Goal: Task Accomplishment & Management: Manage account settings

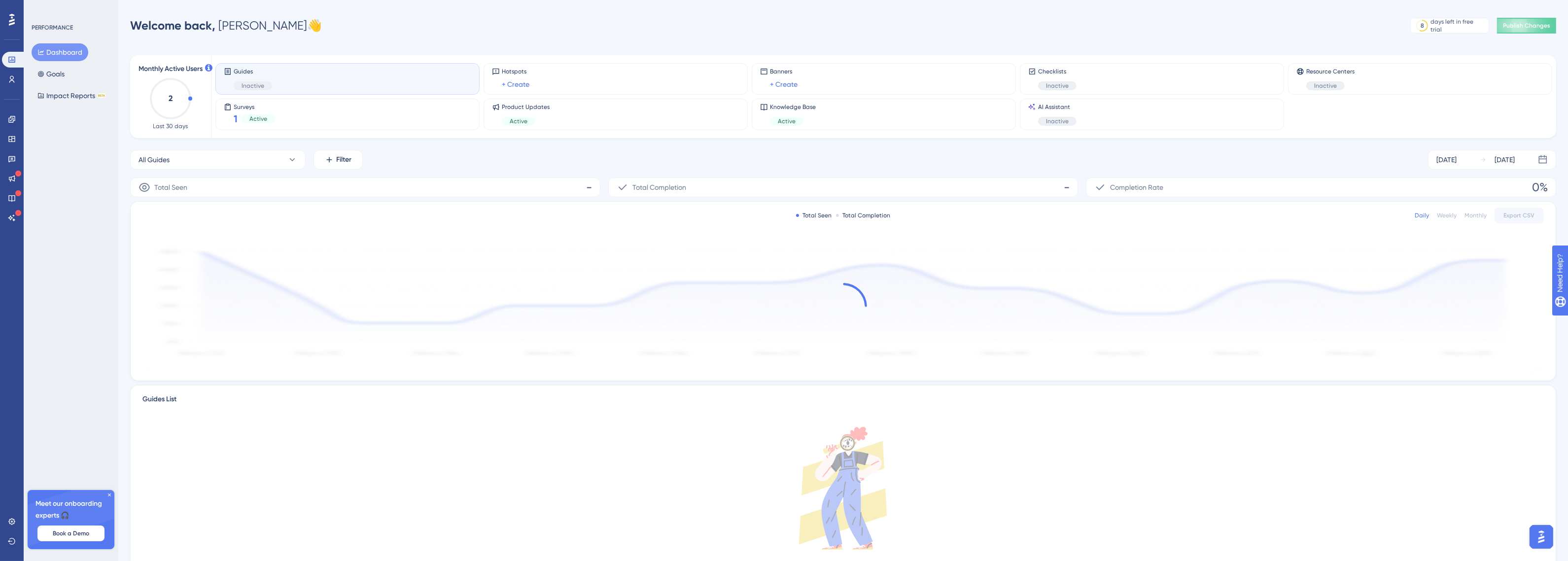
click at [361, 76] on div "Guides Inactive" at bounding box center [347, 79] width 248 height 23
click at [296, 79] on div "Guides Inactive" at bounding box center [347, 79] width 248 height 23
click at [264, 82] on div "Inactive" at bounding box center [253, 86] width 38 height 9
click at [239, 68] on span "Guides" at bounding box center [253, 72] width 38 height 8
click at [292, 75] on div "Guides Inactive" at bounding box center [347, 79] width 248 height 23
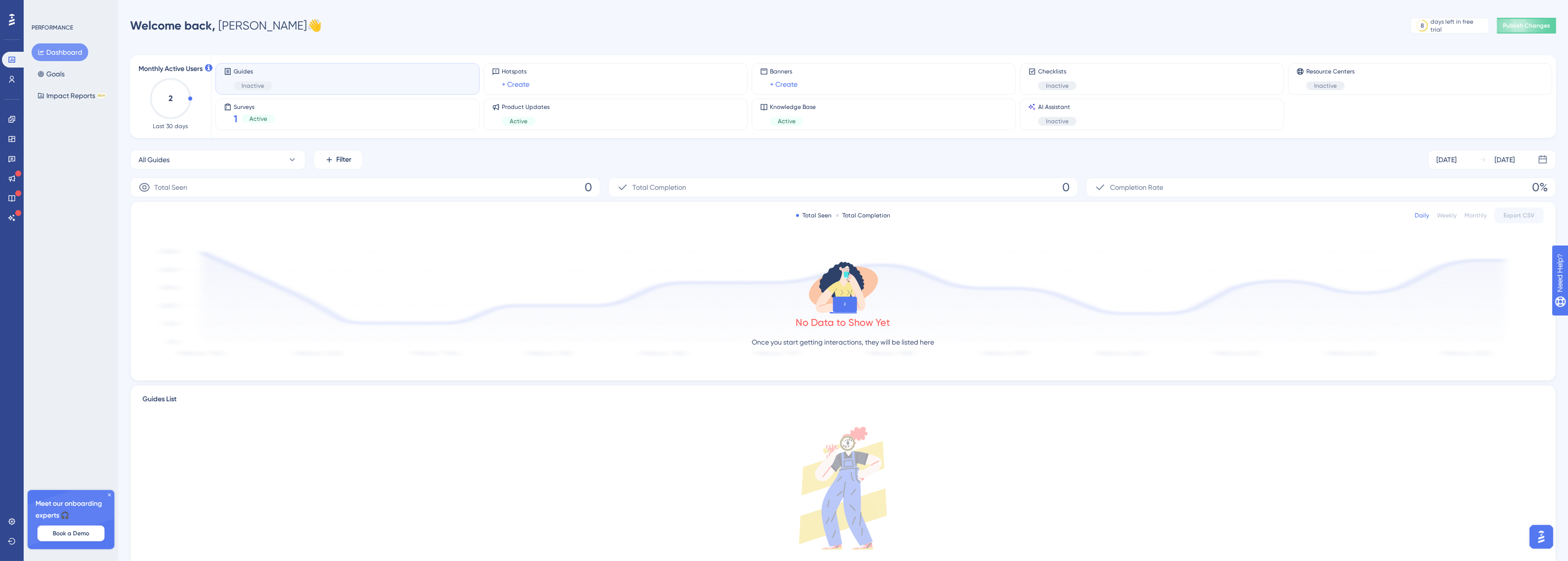
click at [292, 75] on div "Guides Inactive" at bounding box center [347, 79] width 248 height 23
click at [10, 82] on icon at bounding box center [11, 79] width 5 height 7
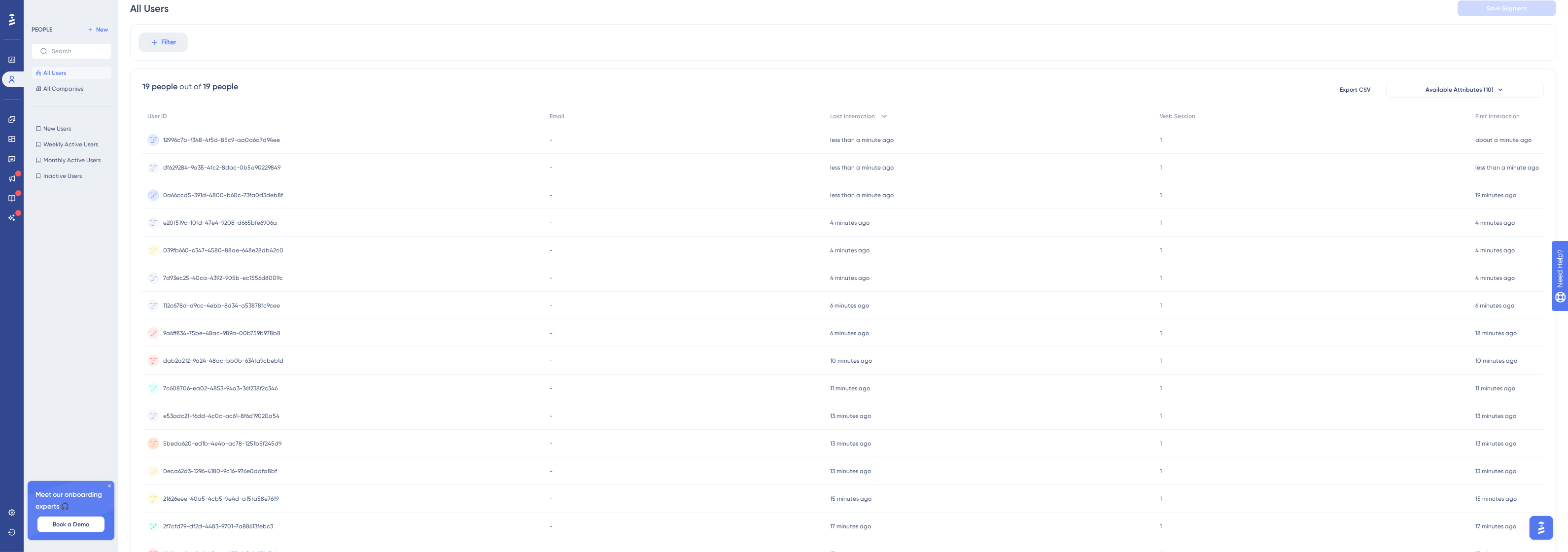
scroll to position [8, 0]
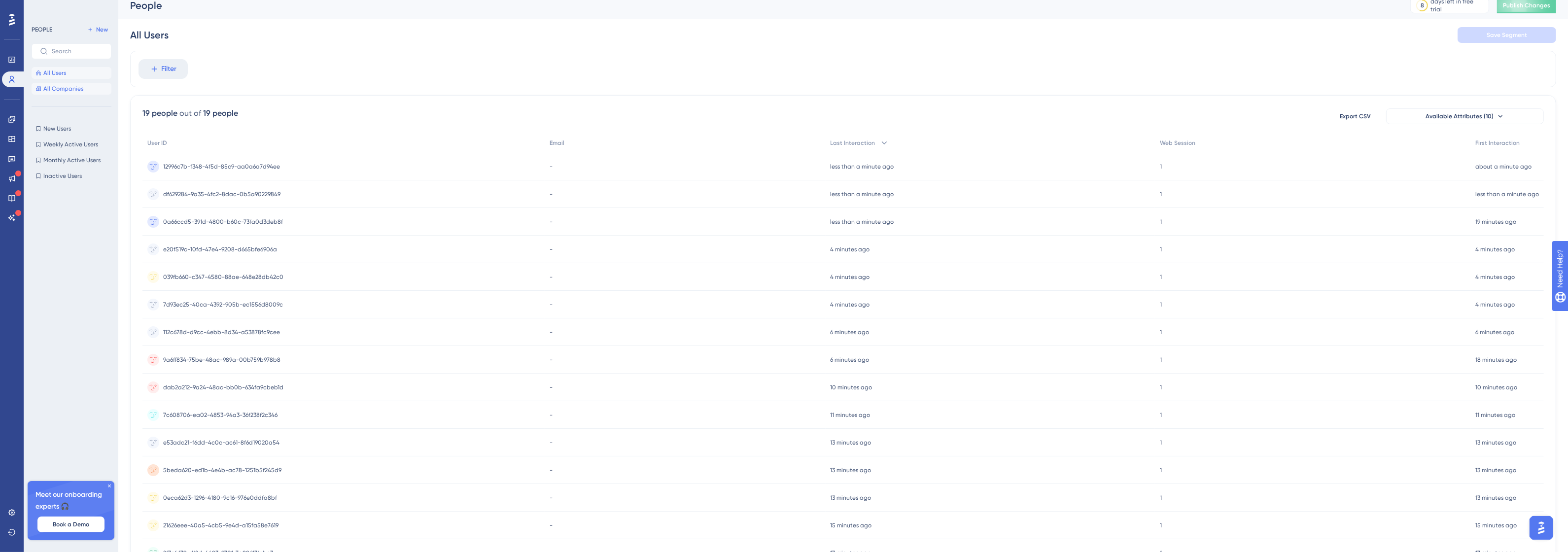
click at [61, 83] on button "All Companies" at bounding box center [71, 89] width 80 height 12
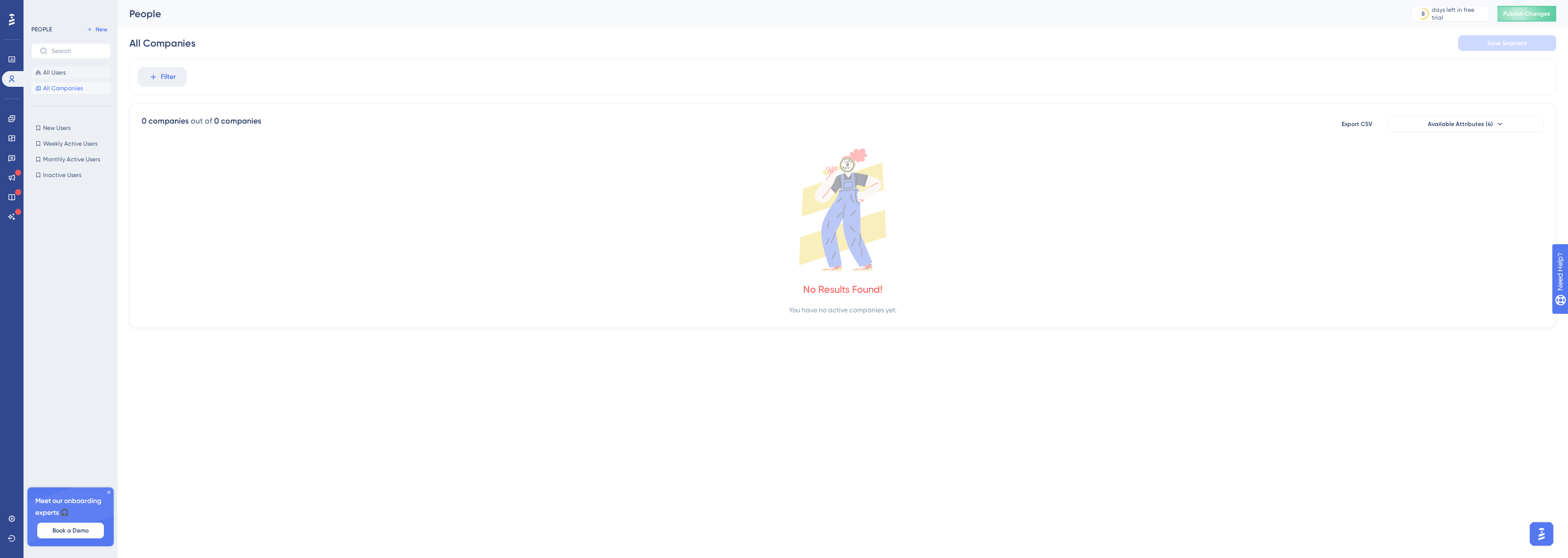
click at [70, 71] on button "All Users" at bounding box center [70, 73] width 80 height 12
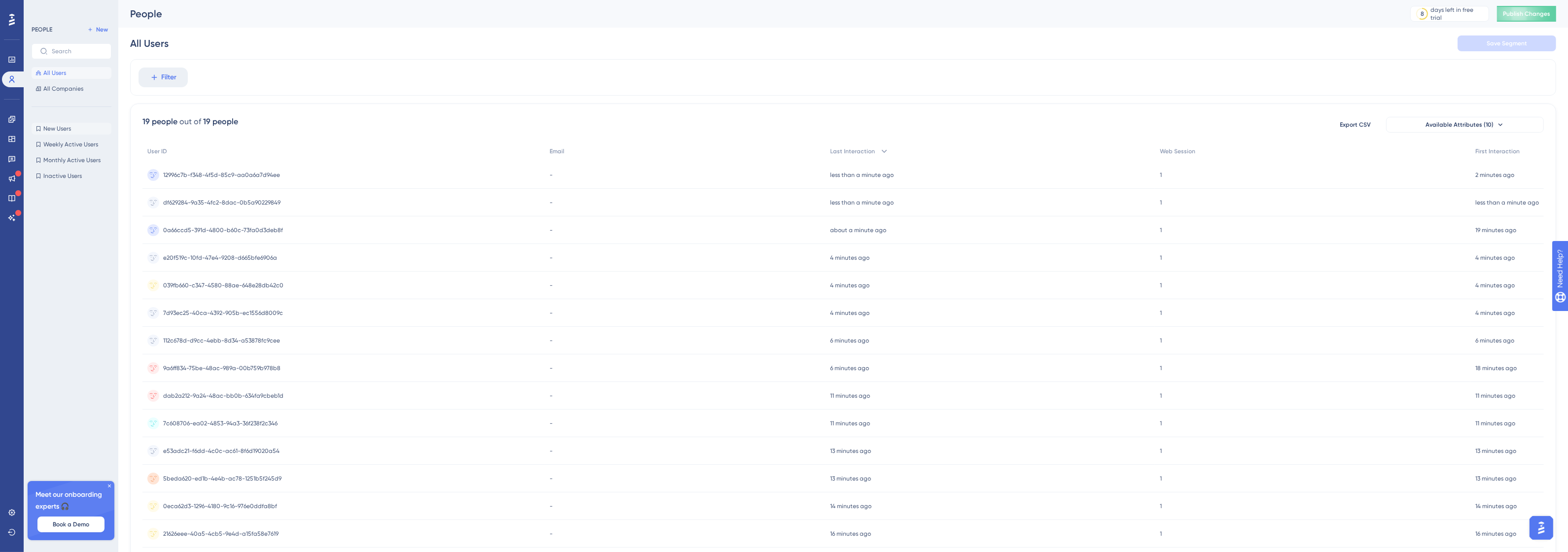
click at [73, 130] on button "New Users New Users" at bounding box center [71, 129] width 80 height 12
click at [80, 59] on div "PEOPLE New All Users All Companies" at bounding box center [71, 59] width 80 height 71
click at [67, 72] on button "All Users" at bounding box center [71, 73] width 80 height 12
click at [15, 120] on icon at bounding box center [11, 119] width 8 height 8
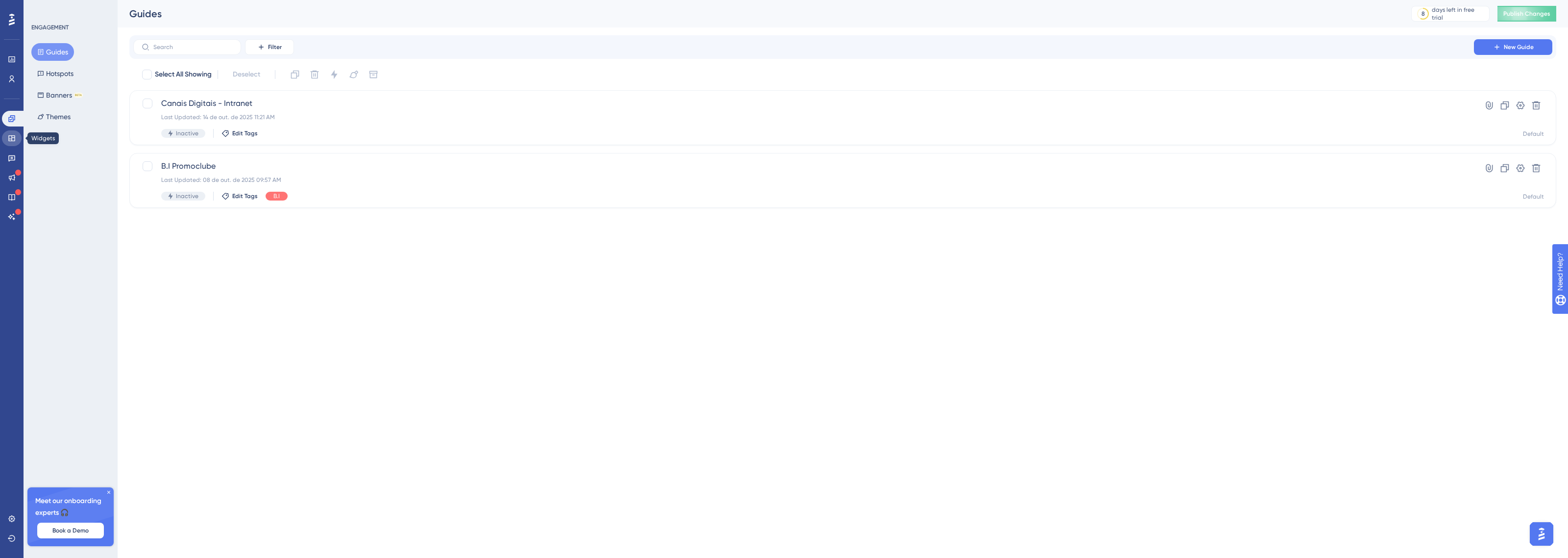
click at [15, 140] on icon at bounding box center [11, 138] width 8 height 8
click at [15, 161] on link at bounding box center [12, 158] width 20 height 16
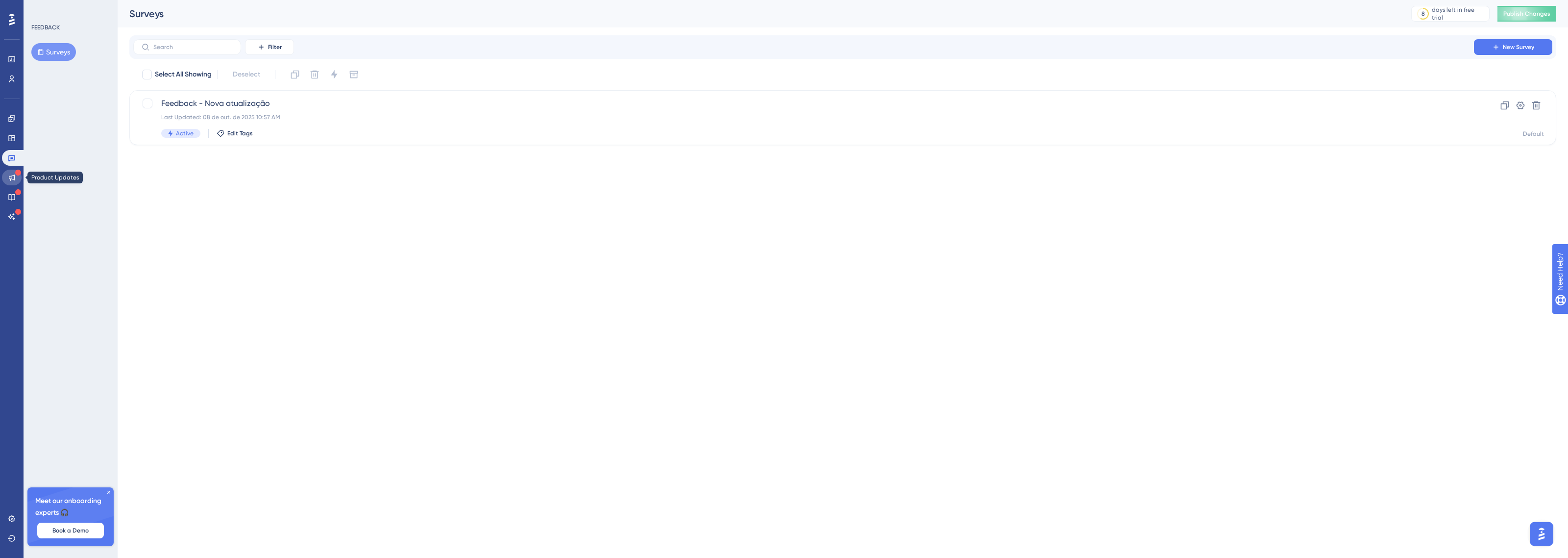
click at [12, 176] on icon at bounding box center [12, 177] width 6 height 6
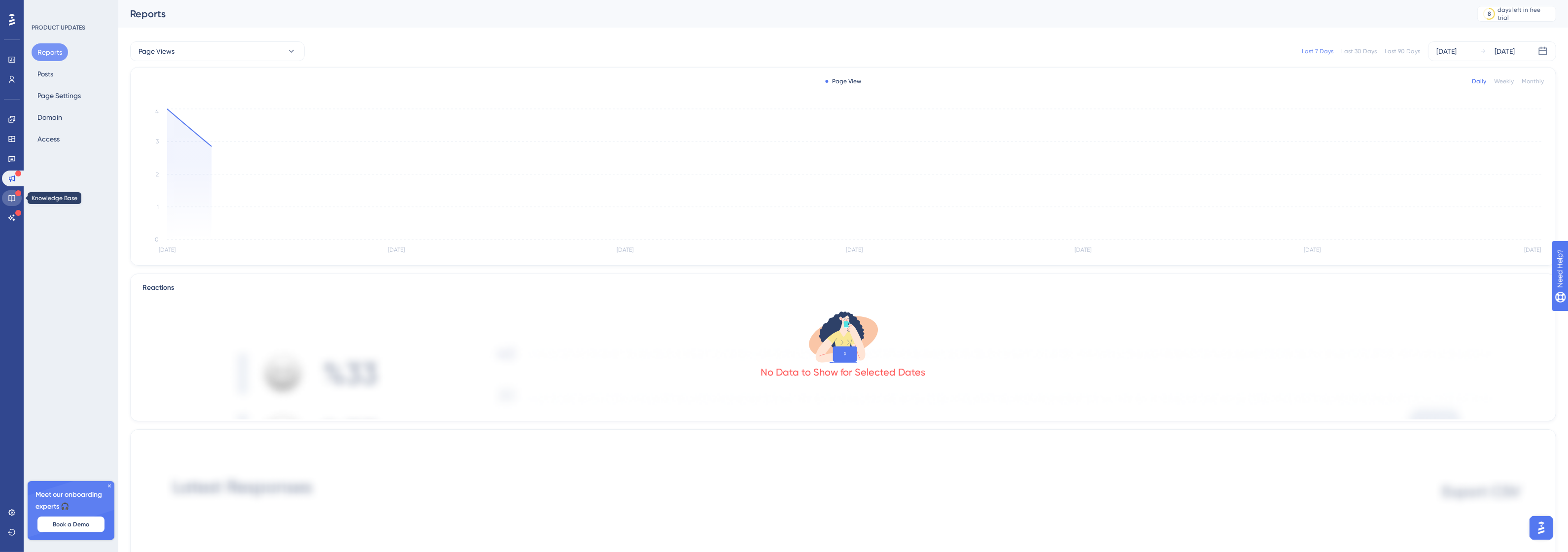
click at [14, 196] on icon at bounding box center [11, 198] width 8 height 8
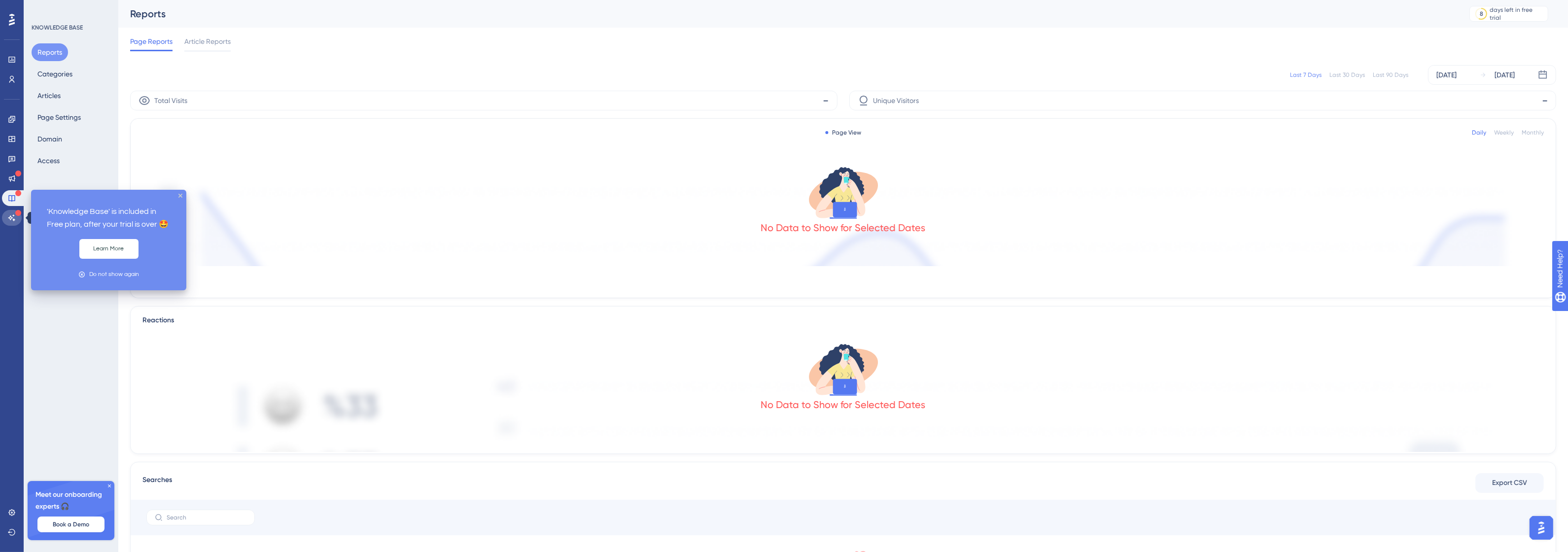
click at [13, 214] on icon at bounding box center [11, 218] width 8 height 8
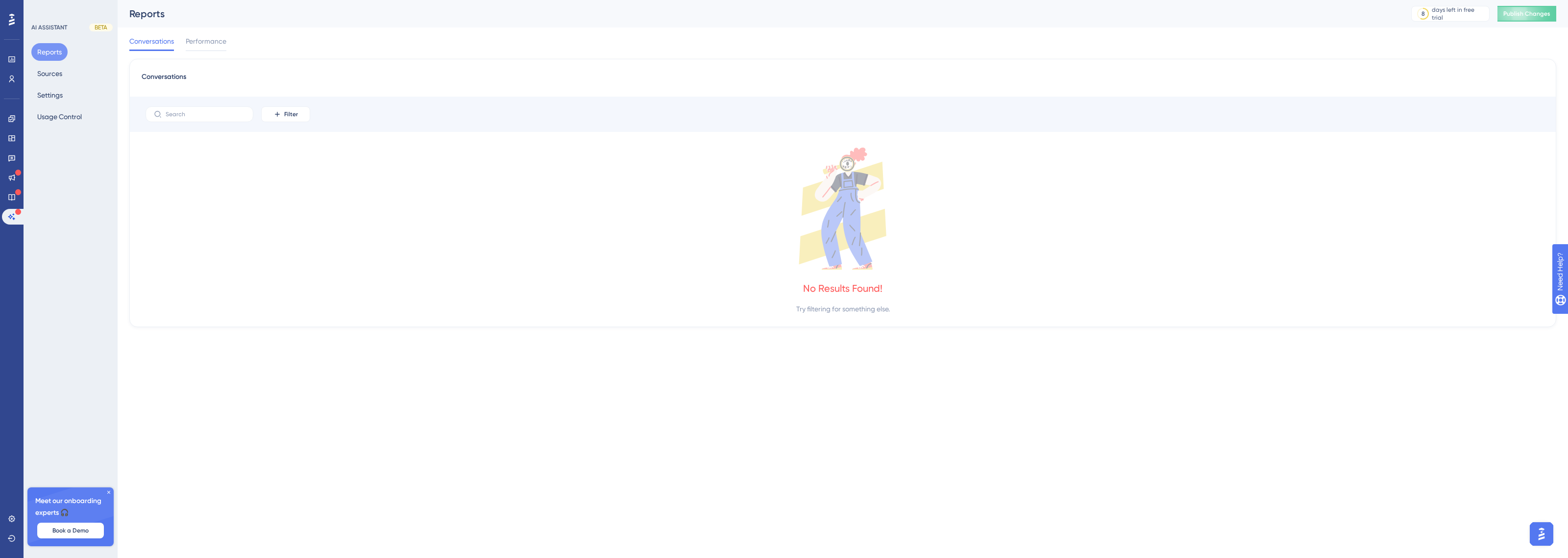
click at [13, 15] on icon at bounding box center [12, 20] width 6 height 12
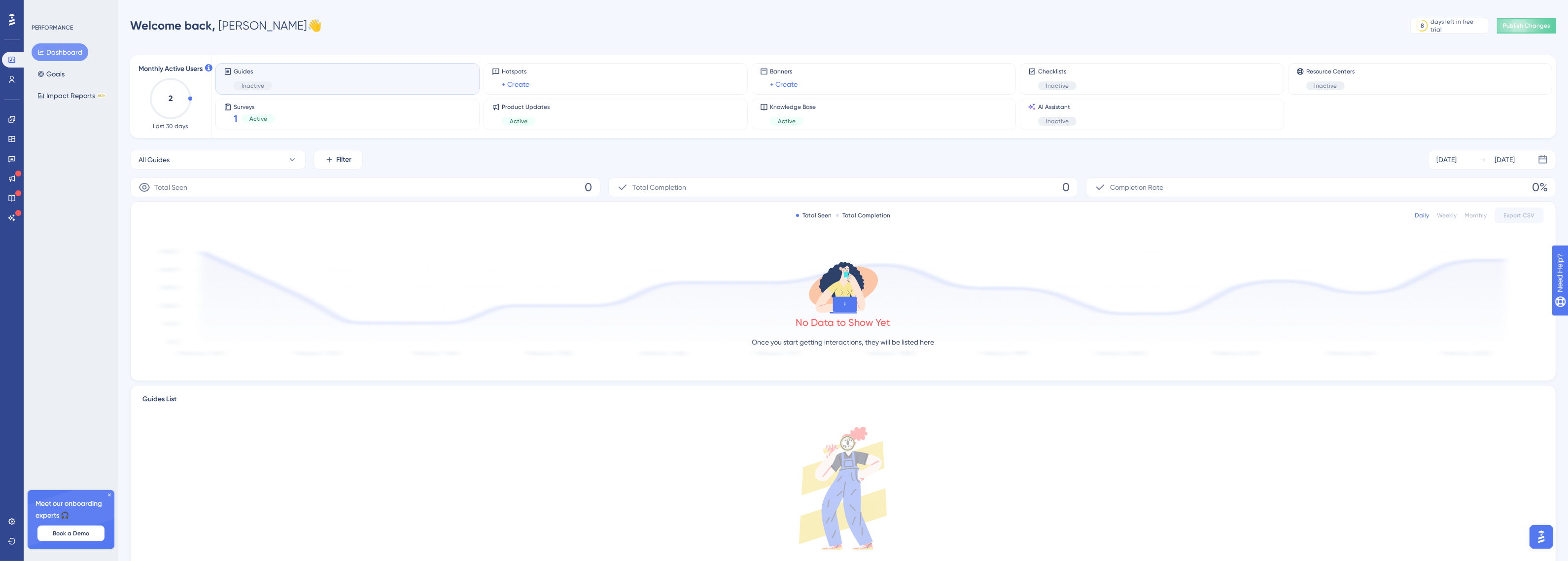
click at [267, 75] on span "Guides" at bounding box center [253, 72] width 38 height 8
click at [252, 86] on span "Inactive" at bounding box center [253, 85] width 23 height 8
click at [234, 73] on span "Guides" at bounding box center [253, 72] width 38 height 8
click at [229, 71] on icon at bounding box center [228, 72] width 8 height 8
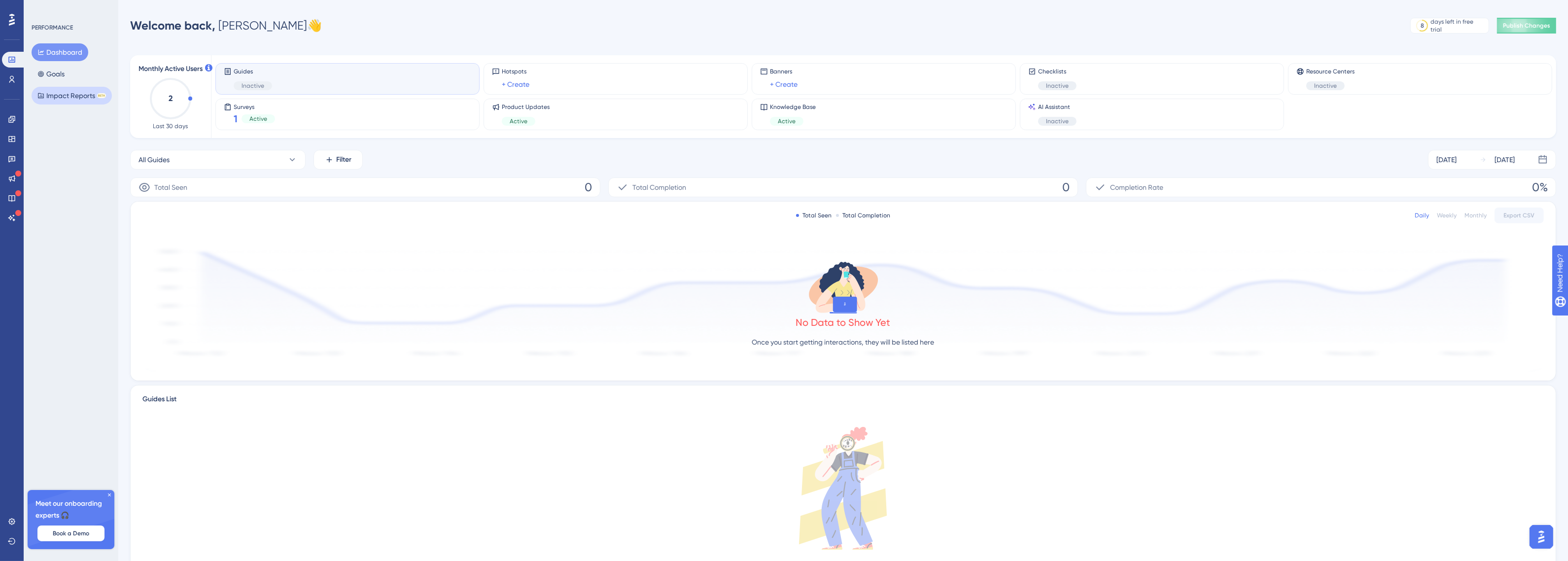
click at [68, 92] on button "Impact Reports BETA" at bounding box center [71, 95] width 80 height 18
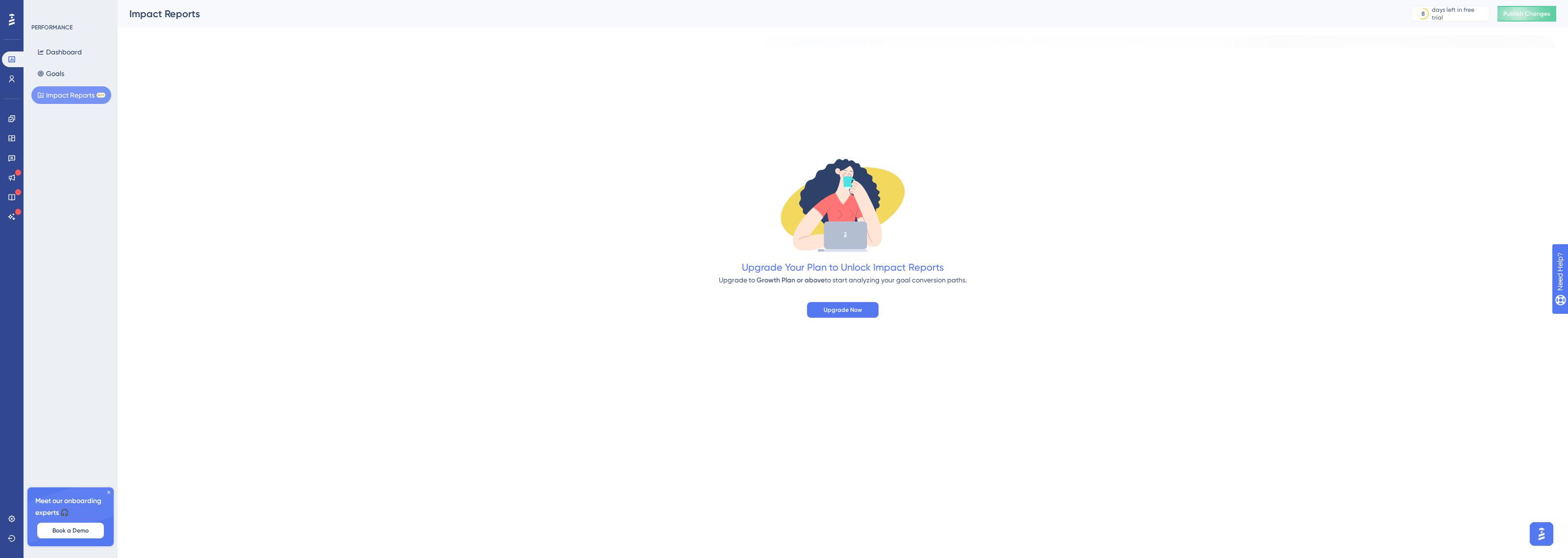
click at [71, 71] on div "Dashboard Goals Impact Reports BETA" at bounding box center [70, 74] width 80 height 61
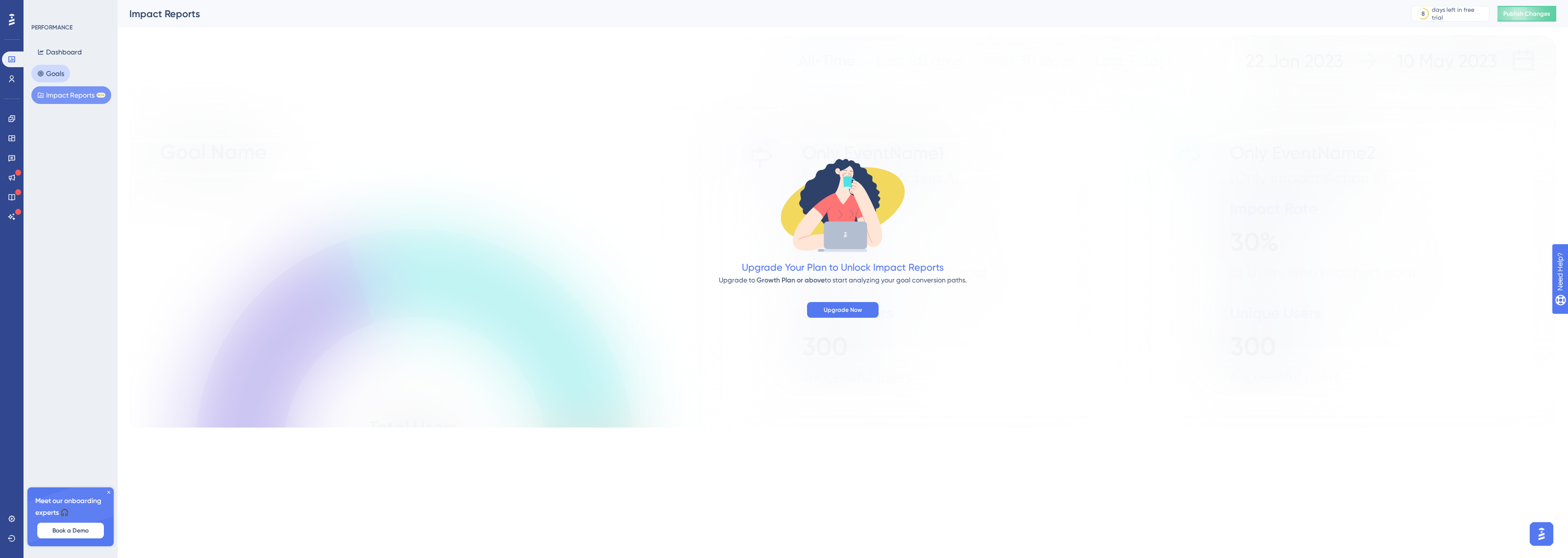
click at [61, 71] on button "Goals" at bounding box center [50, 73] width 39 height 17
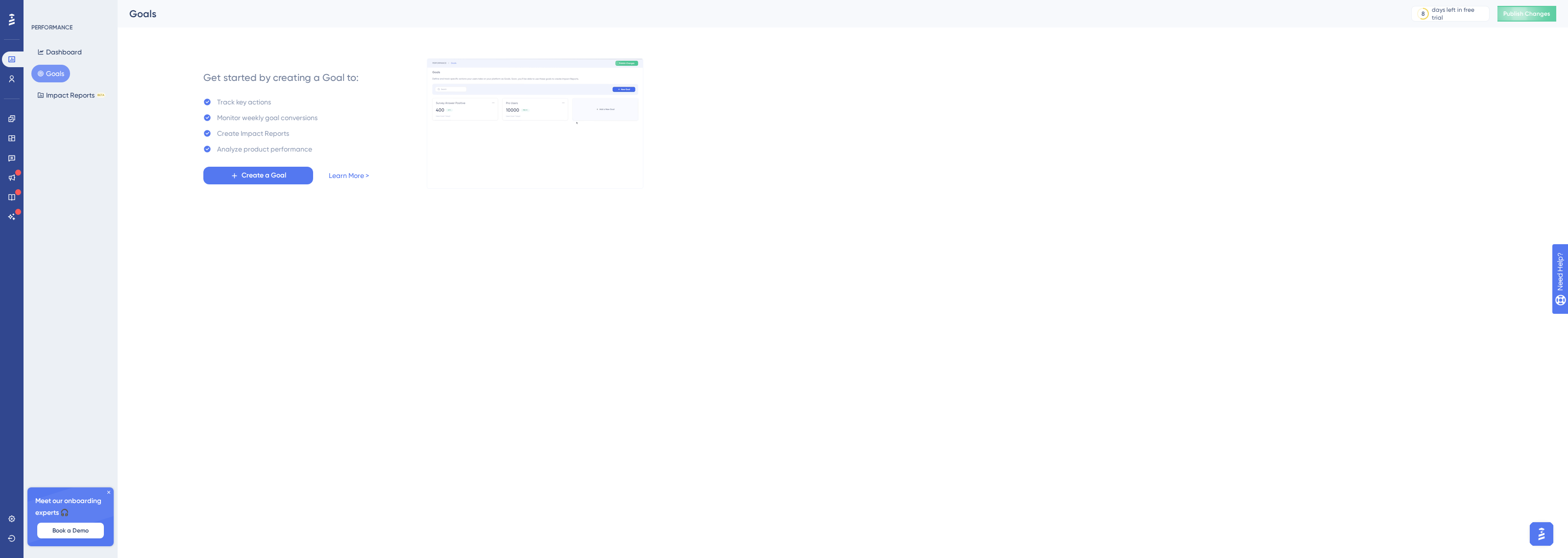
click at [105, 491] on div "Meet our onboarding experts 🎧 Book a Demo" at bounding box center [70, 517] width 86 height 59
click at [109, 491] on icon at bounding box center [109, 493] width 3 height 3
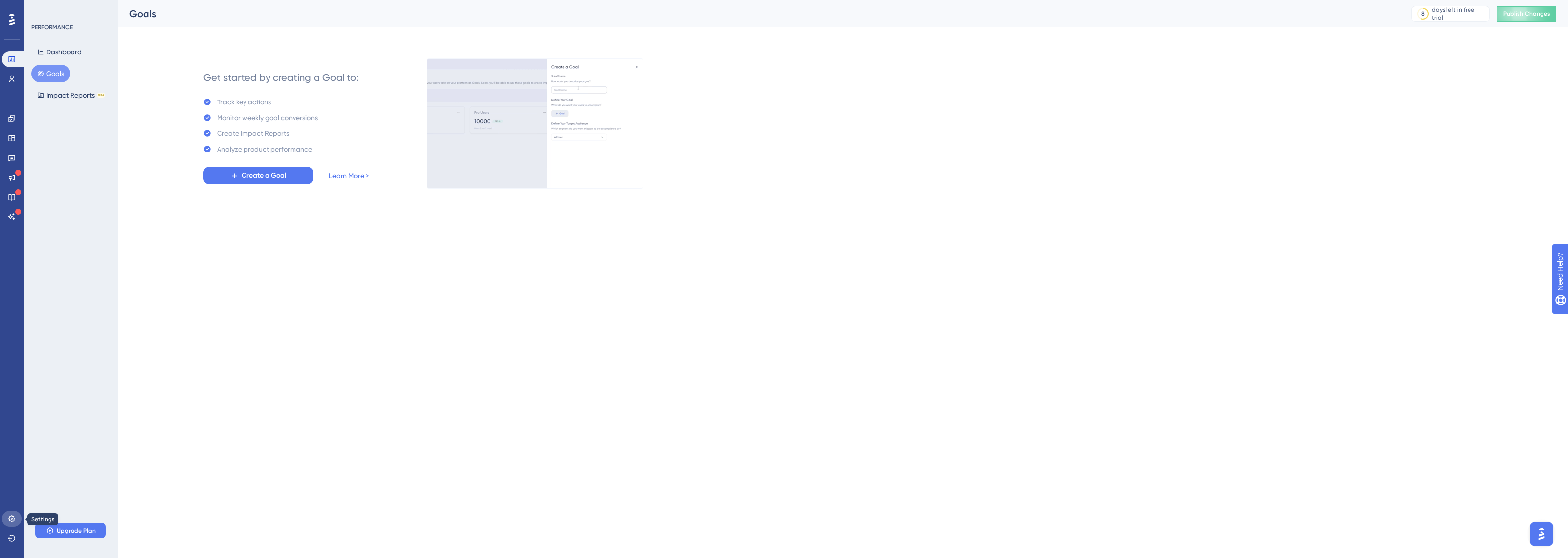
click at [12, 523] on icon at bounding box center [11, 519] width 8 height 8
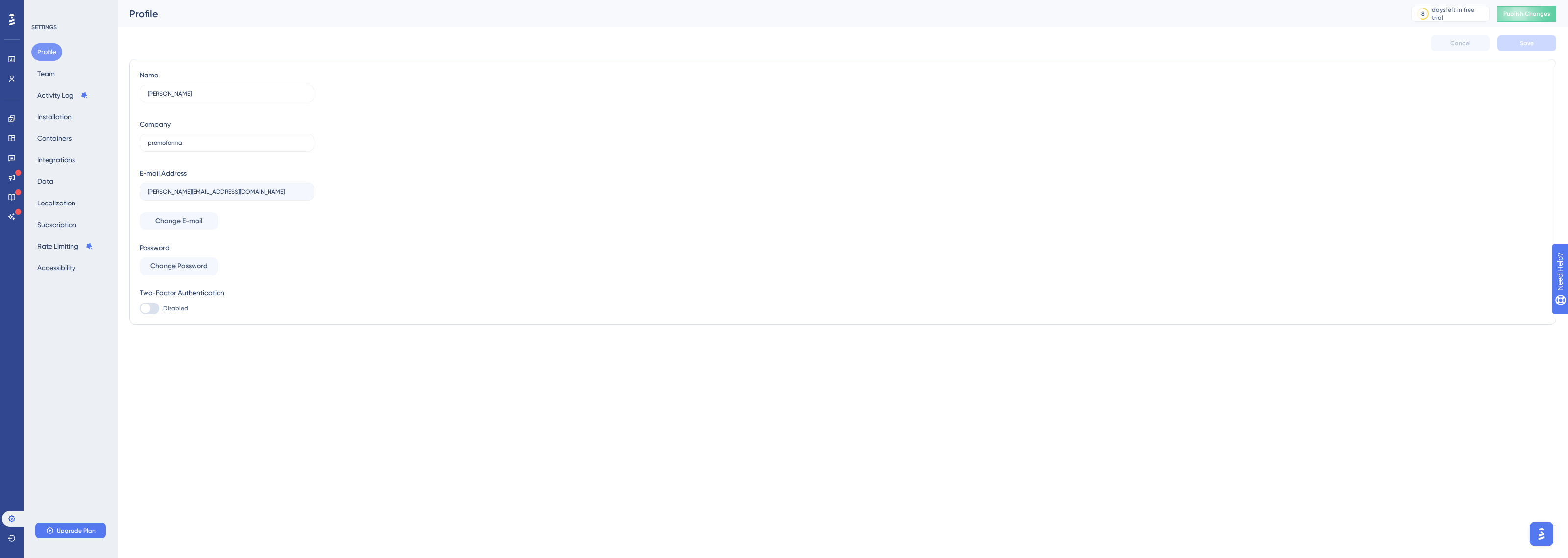
click at [69, 148] on div "Profile Team Activity Log Installation Containers Integrations Data Localizatio…" at bounding box center [70, 160] width 80 height 234
click at [69, 156] on button "Integrations" at bounding box center [55, 159] width 49 height 17
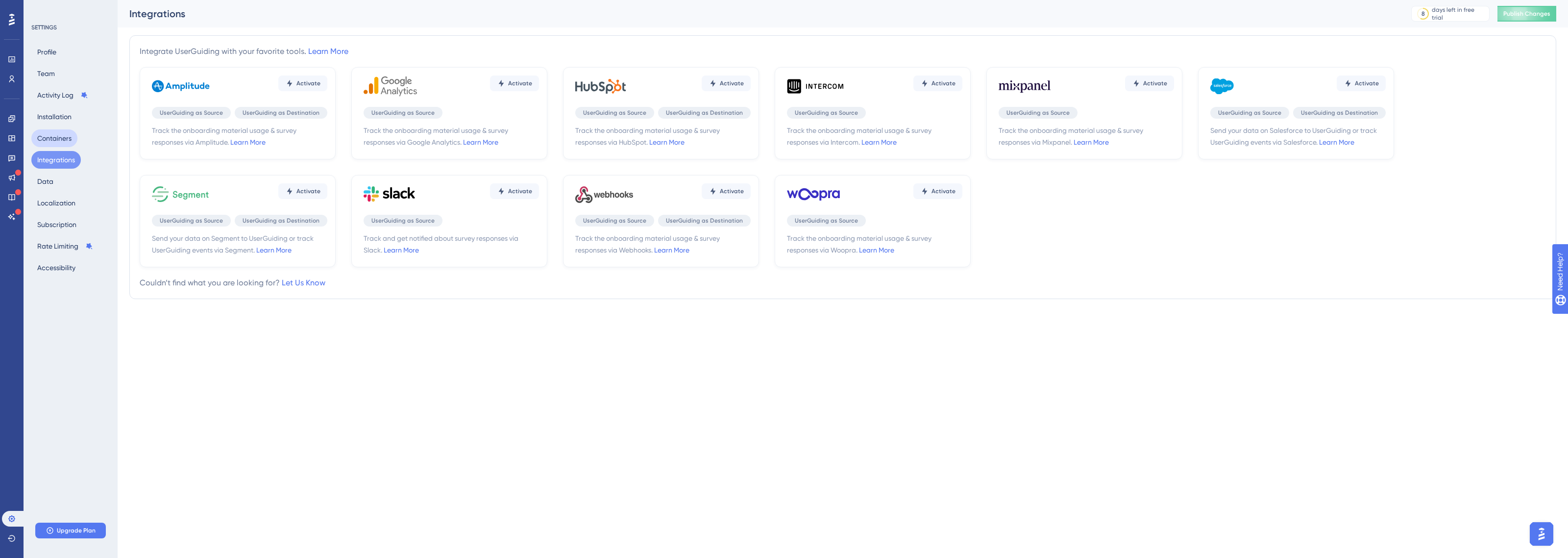
click at [70, 136] on button "Containers" at bounding box center [54, 138] width 46 height 17
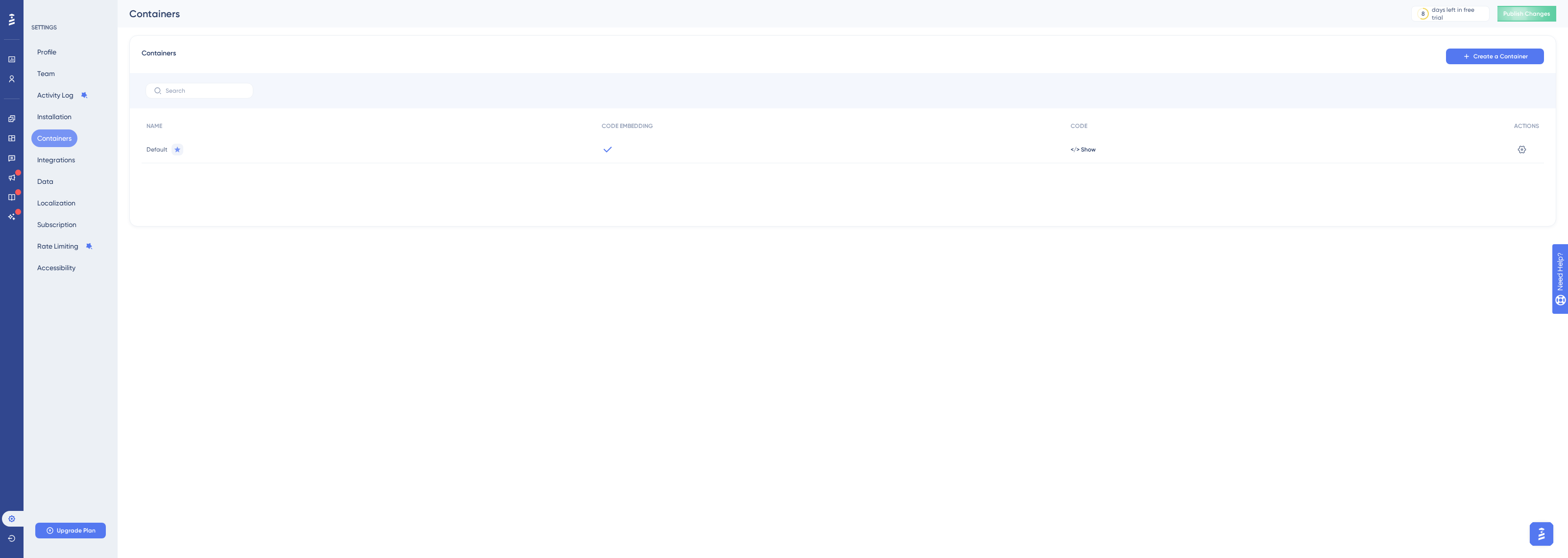
click at [1549, 528] on button "Open AI Assistant Launcher" at bounding box center [1541, 534] width 23 height 24
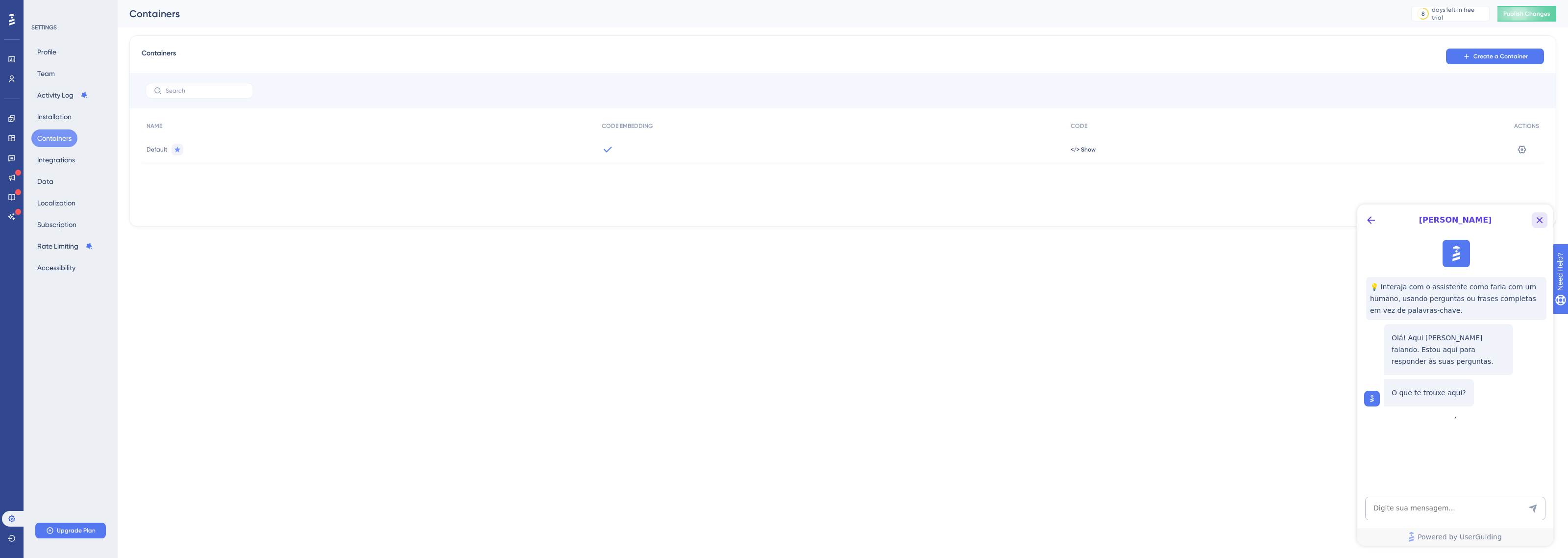
click at [1540, 220] on icon "Close Button" at bounding box center [1540, 221] width 6 height 6
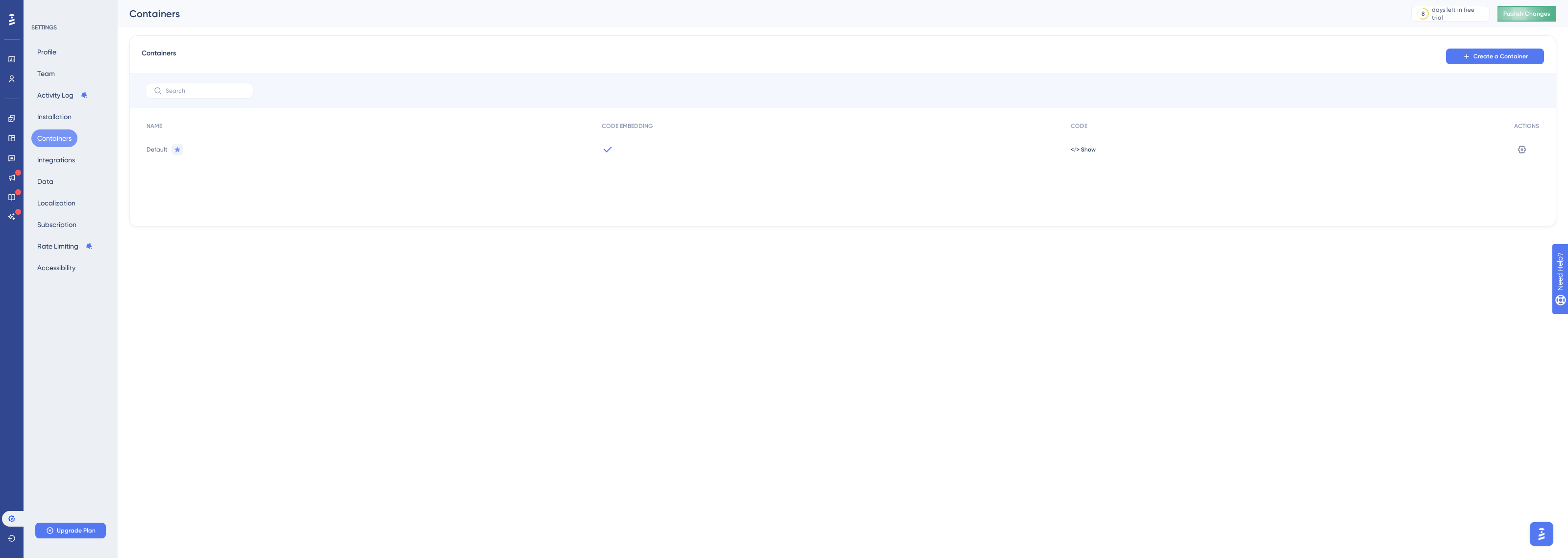
click at [1533, 9] on button "Publish Changes" at bounding box center [1527, 14] width 59 height 16
click at [70, 111] on button "Installation" at bounding box center [54, 116] width 46 height 17
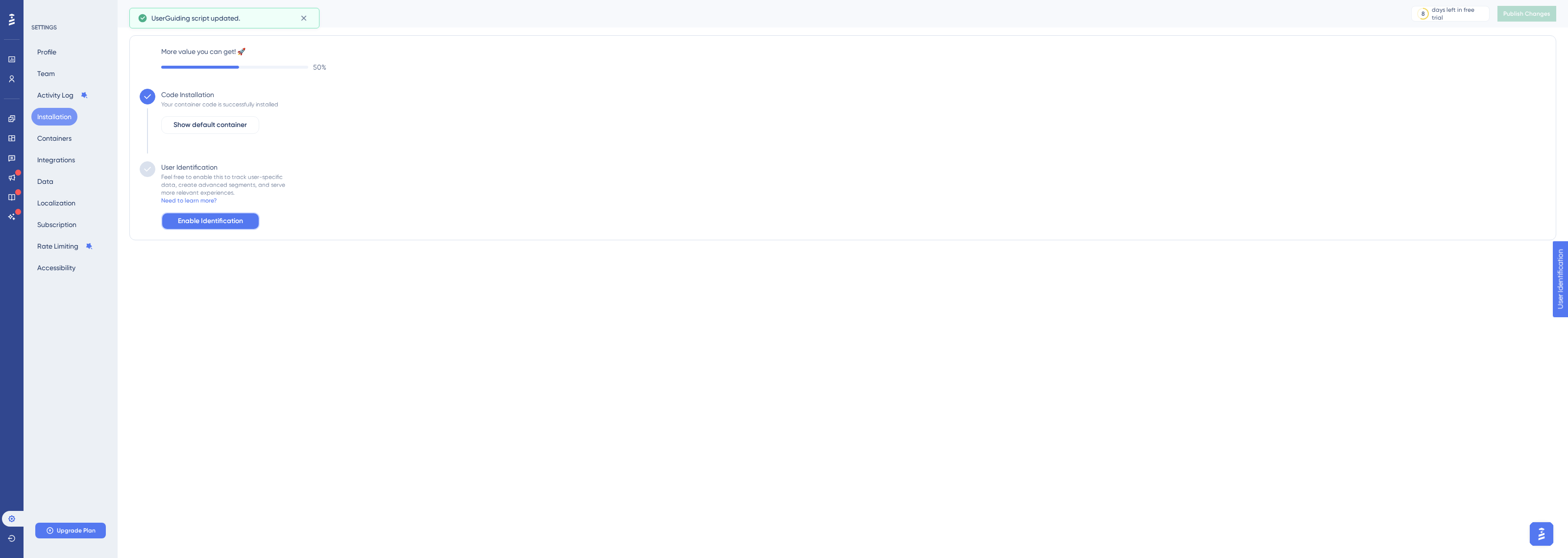
click at [214, 215] on span "Enable Identification" at bounding box center [211, 221] width 65 height 12
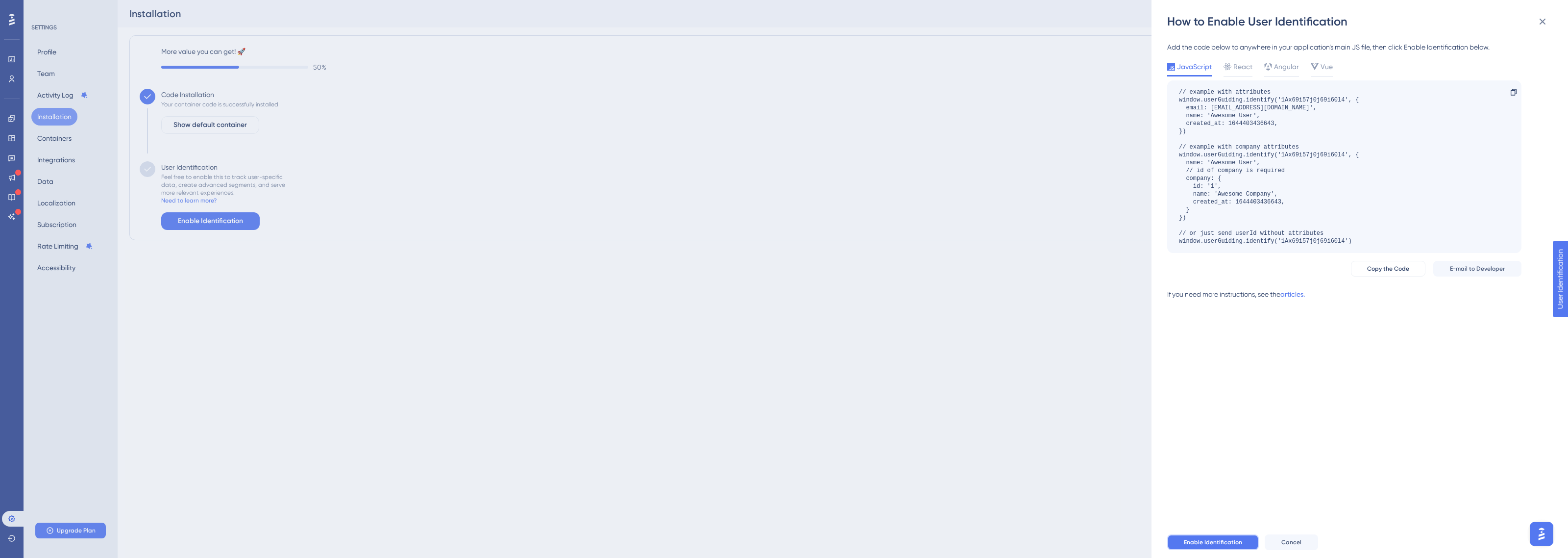
click at [1206, 544] on span "Enable Identification" at bounding box center [1213, 542] width 58 height 8
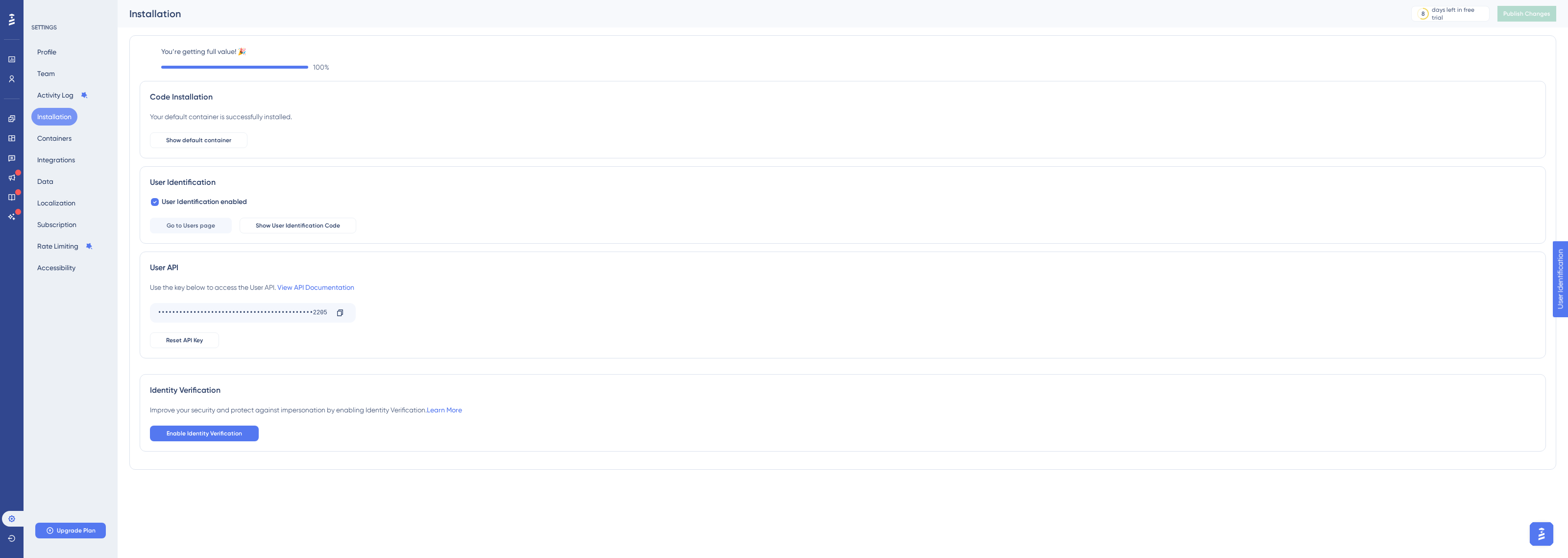
click at [62, 104] on div "Profile Team Activity Log Installation Containers Integrations Data Localizatio…" at bounding box center [70, 160] width 80 height 234
click at [64, 96] on button "Activity Log" at bounding box center [62, 95] width 63 height 17
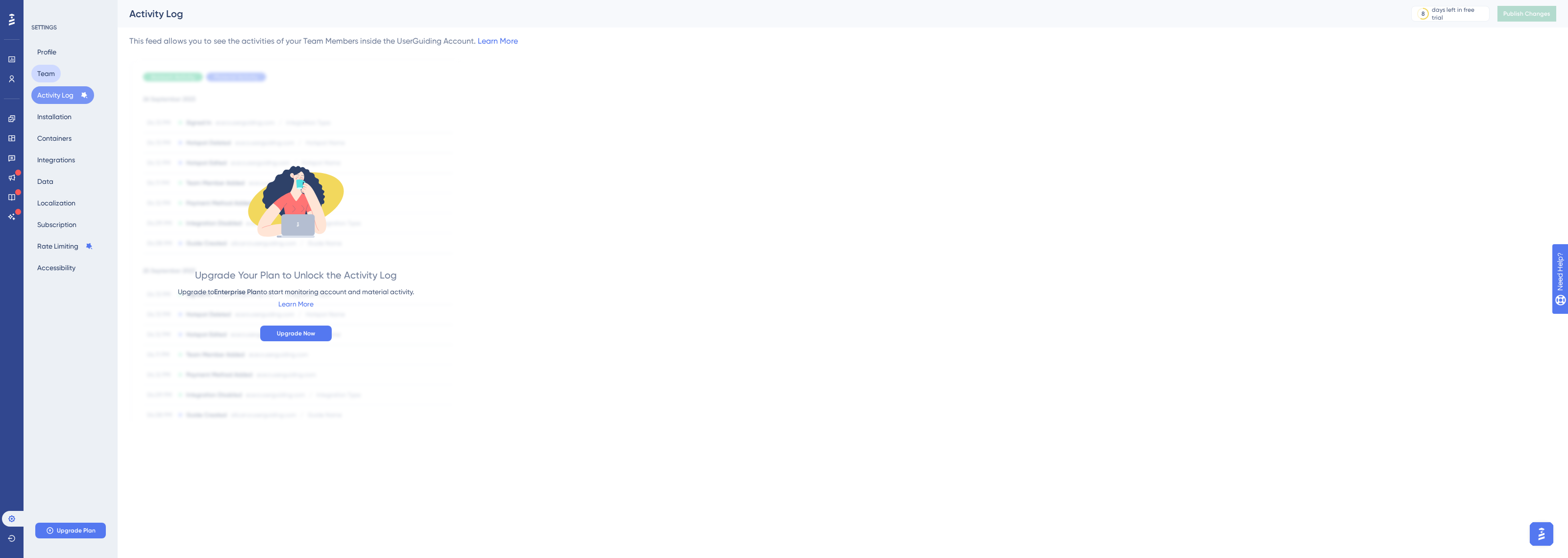
click at [45, 80] on button "Team" at bounding box center [45, 73] width 30 height 17
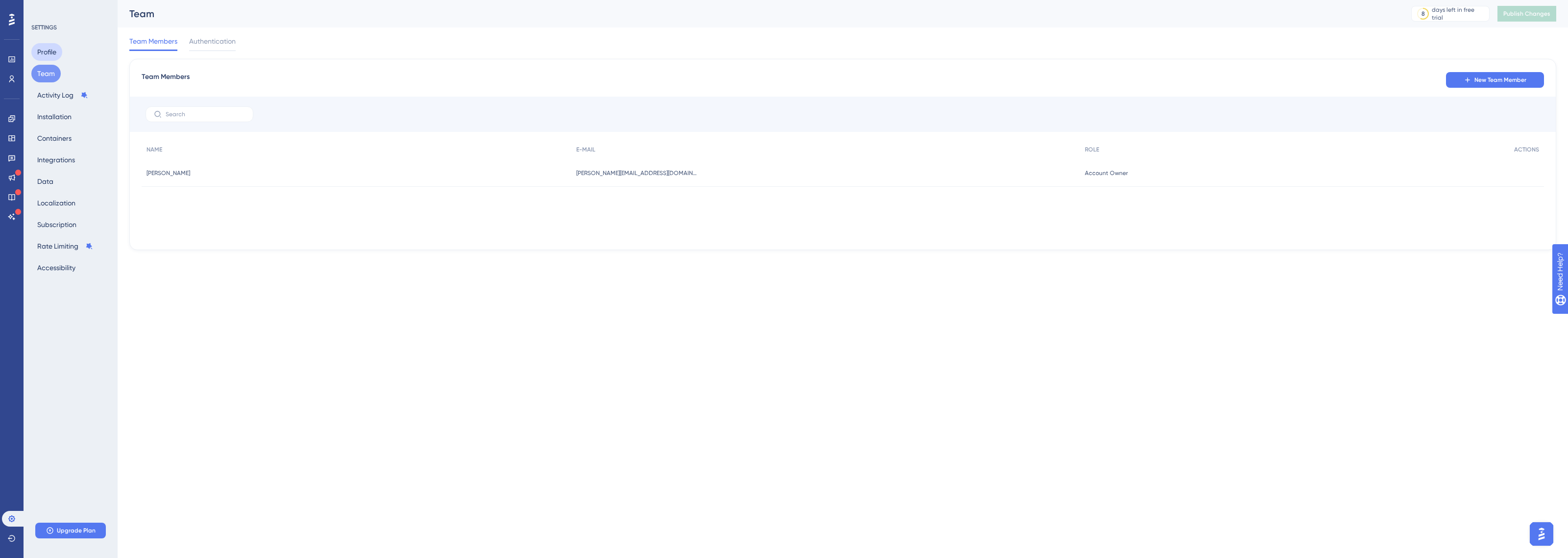
click at [49, 55] on button "Profile" at bounding box center [46, 52] width 31 height 17
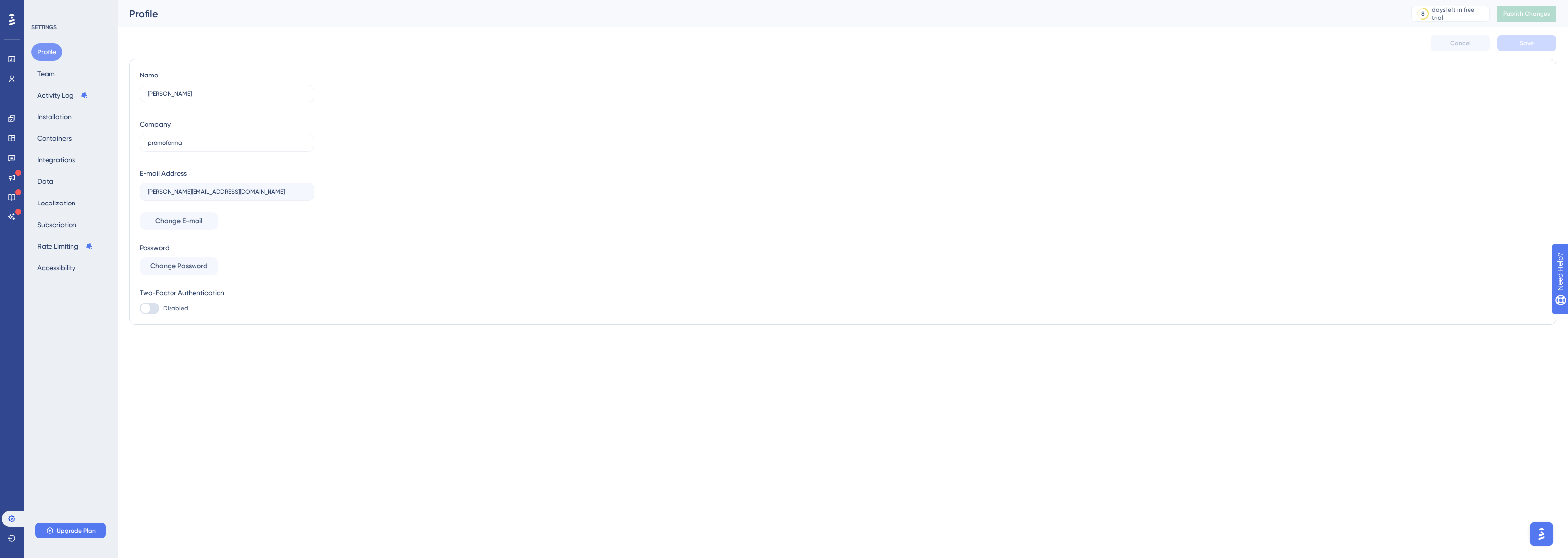
click at [53, 27] on div "SETTINGS" at bounding box center [70, 27] width 80 height 8
click at [10, 67] on div "Performance Users" at bounding box center [12, 69] width 20 height 36
click at [16, 61] on link at bounding box center [12, 59] width 20 height 16
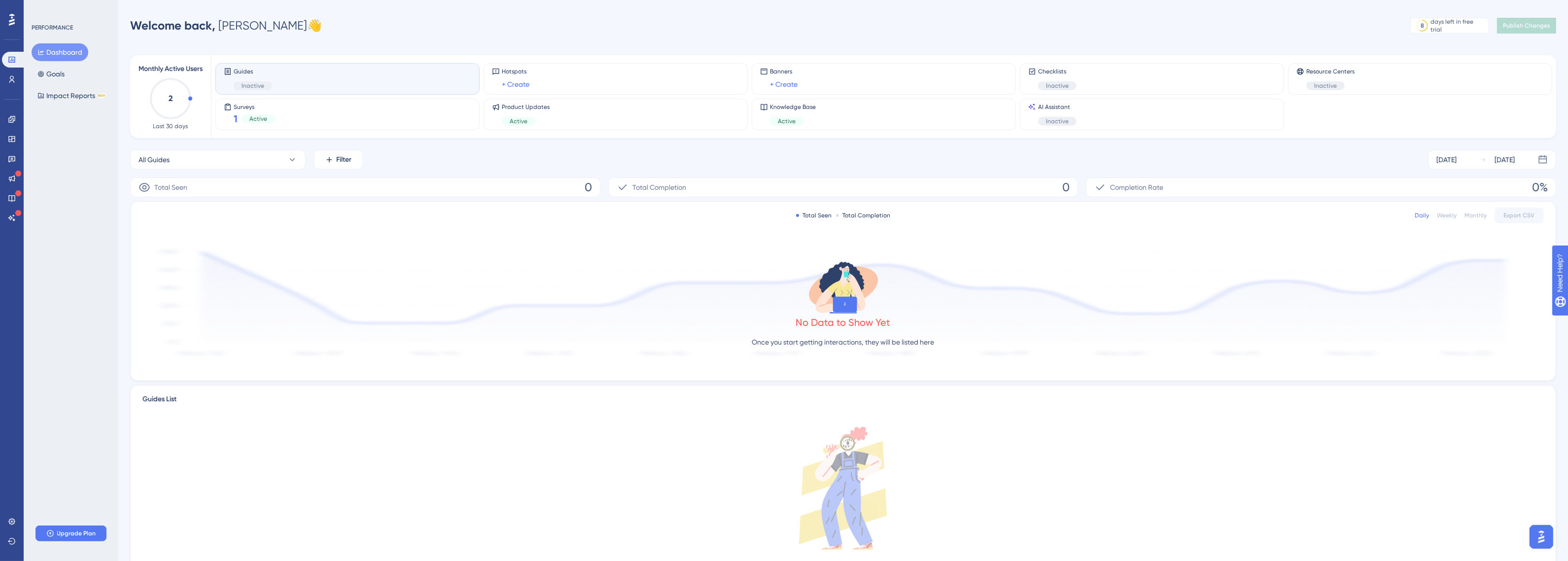
click at [343, 85] on div "Guides Inactive" at bounding box center [347, 79] width 248 height 23
click at [254, 90] on div "Guides Inactive" at bounding box center [347, 79] width 264 height 31
click at [266, 75] on div "Guides Inactive" at bounding box center [253, 79] width 38 height 23
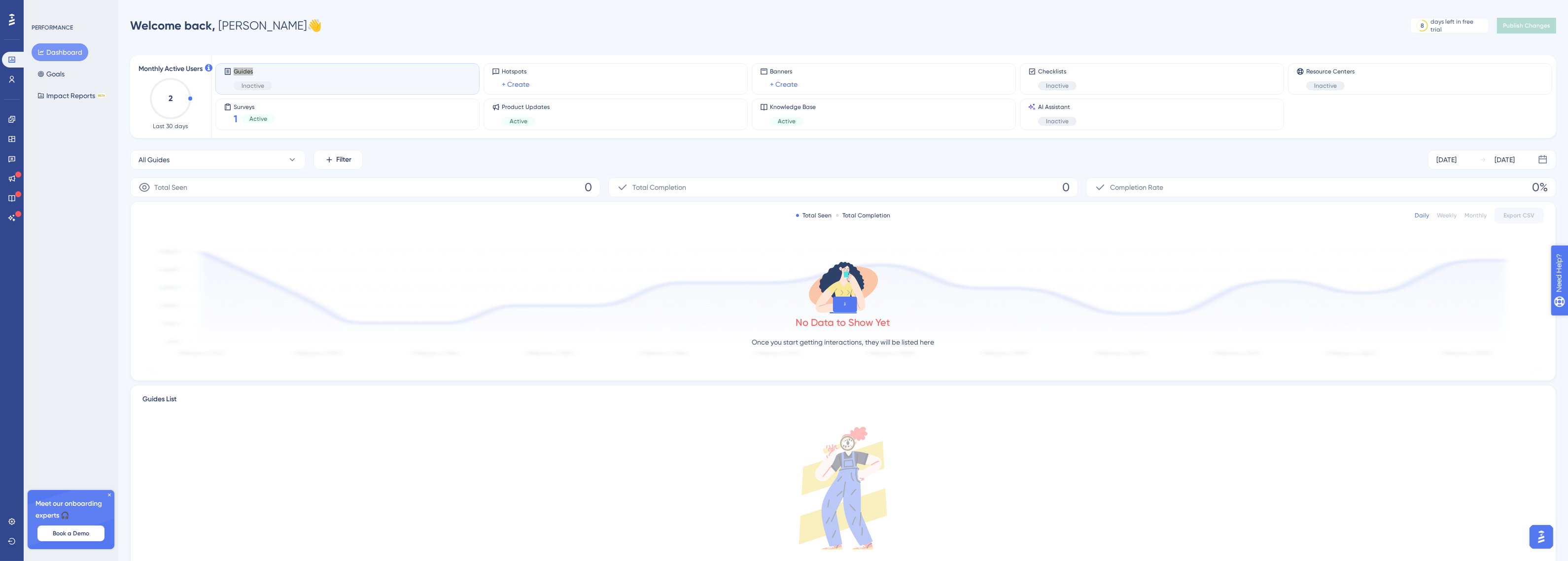
click at [1557, 326] on div "Need Help?" at bounding box center [1586, 323] width 70 height 17
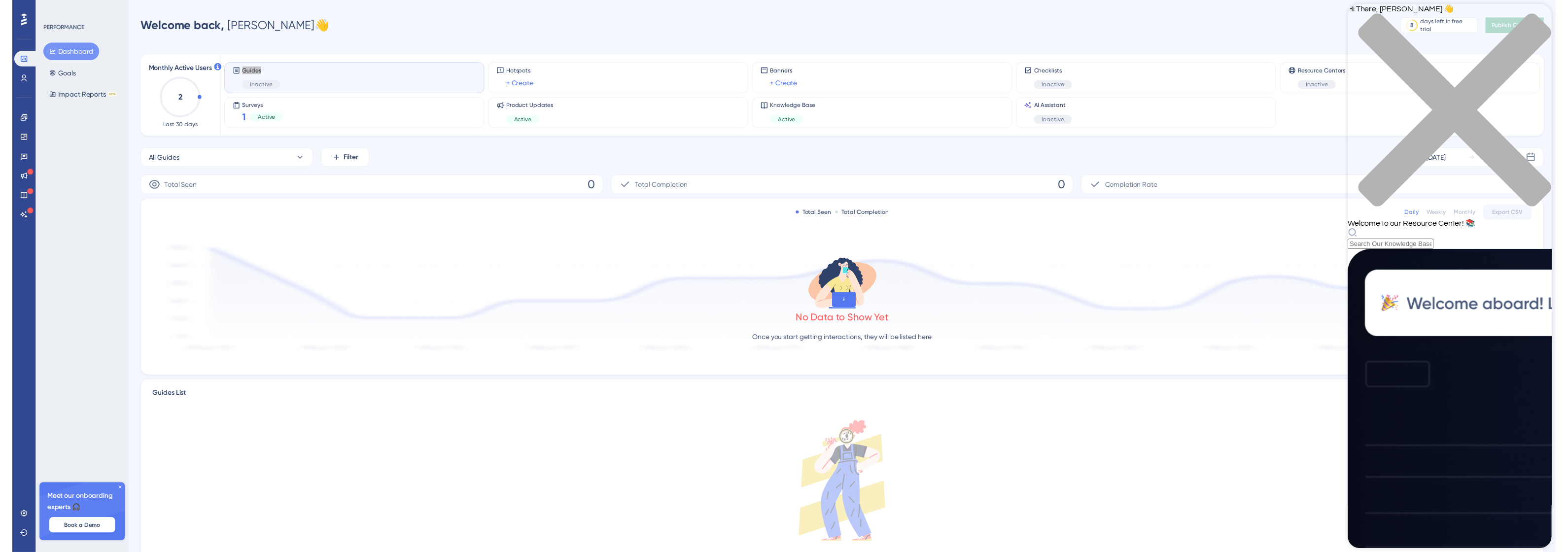
scroll to position [120, 0]
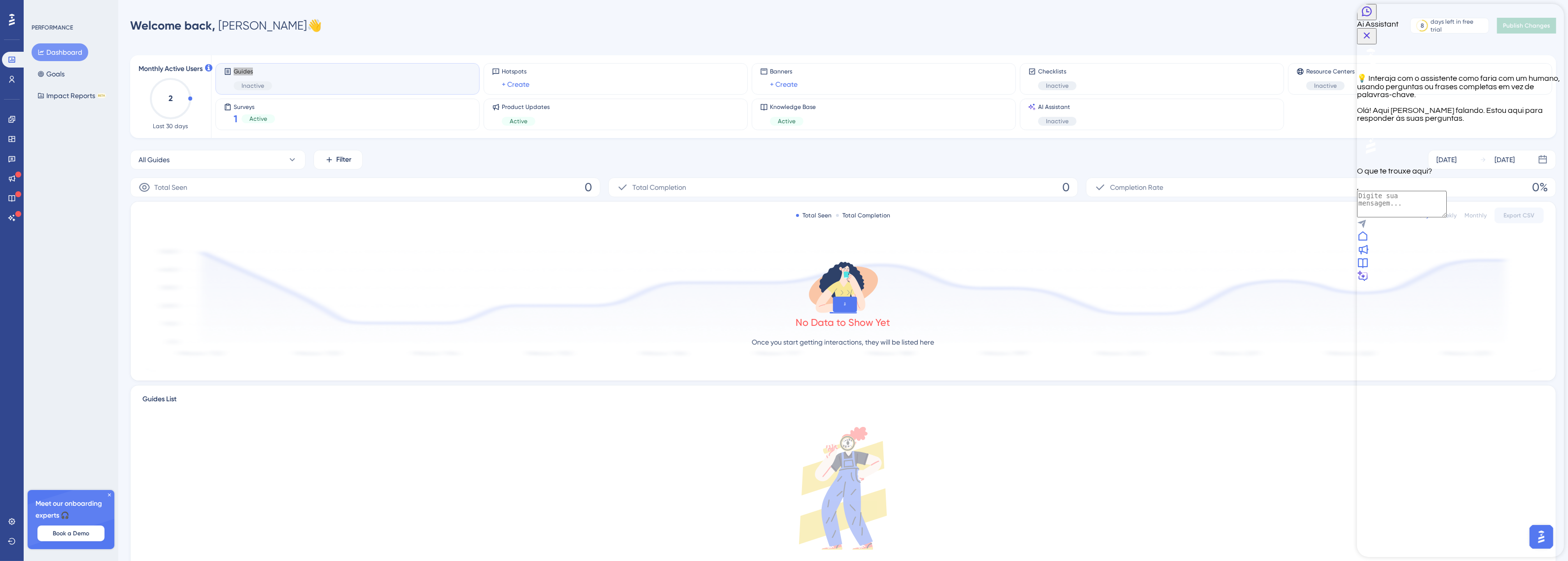
click at [1372, 30] on icon "Close Button" at bounding box center [1367, 36] width 12 height 12
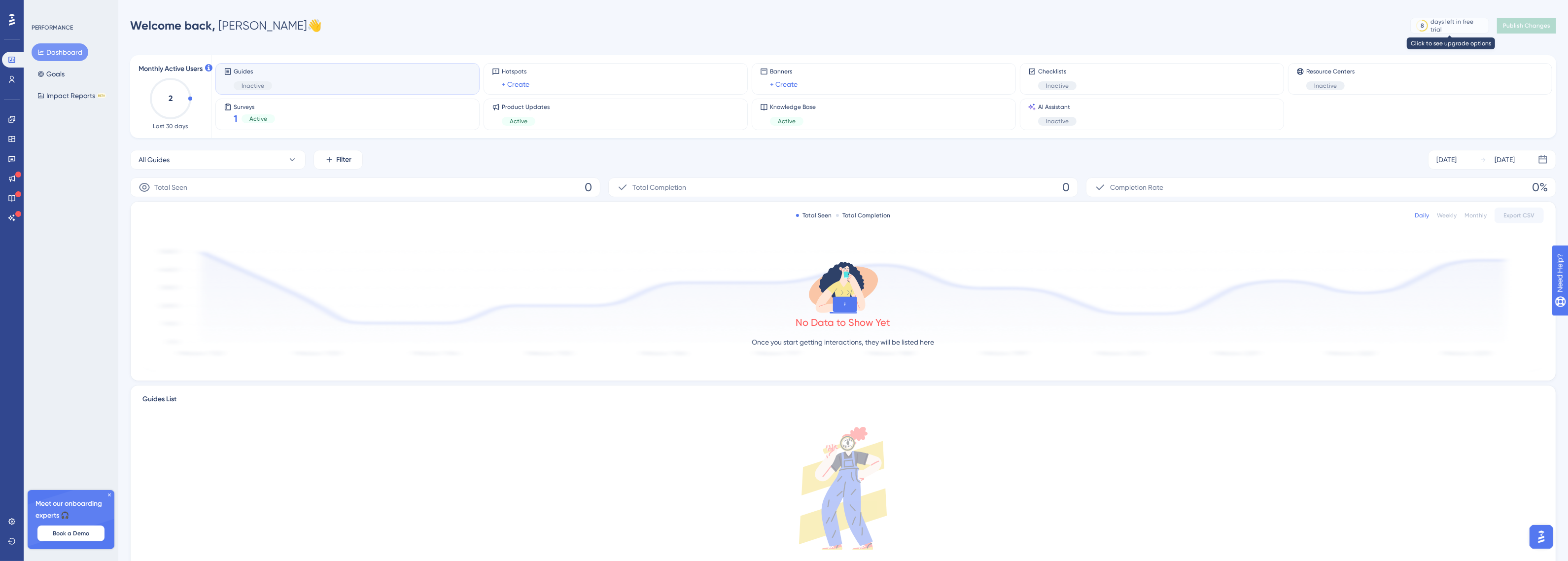
click at [1437, 23] on div "days left in free trial" at bounding box center [1458, 25] width 55 height 16
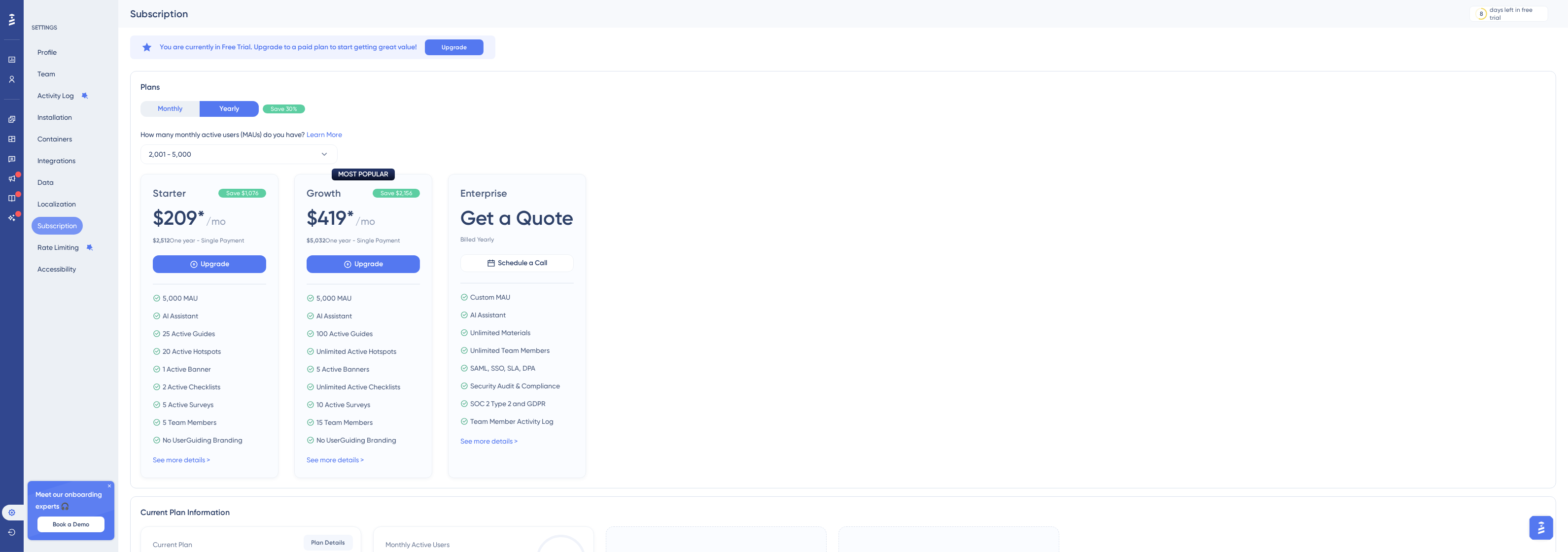
click at [164, 113] on button "Monthly" at bounding box center [170, 109] width 59 height 16
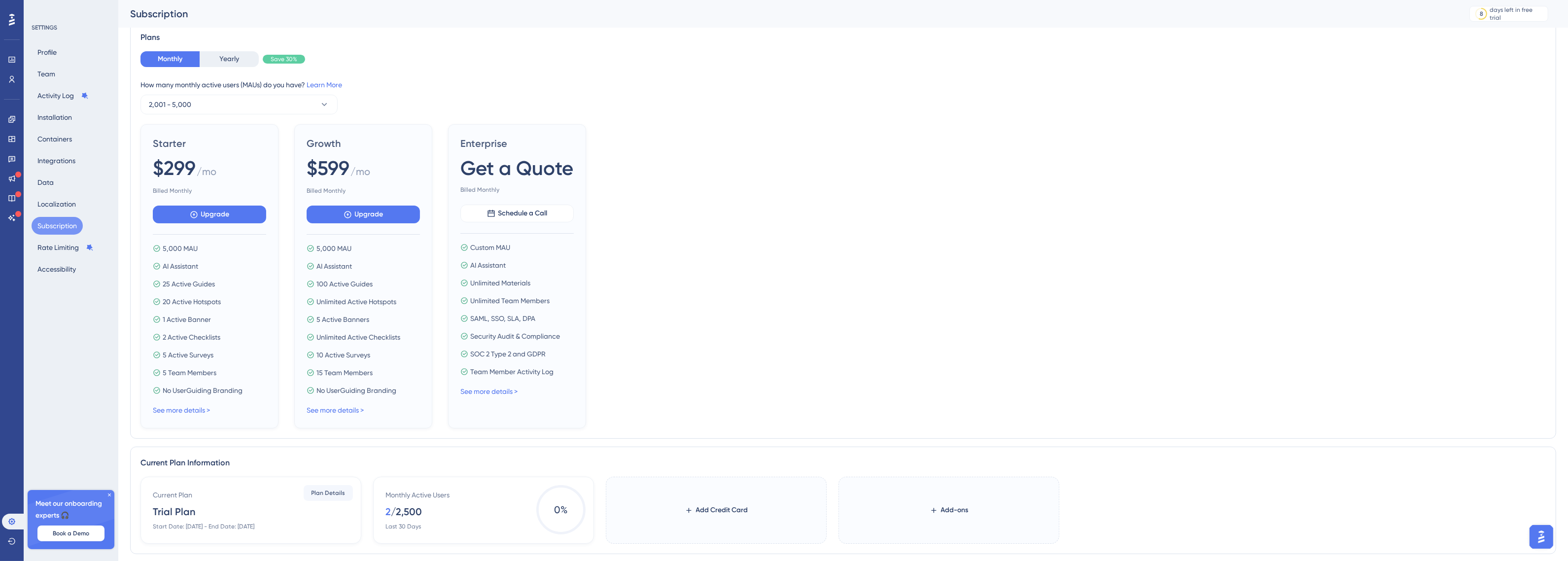
scroll to position [62, 0]
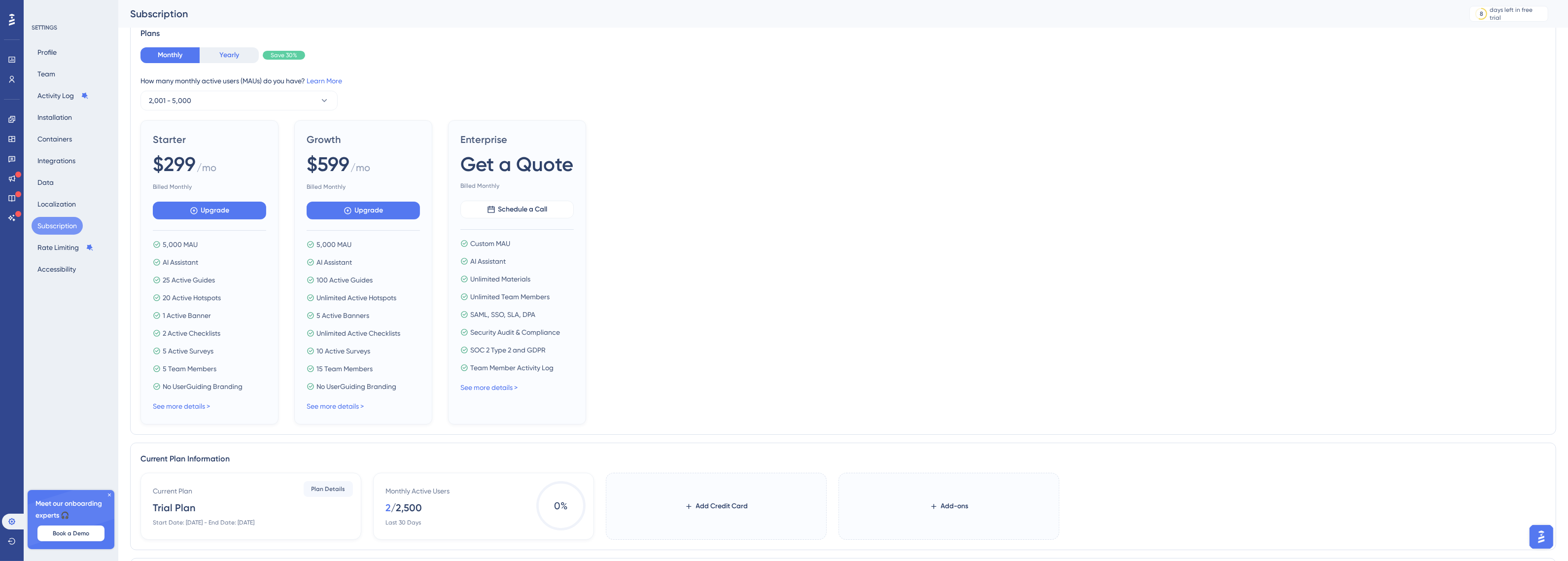
click at [231, 60] on button "Yearly" at bounding box center [229, 55] width 59 height 16
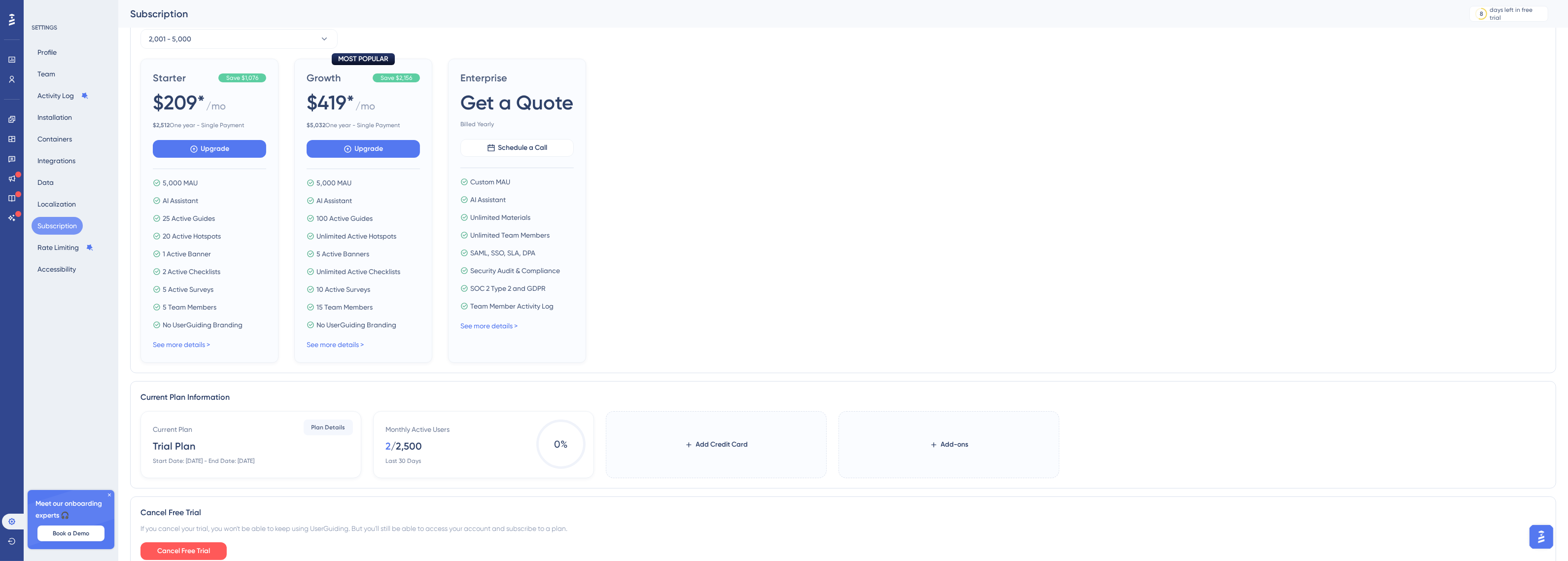
scroll to position [172, 0]
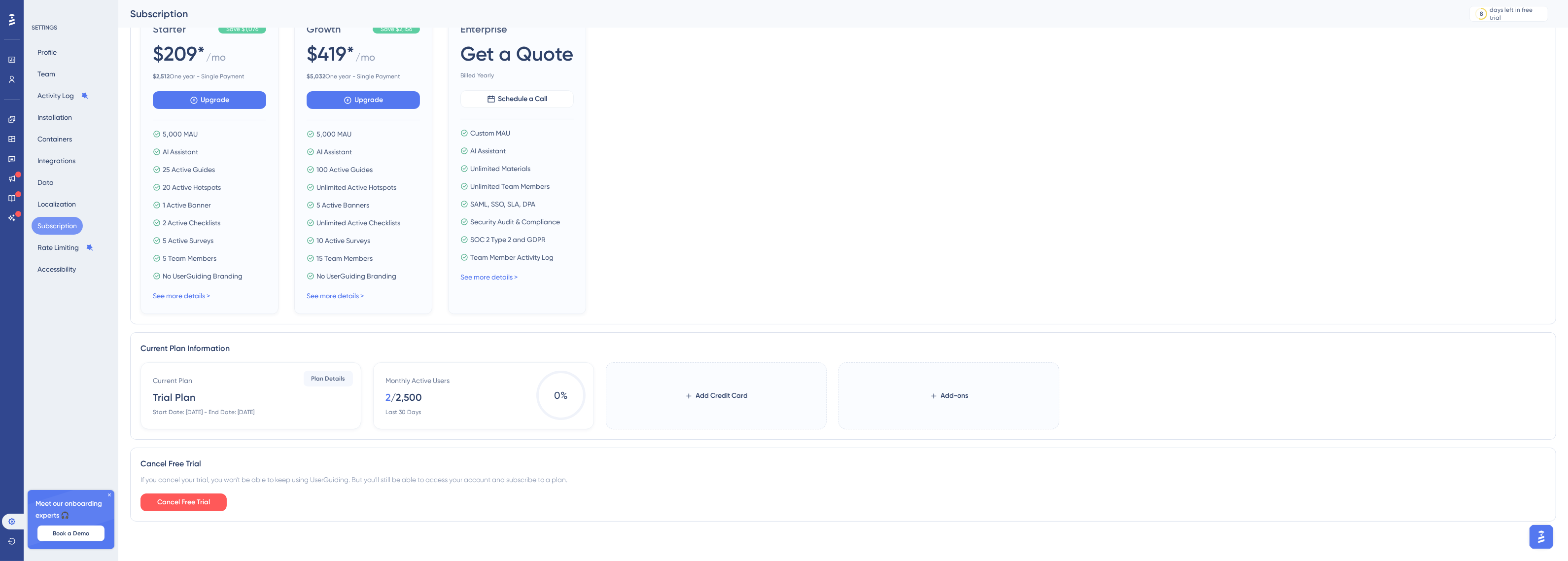
click at [109, 495] on icon at bounding box center [110, 495] width 3 height 3
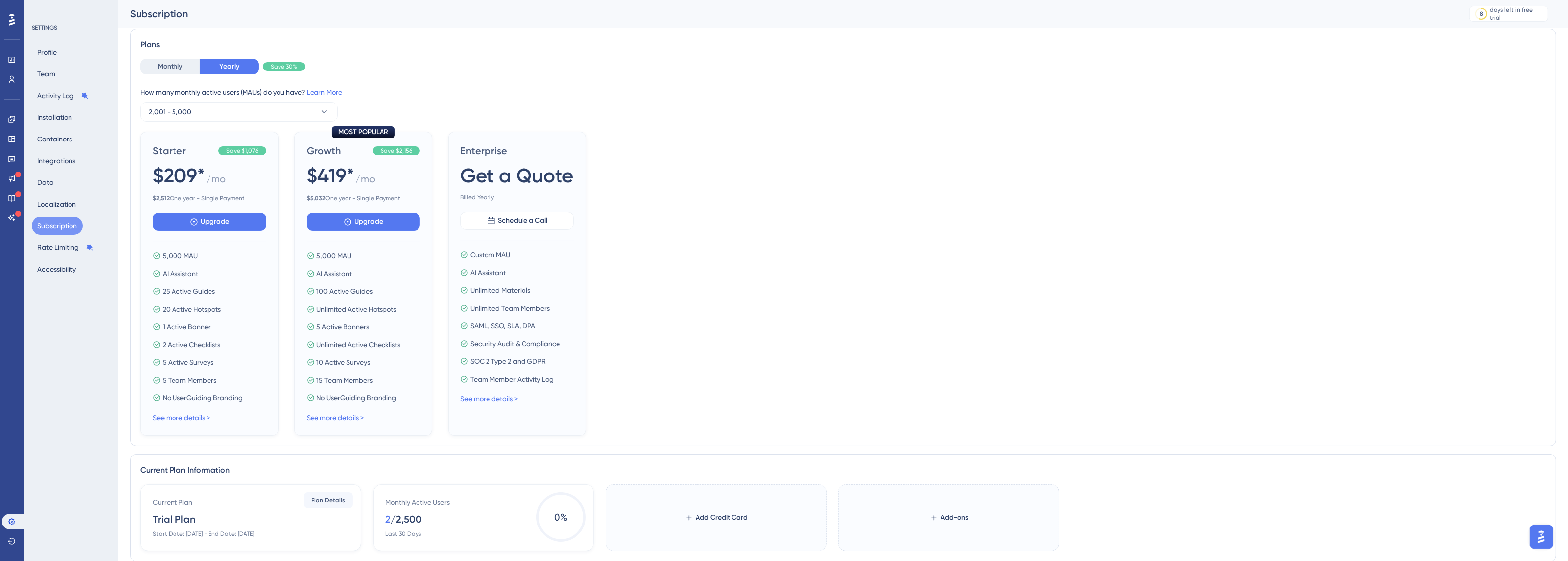
scroll to position [50, 0]
click at [61, 249] on button "Rate Limiting" at bounding box center [65, 247] width 68 height 18
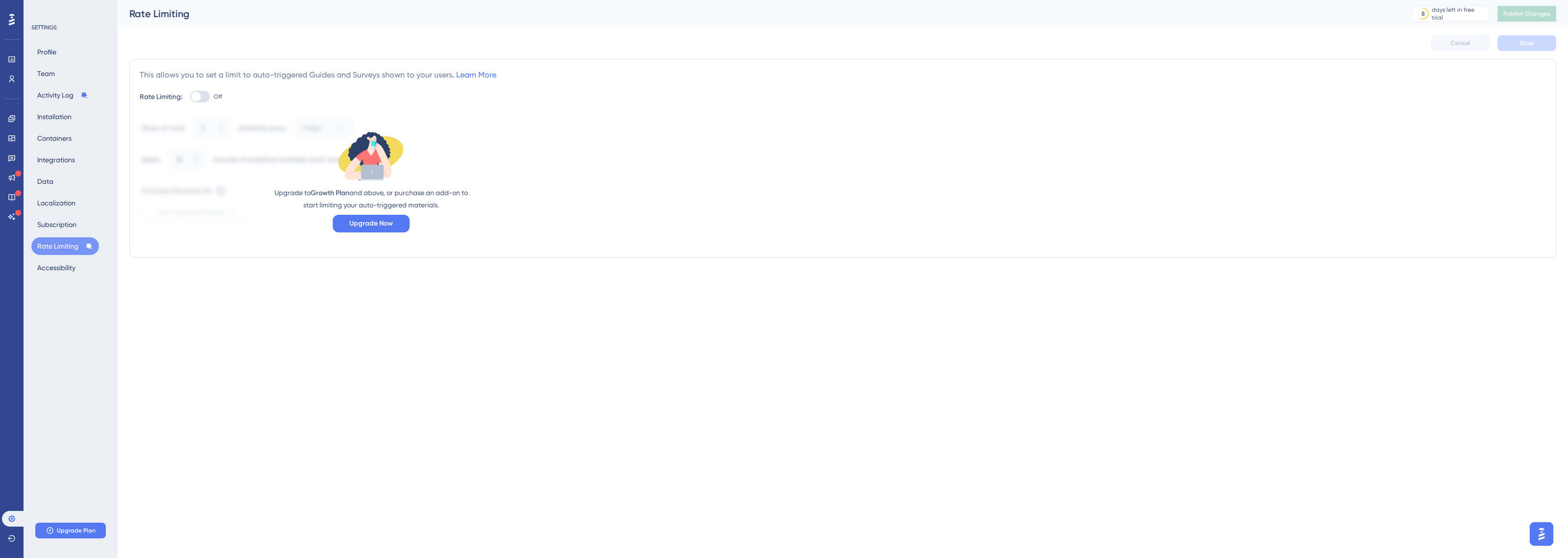
click at [58, 172] on div "Profile Team Activity Log Installation Containers Integrations Data Localizatio…" at bounding box center [70, 160] width 80 height 234
click at [45, 180] on button "Data" at bounding box center [45, 181] width 28 height 17
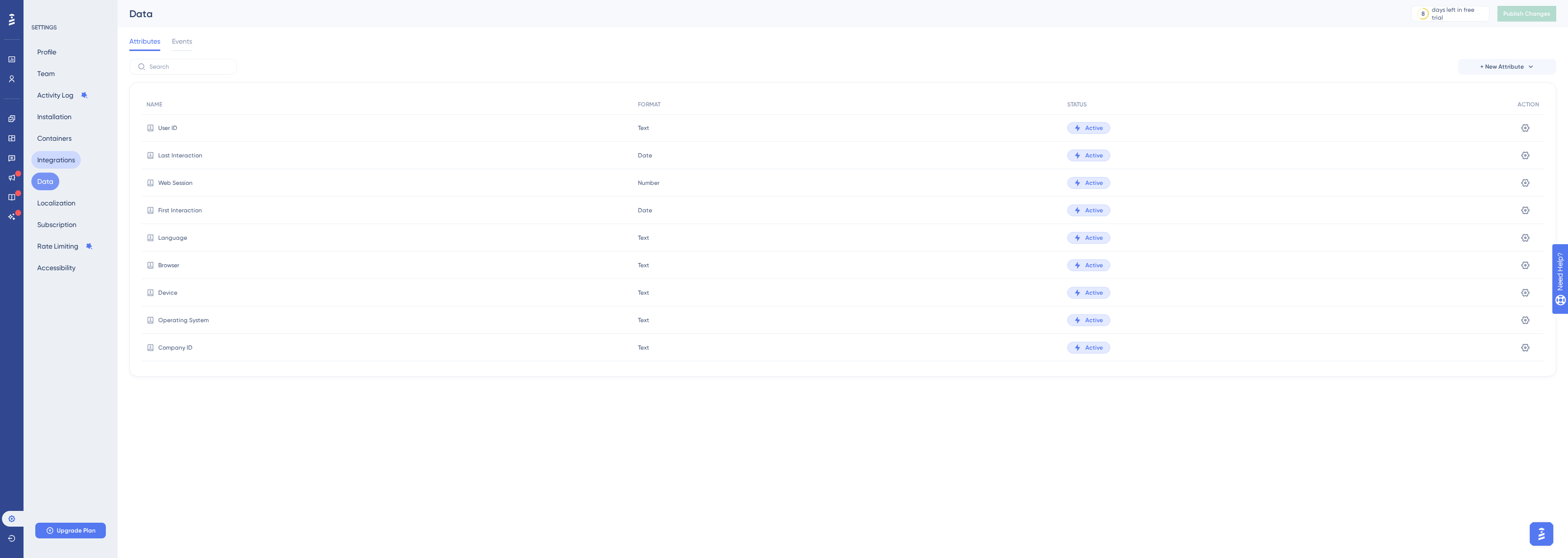
click at [60, 151] on button "Integrations" at bounding box center [55, 159] width 49 height 17
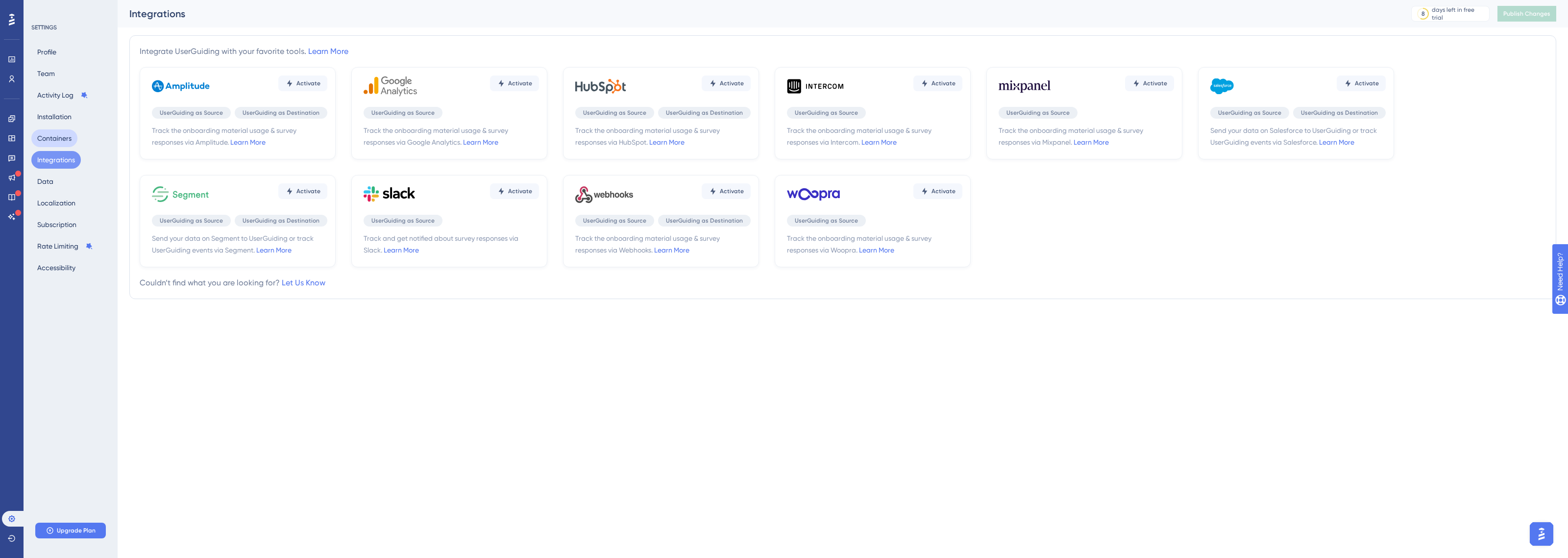
click at [65, 138] on button "Containers" at bounding box center [54, 138] width 46 height 17
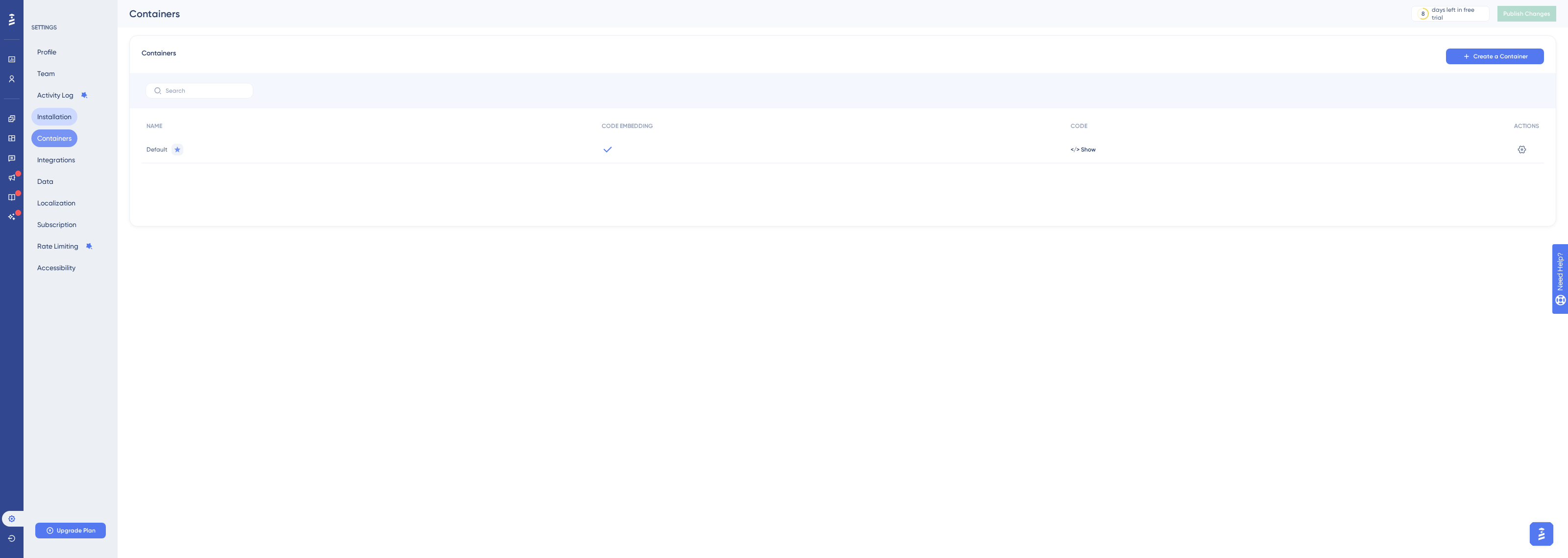
click at [56, 115] on button "Installation" at bounding box center [54, 116] width 46 height 17
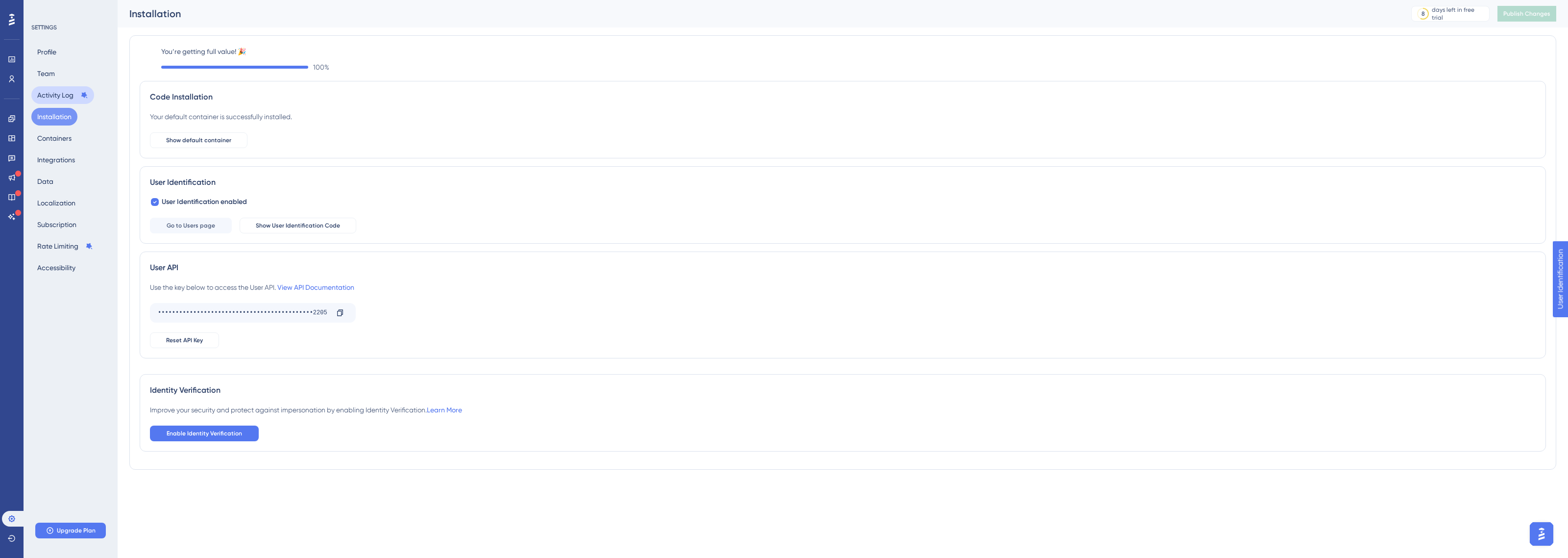
click at [58, 101] on button "Activity Log" at bounding box center [62, 95] width 63 height 17
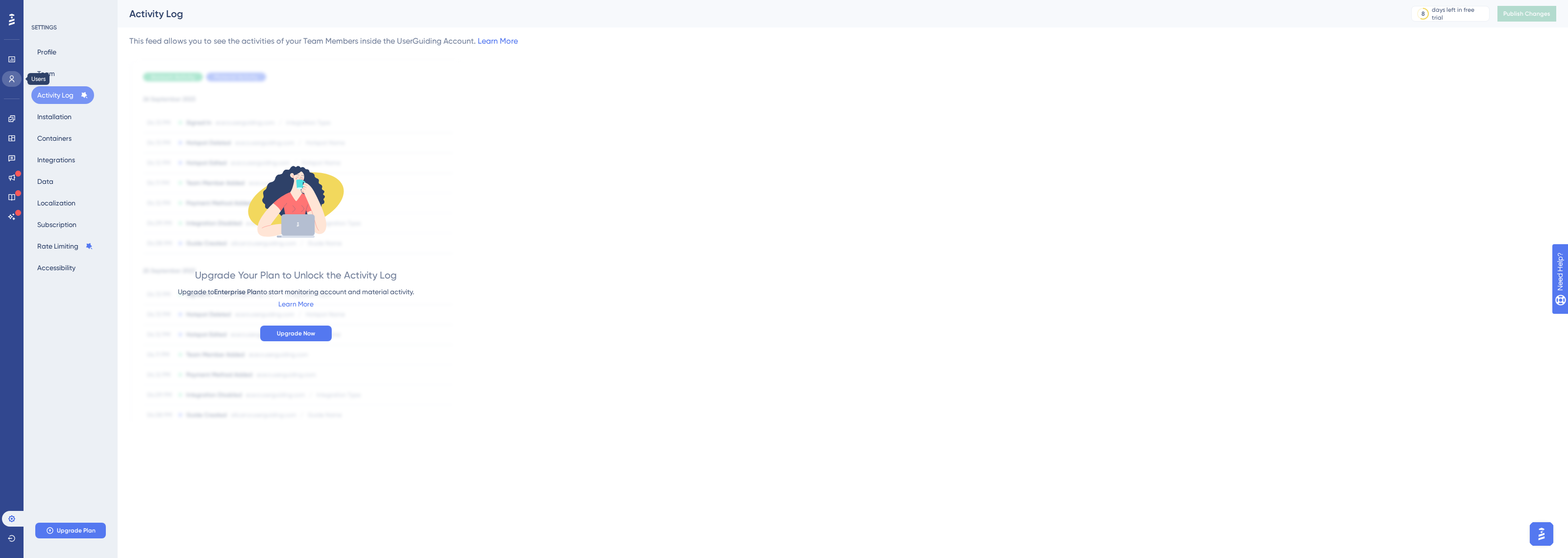
click at [15, 75] on icon at bounding box center [11, 79] width 8 height 8
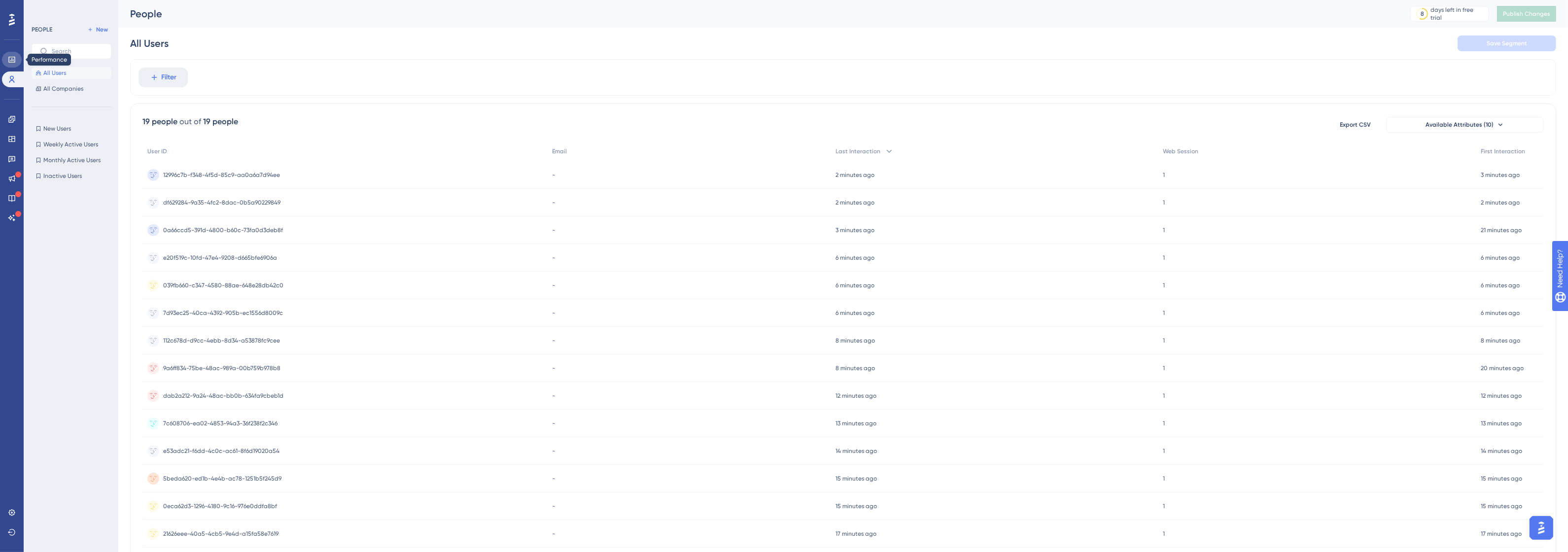
click at [14, 58] on icon at bounding box center [11, 59] width 6 height 6
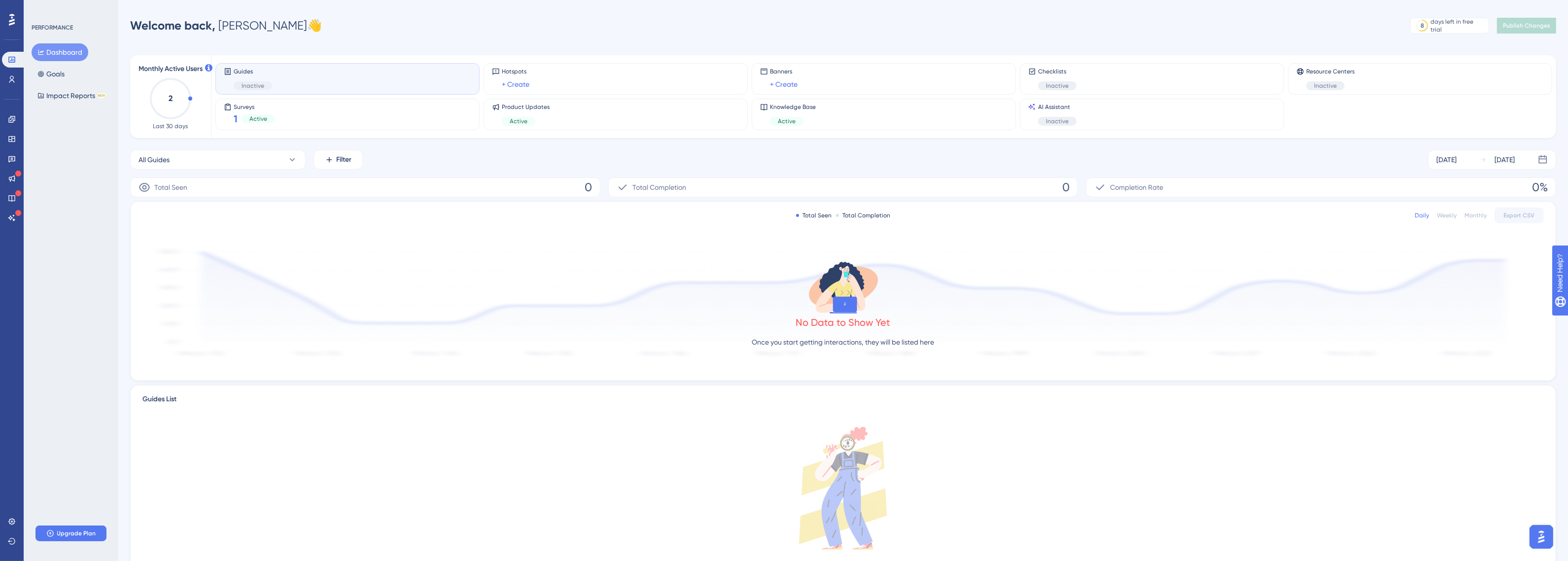
click at [271, 88] on div "Guides Inactive" at bounding box center [347, 79] width 248 height 23
click at [251, 85] on span "Inactive" at bounding box center [253, 85] width 23 height 8
click at [273, 75] on div "Guides Inactive" at bounding box center [347, 79] width 248 height 23
drag, startPoint x: 395, startPoint y: 82, endPoint x: 321, endPoint y: 86, distance: 74.1
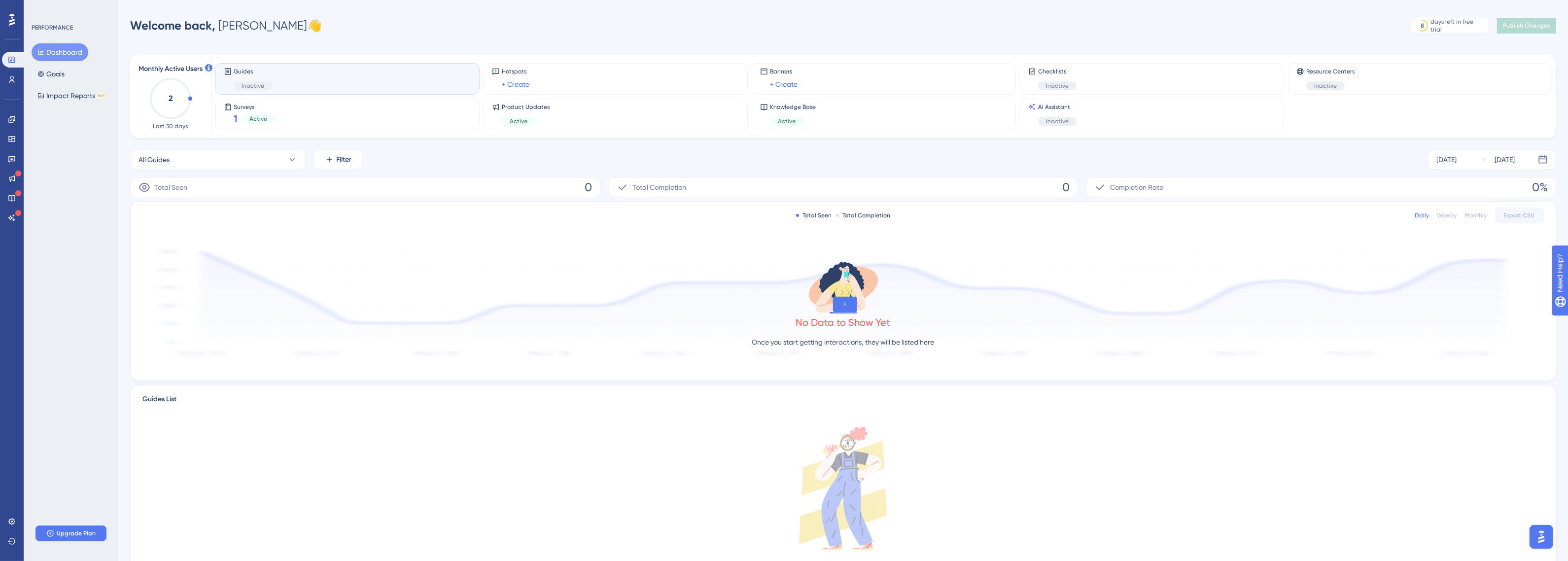
click at [321, 86] on div "Guides Inactive" at bounding box center [347, 79] width 248 height 23
click at [53, 98] on button "Impact Reports BETA" at bounding box center [71, 95] width 80 height 18
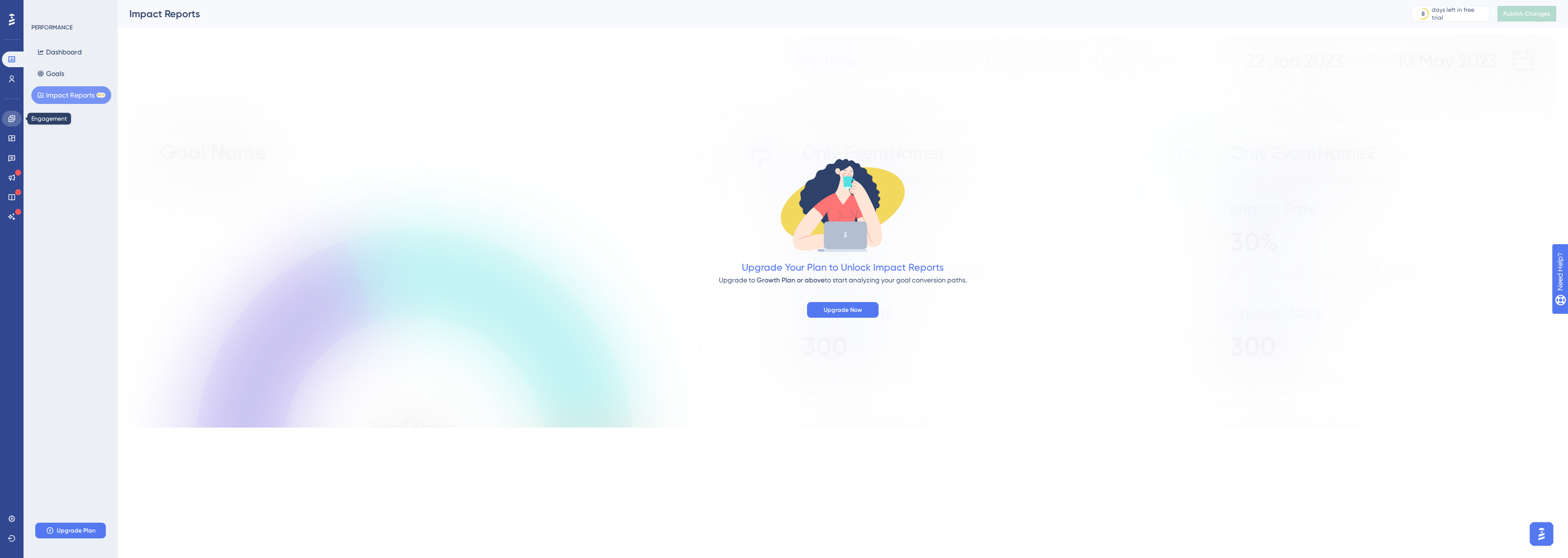
click at [14, 121] on icon at bounding box center [11, 118] width 8 height 8
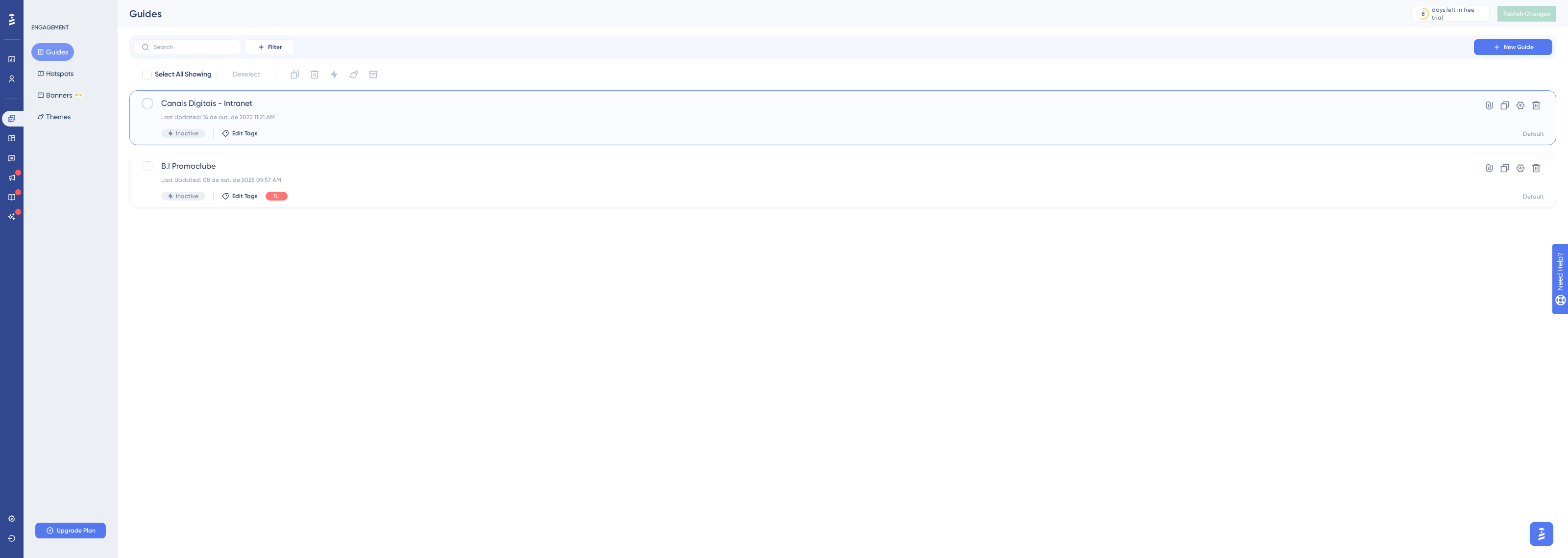
click at [145, 102] on div at bounding box center [147, 103] width 10 height 10
checkbox input "true"
click at [163, 124] on div "Canais Digitais - Intranet Last Updated: 14 de out. de 2025 11:21 AM Inactive E…" at bounding box center [804, 118] width 1285 height 40
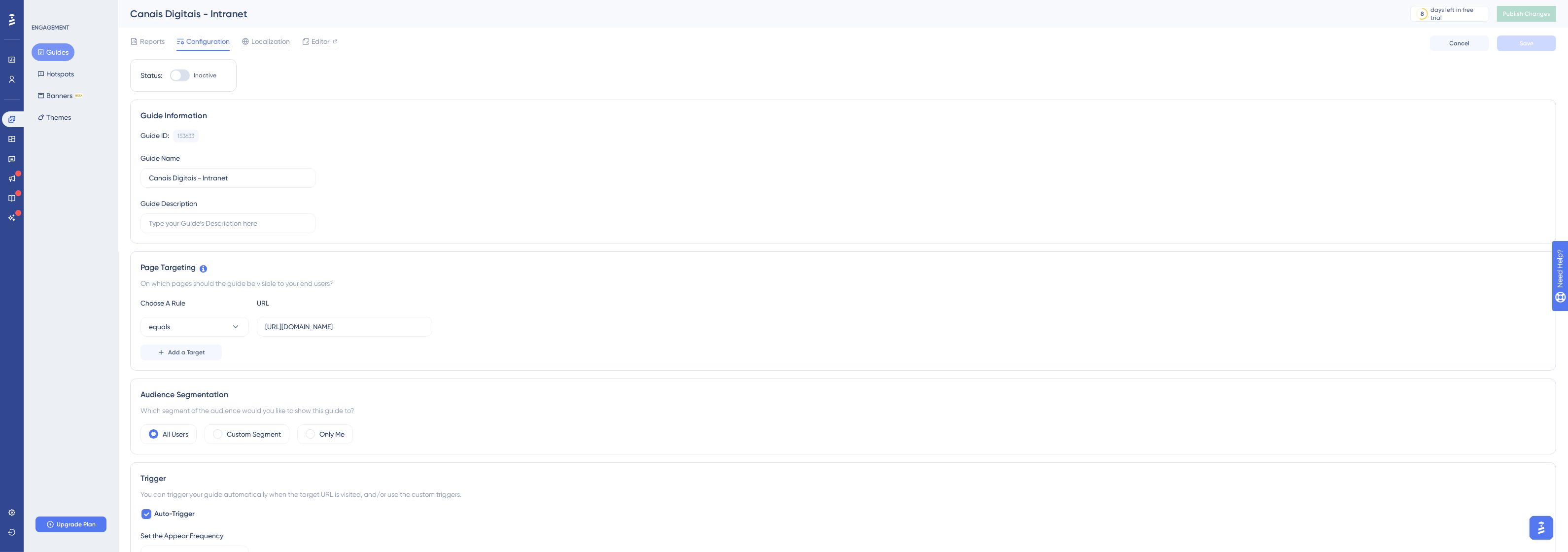
click at [175, 72] on div at bounding box center [175, 75] width 10 height 10
click at [170, 75] on input "Inactive" at bounding box center [170, 75] width 1 height 1
checkbox input "true"
click at [1527, 46] on span "Save" at bounding box center [1527, 43] width 14 height 8
click at [230, 222] on input "text" at bounding box center [228, 223] width 158 height 11
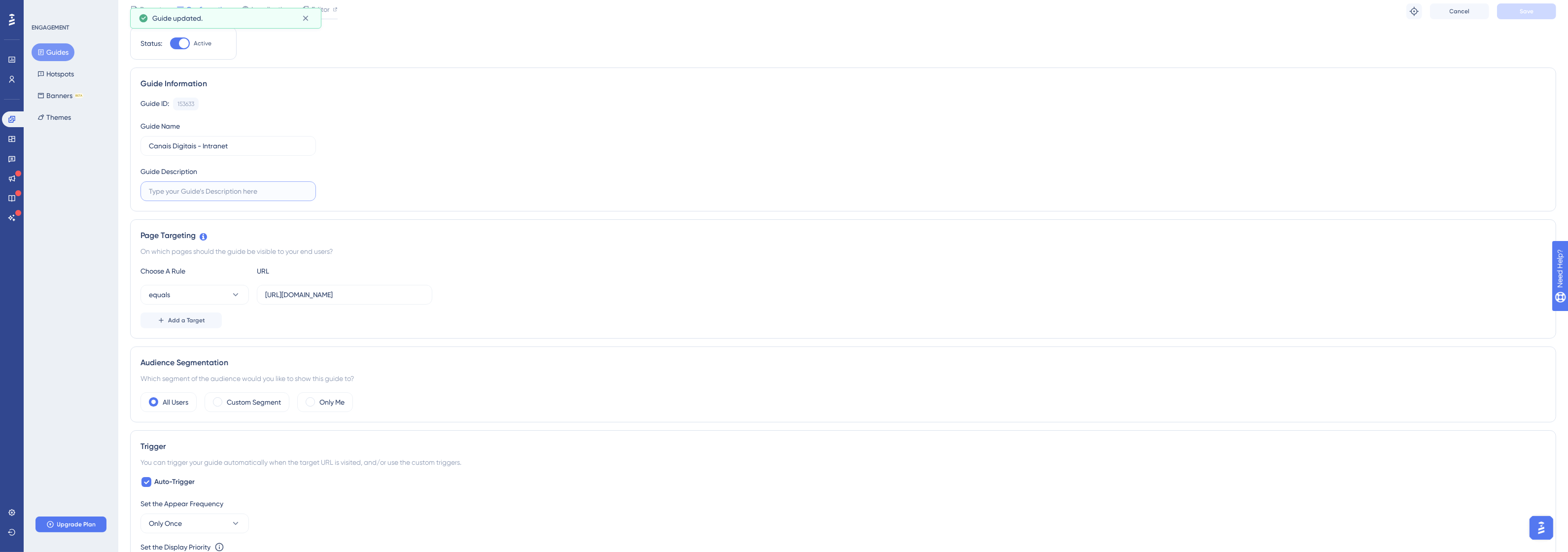
scroll to position [62, 0]
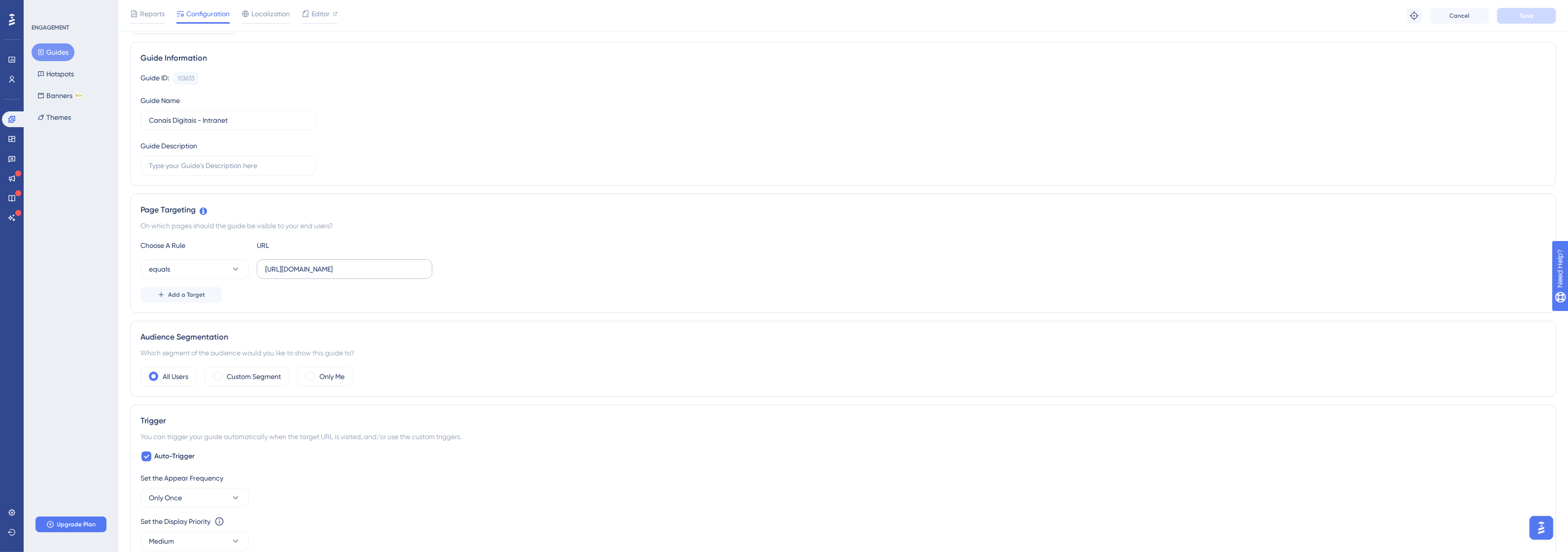
drag, startPoint x: 424, startPoint y: 271, endPoint x: 411, endPoint y: 276, distance: 13.9
click at [411, 276] on label "[URL][DOMAIN_NAME]" at bounding box center [344, 269] width 175 height 20
click at [411, 274] on input "[URL][DOMAIN_NAME]" at bounding box center [344, 269] width 158 height 11
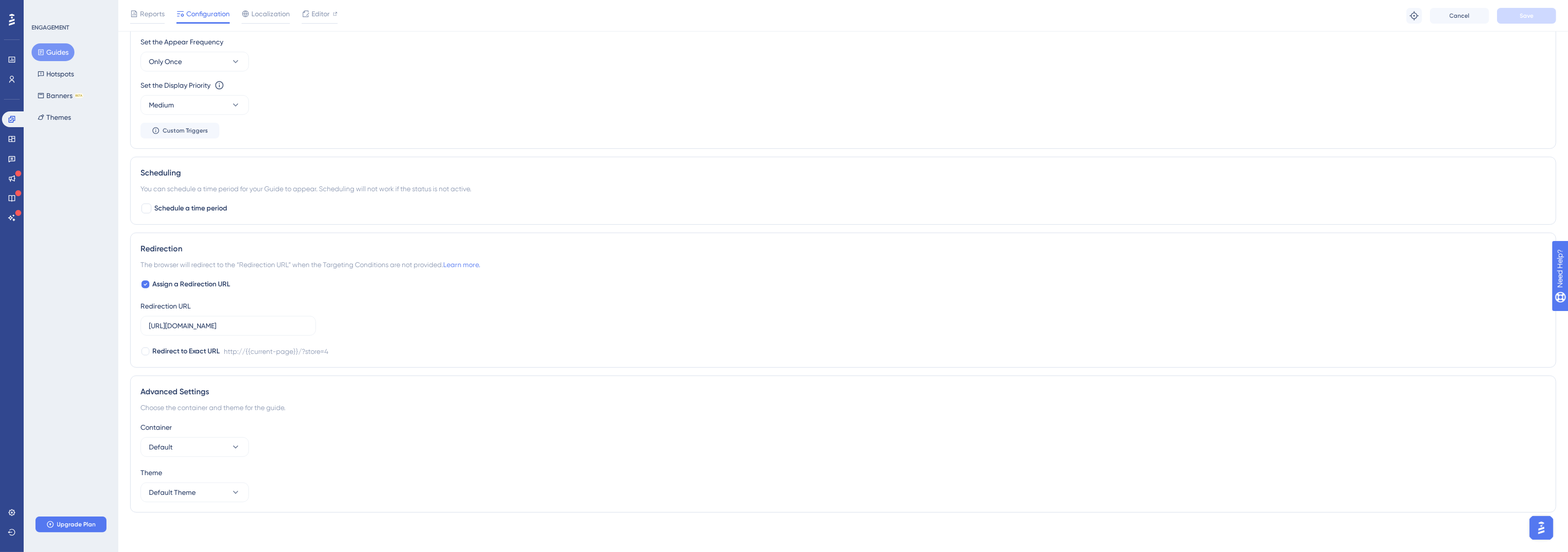
scroll to position [500, 0]
click at [190, 207] on span "Schedule a time period" at bounding box center [190, 209] width 73 height 12
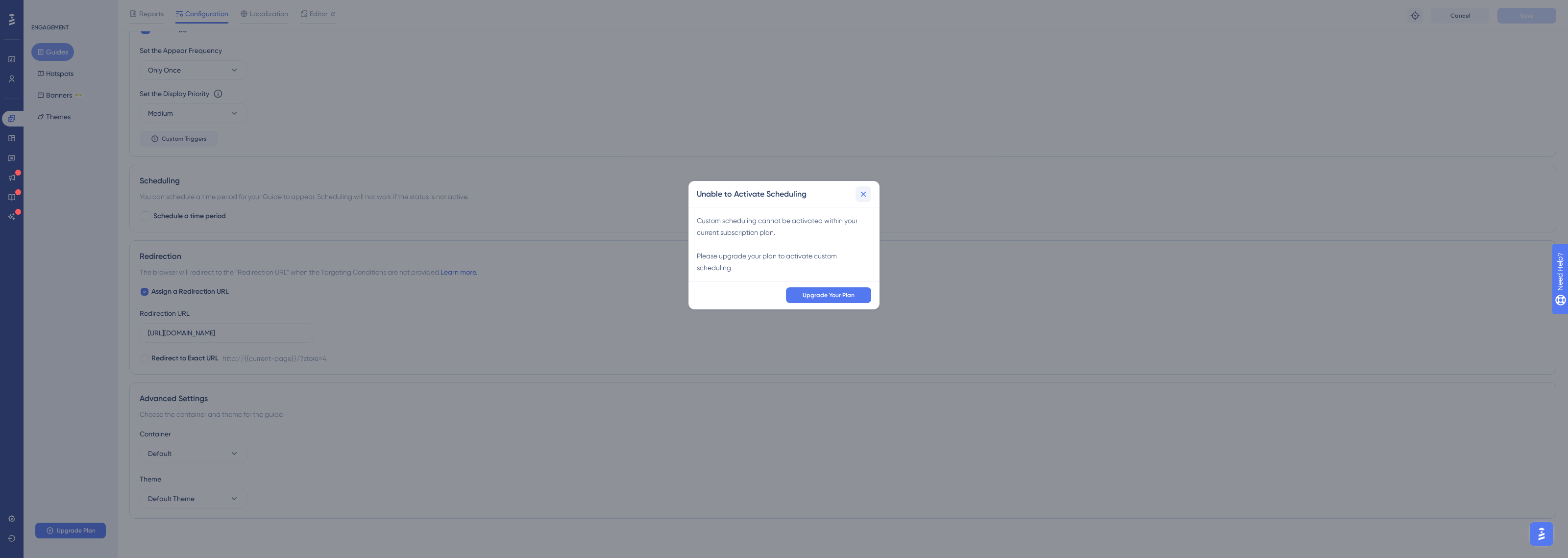
click at [864, 194] on icon at bounding box center [864, 194] width 5 height 5
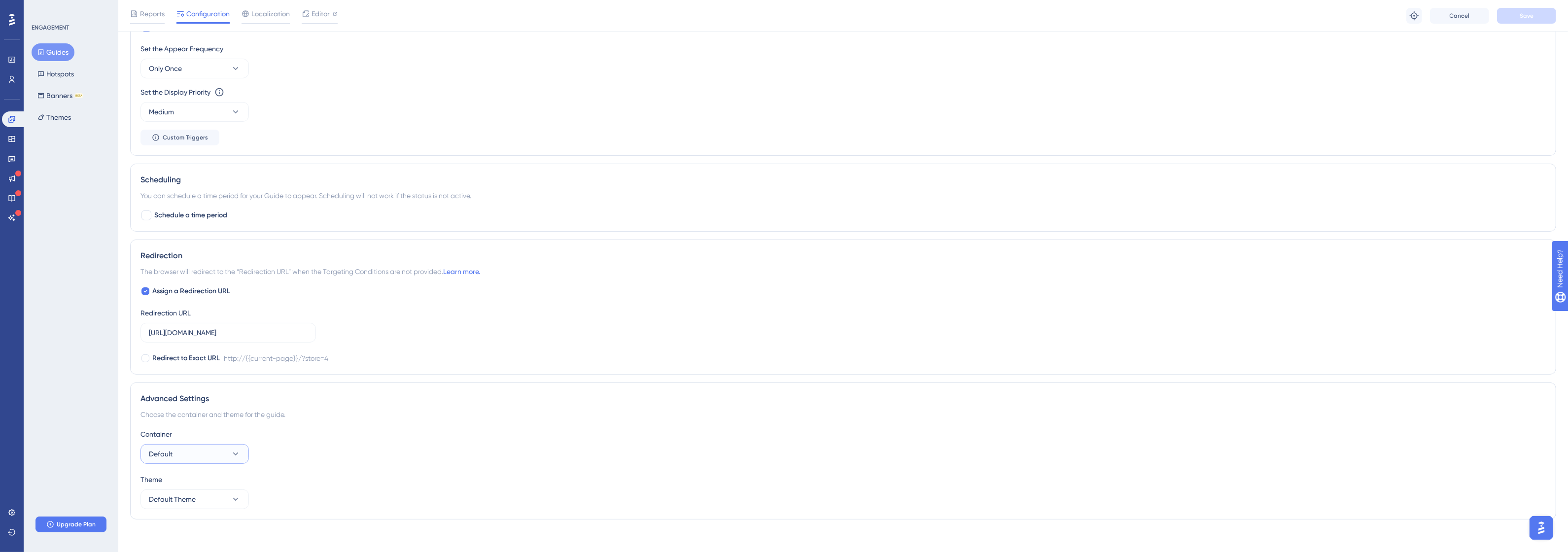
click at [203, 448] on button "Default" at bounding box center [194, 454] width 108 height 20
click at [188, 487] on div "Default Default" at bounding box center [194, 483] width 80 height 20
click at [211, 500] on button "Default Theme" at bounding box center [194, 499] width 108 height 20
click at [213, 496] on button "Default Theme" at bounding box center [194, 492] width 108 height 20
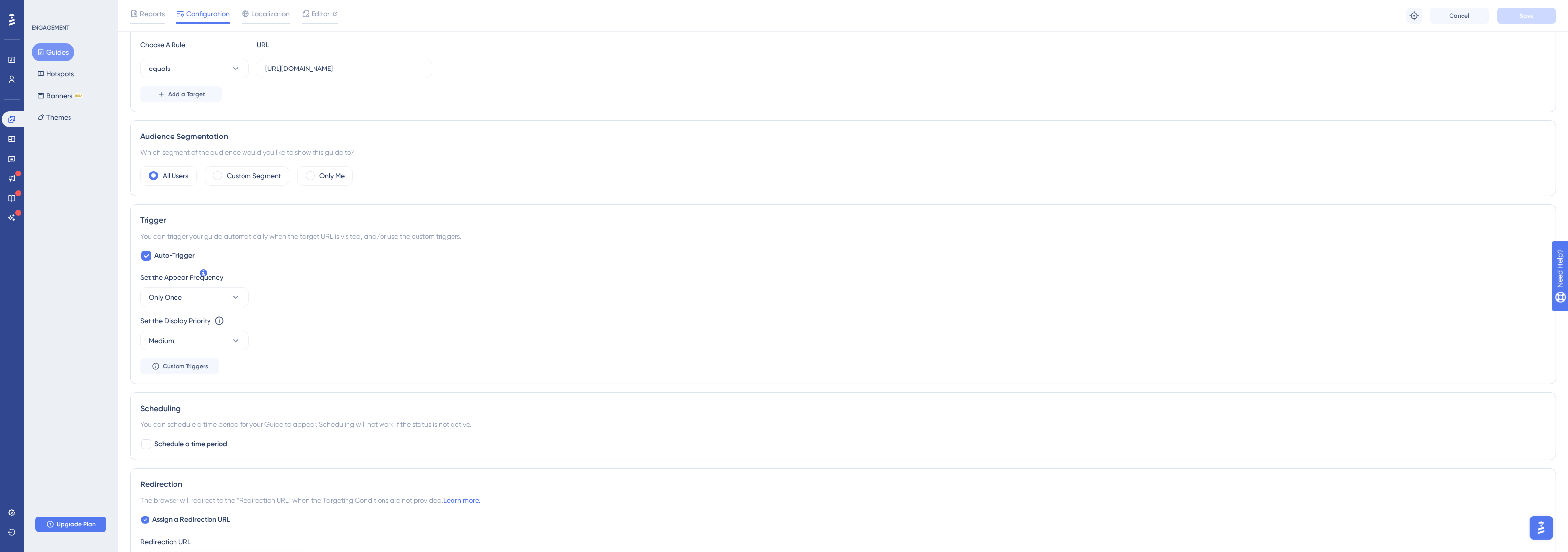
scroll to position [254, 0]
click at [190, 302] on button "Only Once" at bounding box center [194, 305] width 108 height 20
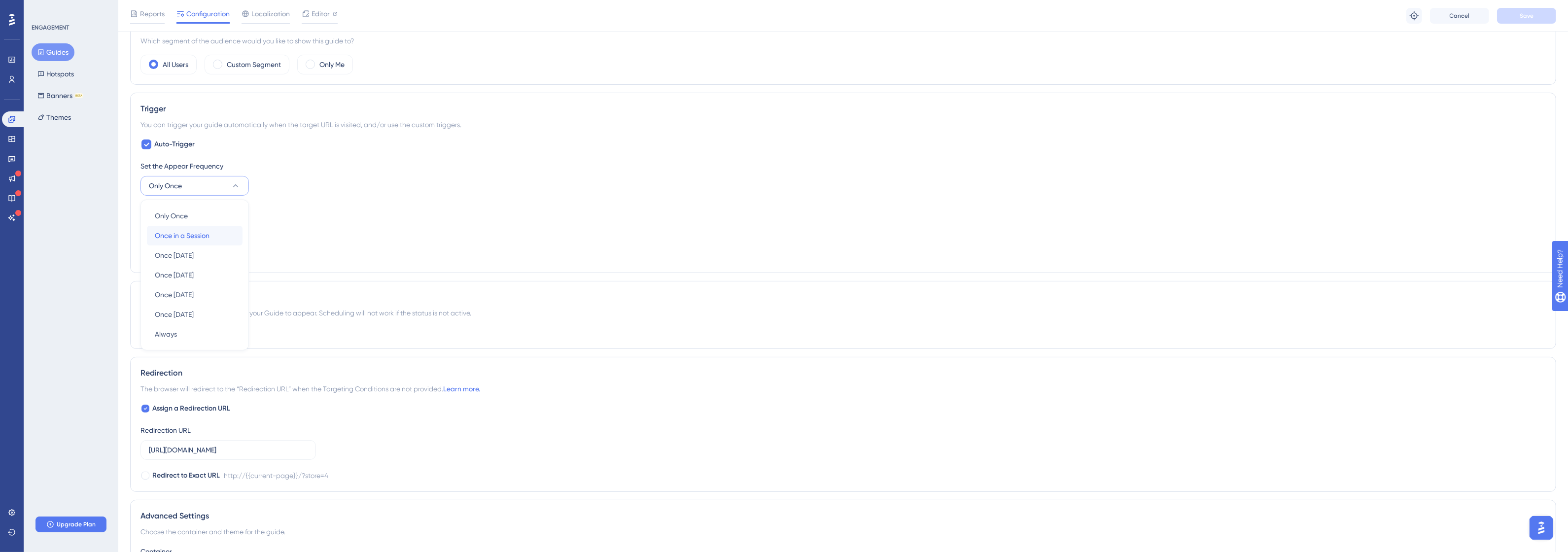
click at [207, 237] on span "Once in a Session" at bounding box center [182, 235] width 55 height 12
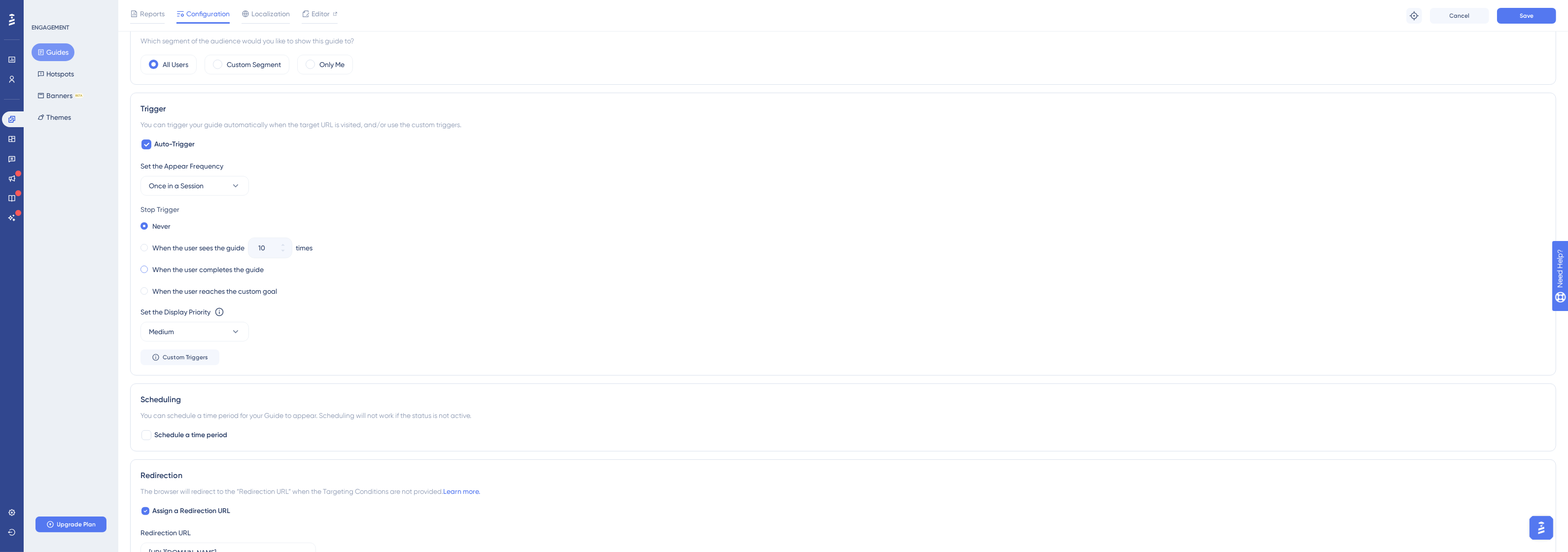
click at [233, 273] on label "When the user completes the guide" at bounding box center [208, 270] width 111 height 12
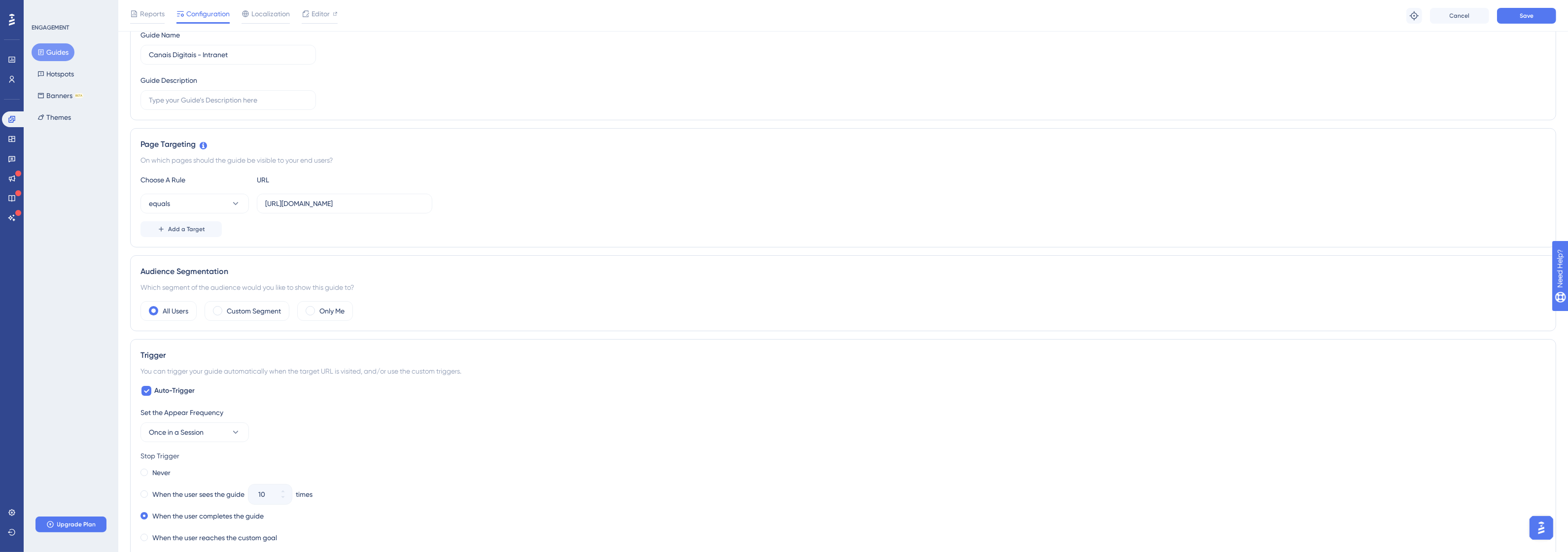
scroll to position [4, 0]
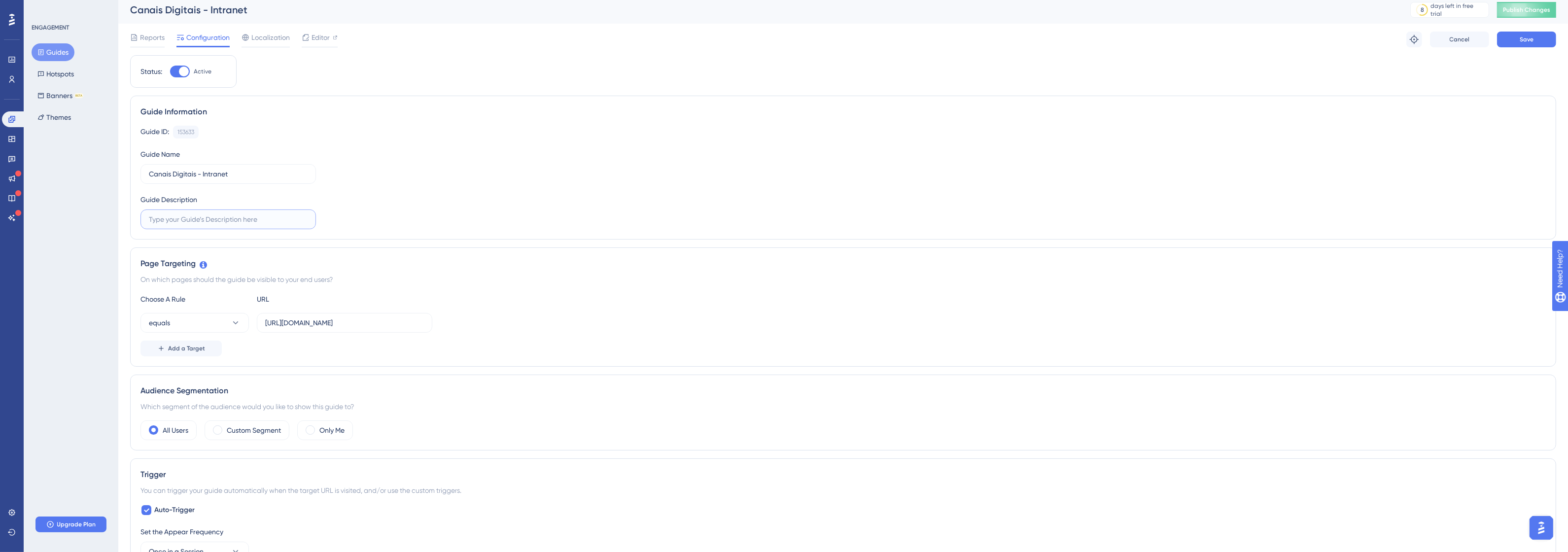
click at [196, 219] on input "text" at bounding box center [228, 219] width 158 height 11
click at [1525, 38] on button "Save" at bounding box center [1527, 43] width 59 height 16
click at [1537, 18] on span "Publish Changes" at bounding box center [1527, 14] width 47 height 8
click at [8, 65] on link at bounding box center [12, 59] width 20 height 16
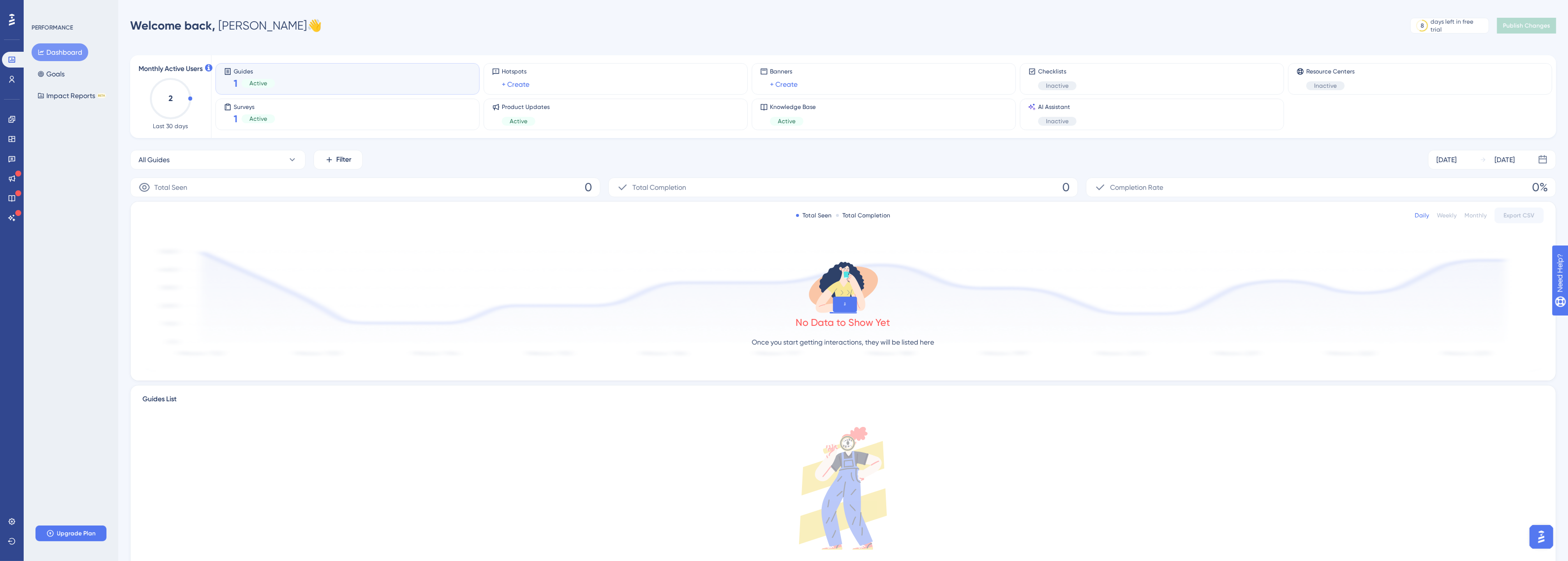
click at [280, 72] on div "Guides 1 Active" at bounding box center [347, 79] width 248 height 23
click at [264, 82] on span "Active" at bounding box center [258, 83] width 18 height 8
click at [282, 80] on div "Guides 1 Active" at bounding box center [347, 79] width 248 height 23
click at [13, 139] on icon at bounding box center [11, 139] width 8 height 8
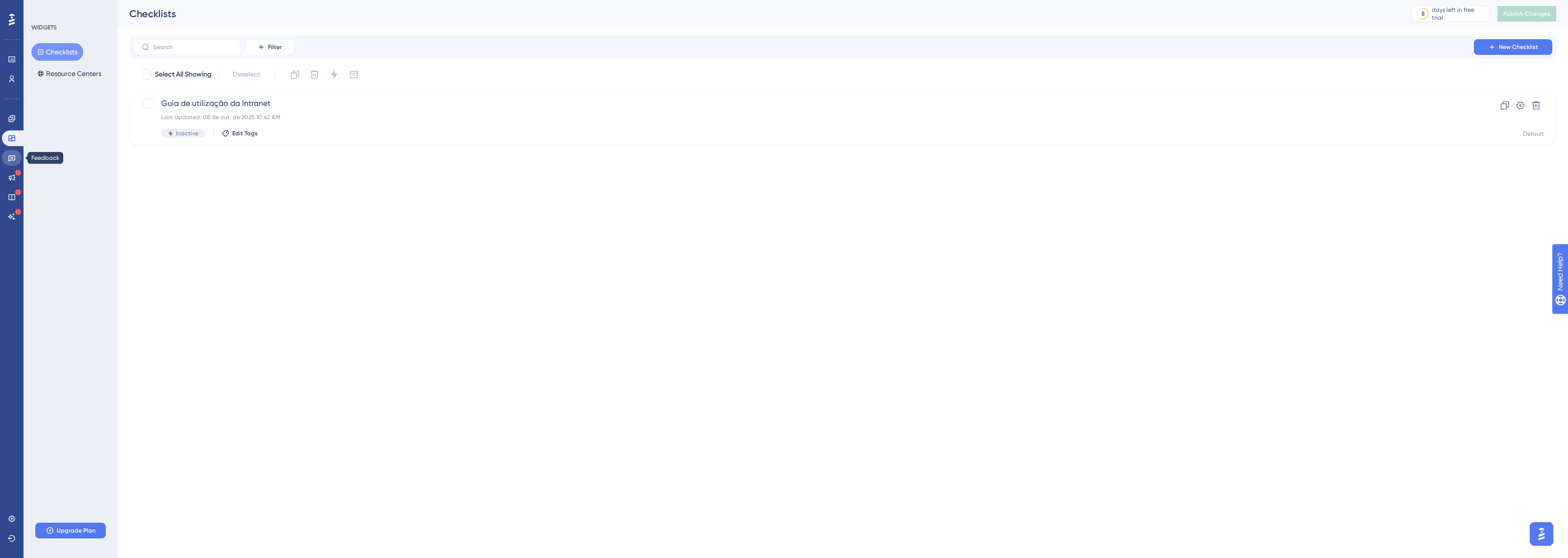
click at [16, 156] on link at bounding box center [12, 158] width 20 height 16
click at [13, 118] on icon at bounding box center [11, 118] width 6 height 6
click at [62, 34] on div "ENGAGEMENT Guides Hotspots Banners BETA Themes" at bounding box center [70, 74] width 80 height 102
click at [150, 105] on div at bounding box center [147, 103] width 10 height 10
checkbox input "true"
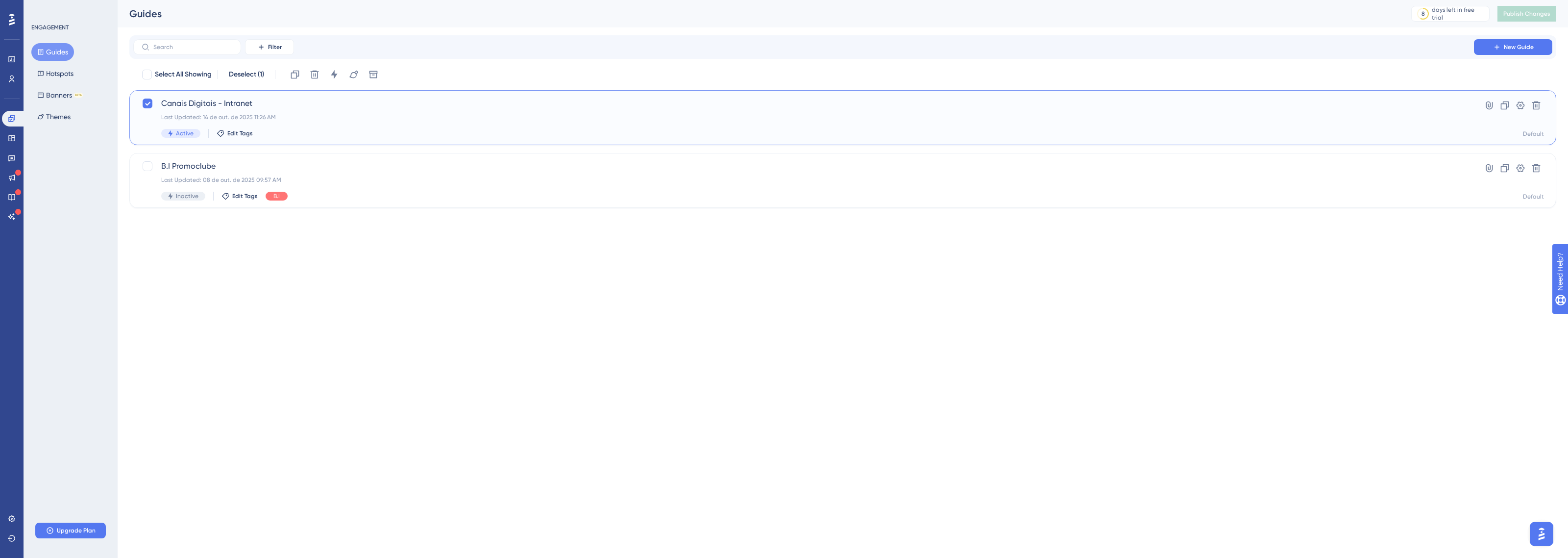
click at [251, 107] on span "Canais Digitais - Intranet" at bounding box center [804, 104] width 1285 height 12
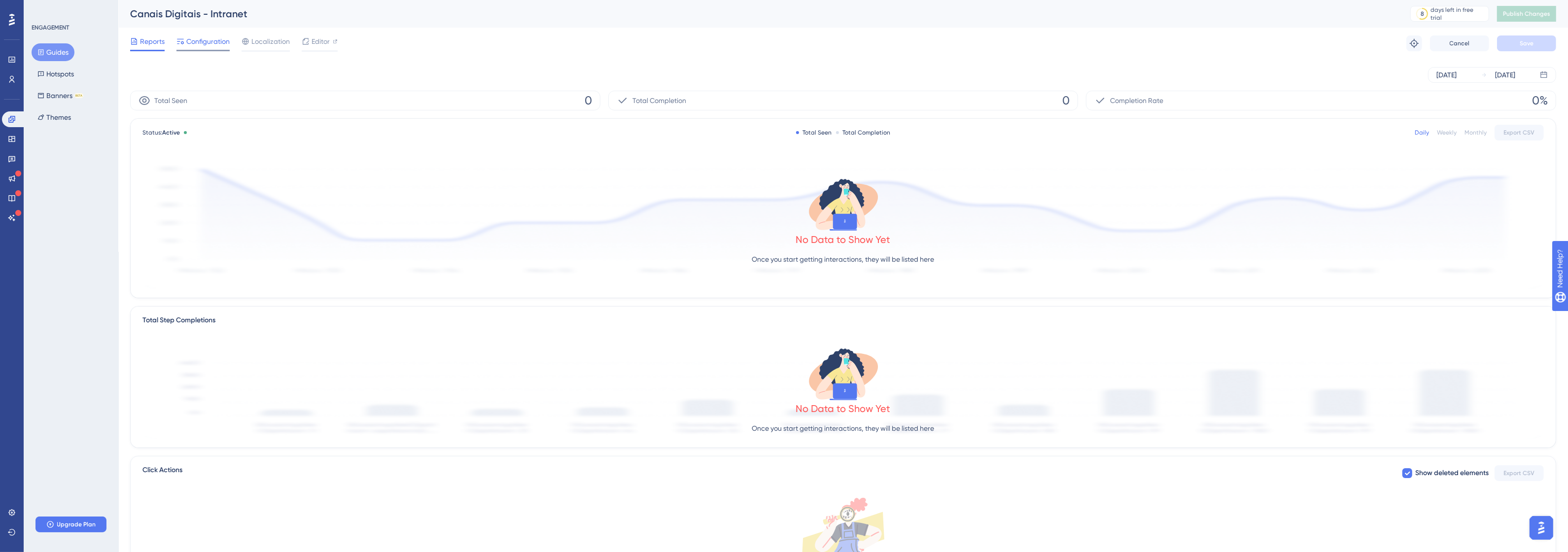
click at [198, 43] on span "Configuration" at bounding box center [208, 42] width 43 height 12
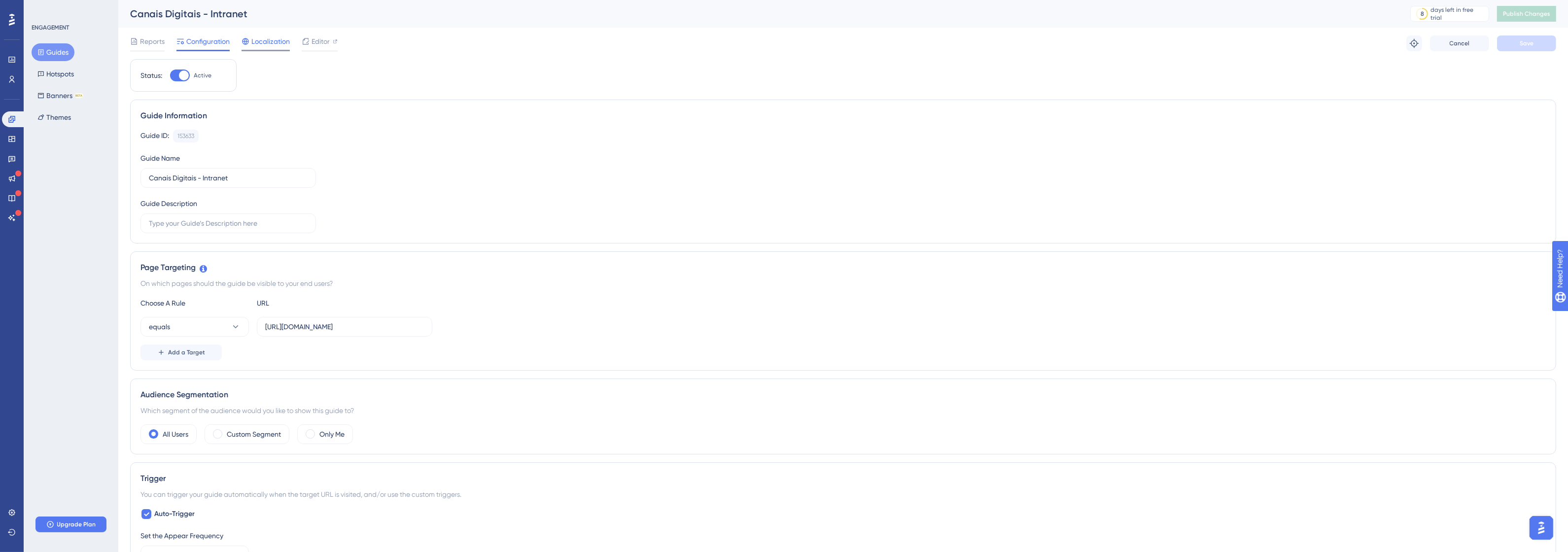
click at [289, 44] on span "Localization" at bounding box center [270, 42] width 38 height 12
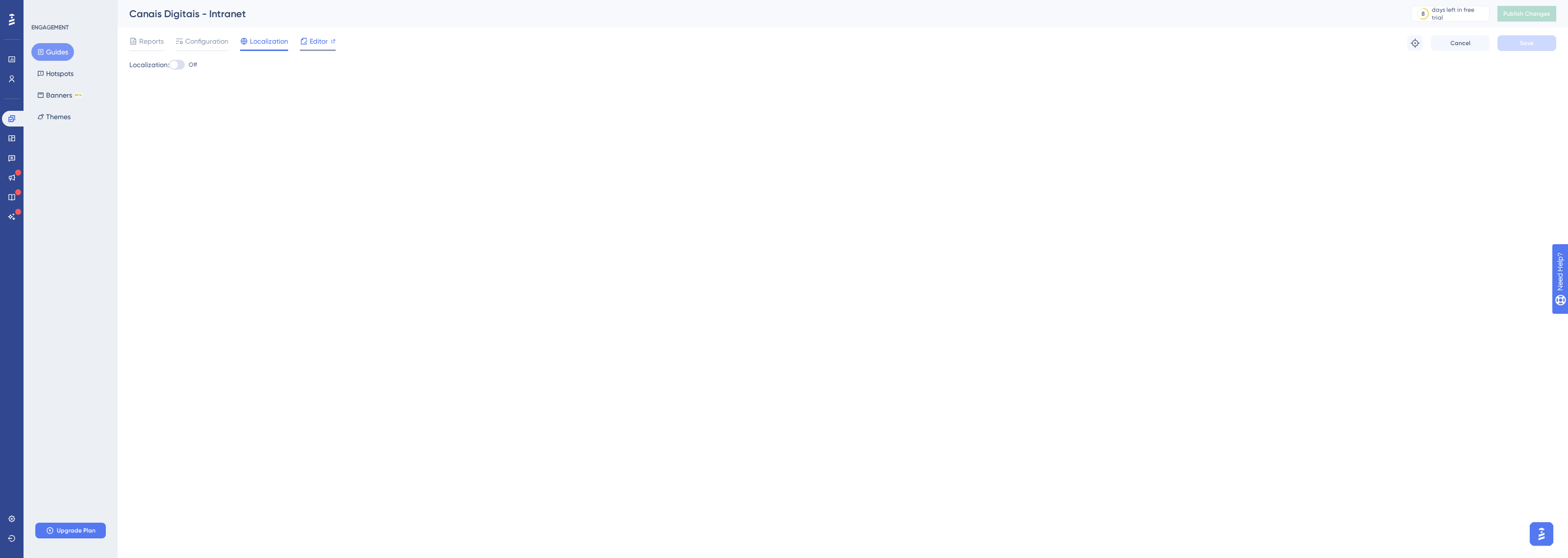
click at [312, 42] on span "Editor" at bounding box center [319, 42] width 18 height 12
click at [219, 48] on div "Configuration" at bounding box center [202, 43] width 53 height 16
click at [216, 42] on span "Configuration" at bounding box center [207, 42] width 43 height 12
click at [209, 42] on span "Configuration" at bounding box center [207, 42] width 43 height 12
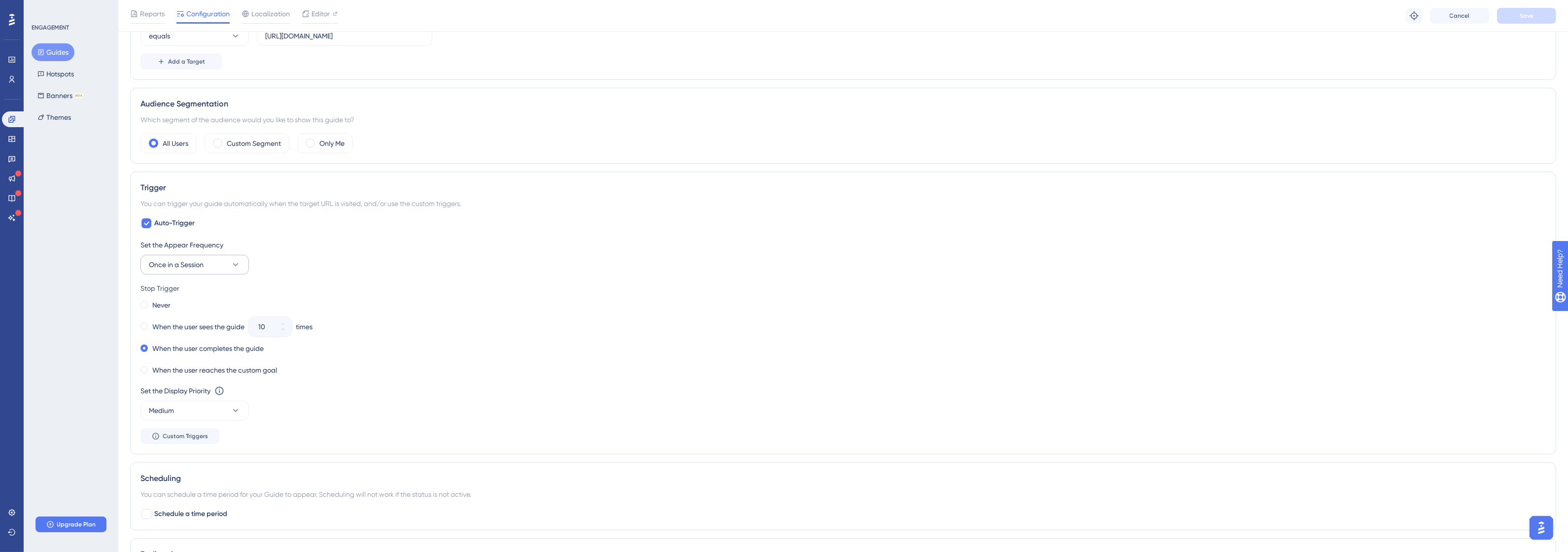
scroll to position [308, 0]
click at [196, 192] on div "You can trigger your guide automatically when the target URL is visited, and/or…" at bounding box center [843, 190] width 1405 height 12
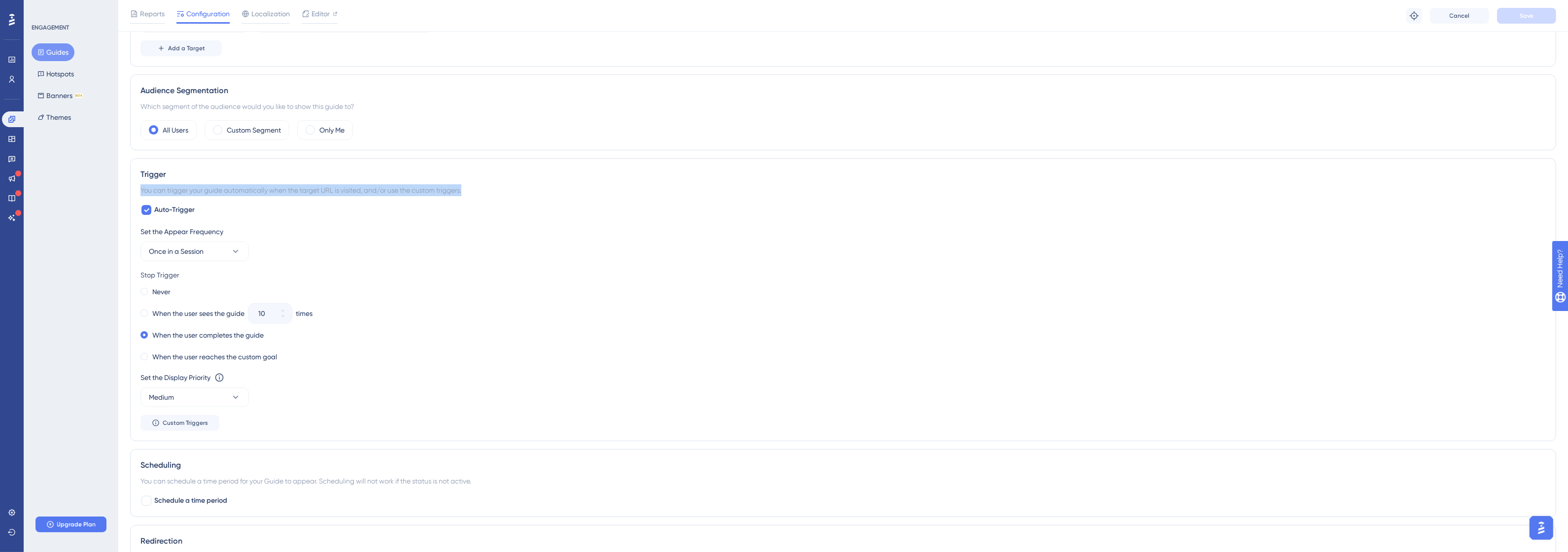
click at [196, 192] on div "You can trigger your guide automatically when the target URL is visited, and/or…" at bounding box center [843, 190] width 1405 height 12
click at [190, 196] on div at bounding box center [190, 196] width 0 height 0
drag, startPoint x: 276, startPoint y: 275, endPoint x: 400, endPoint y: 294, distance: 125.4
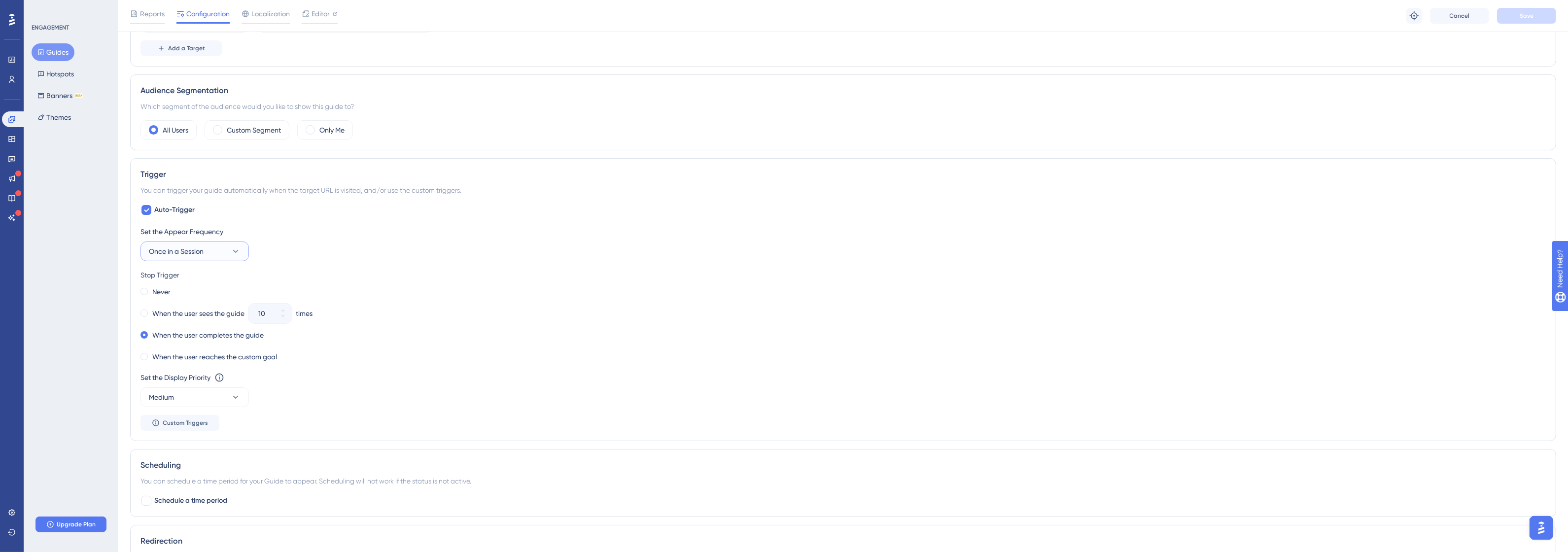
click at [195, 257] on span "Once in a Session" at bounding box center [176, 251] width 55 height 12
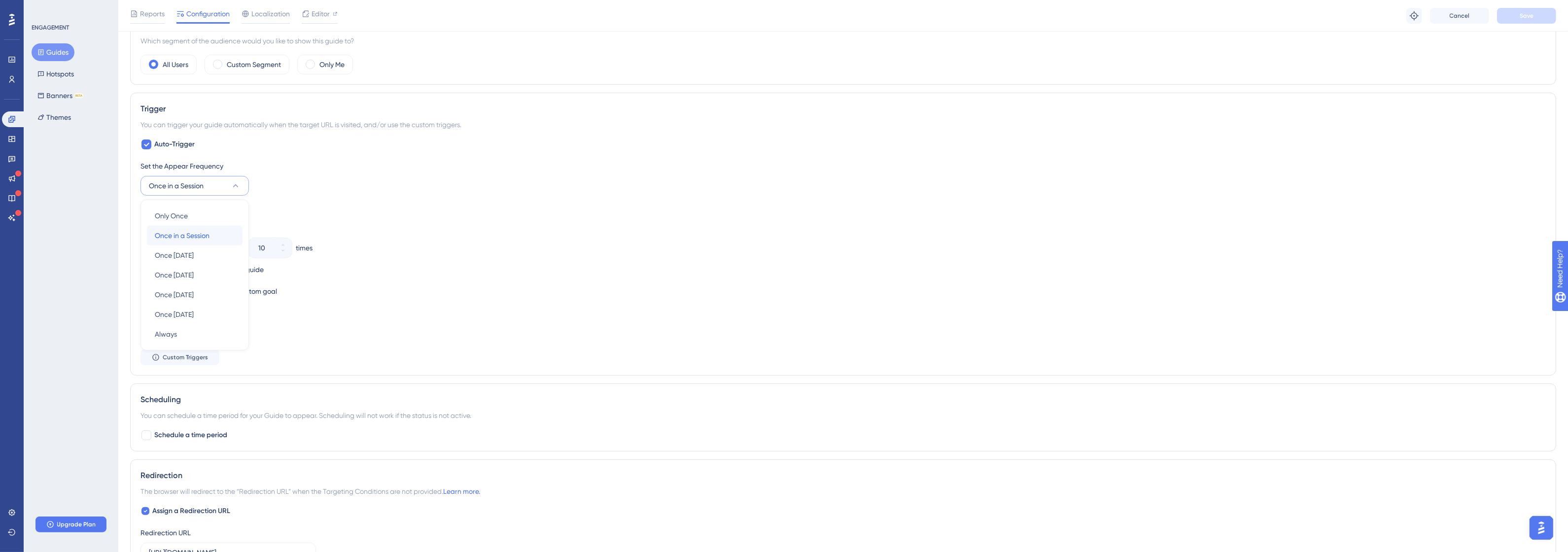
click at [206, 238] on span "Once in a Session" at bounding box center [182, 235] width 55 height 12
click at [190, 331] on button "Medium" at bounding box center [194, 331] width 108 height 20
click at [187, 409] on div "High High" at bounding box center [194, 401] width 80 height 20
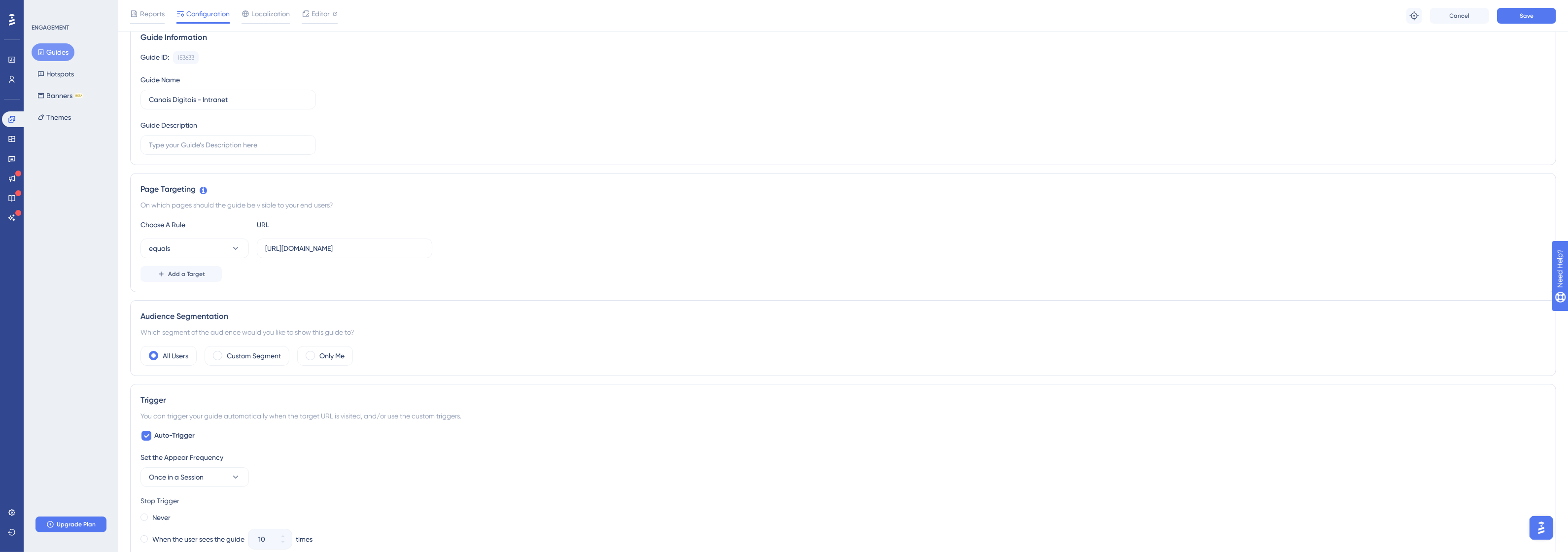
scroll to position [48, 0]
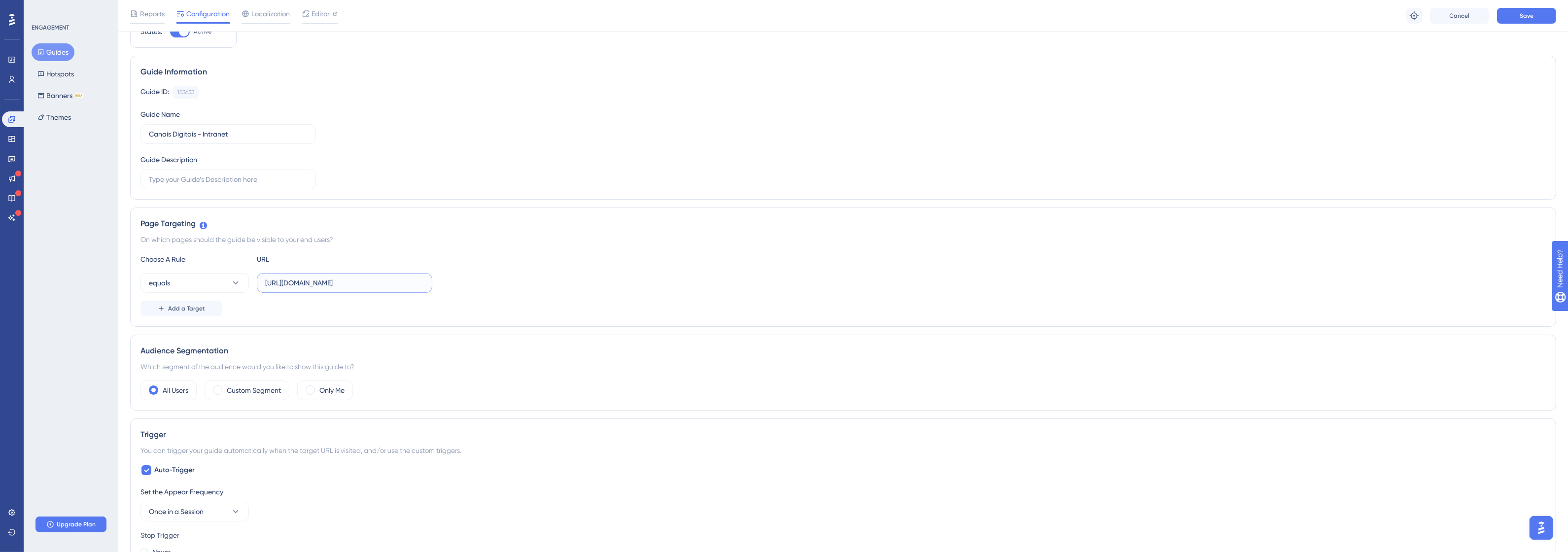
click at [338, 279] on input "[URL][DOMAIN_NAME]" at bounding box center [344, 282] width 158 height 11
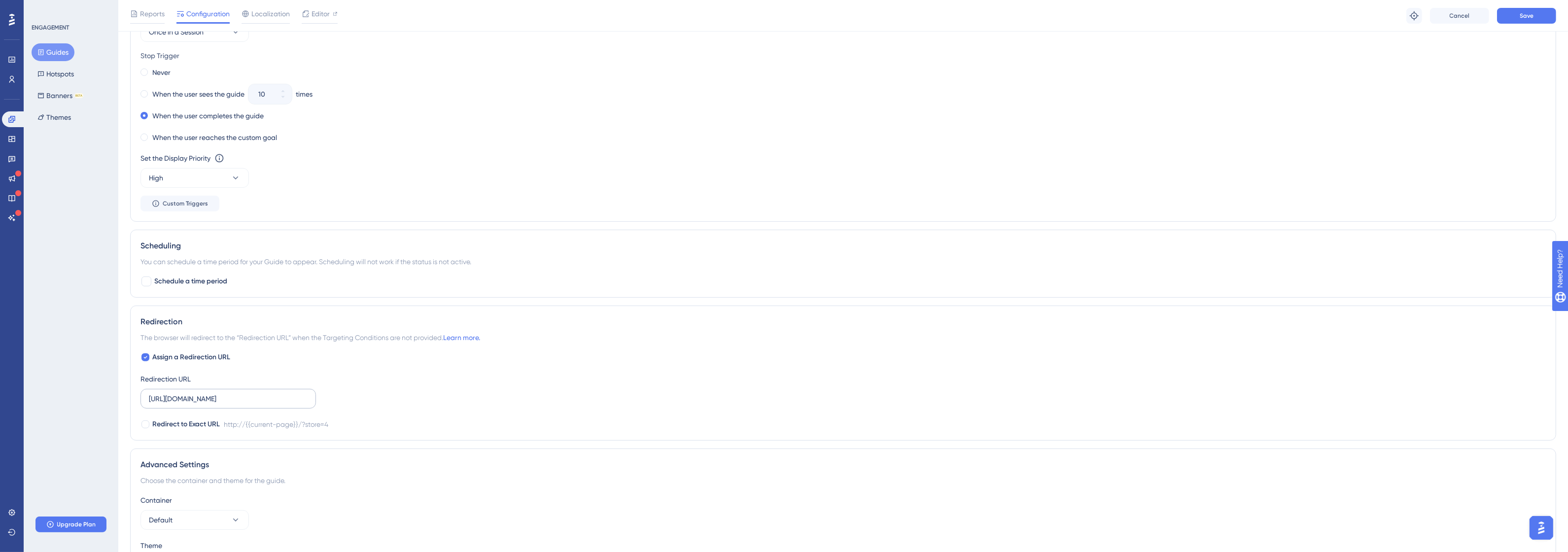
scroll to position [554, 0]
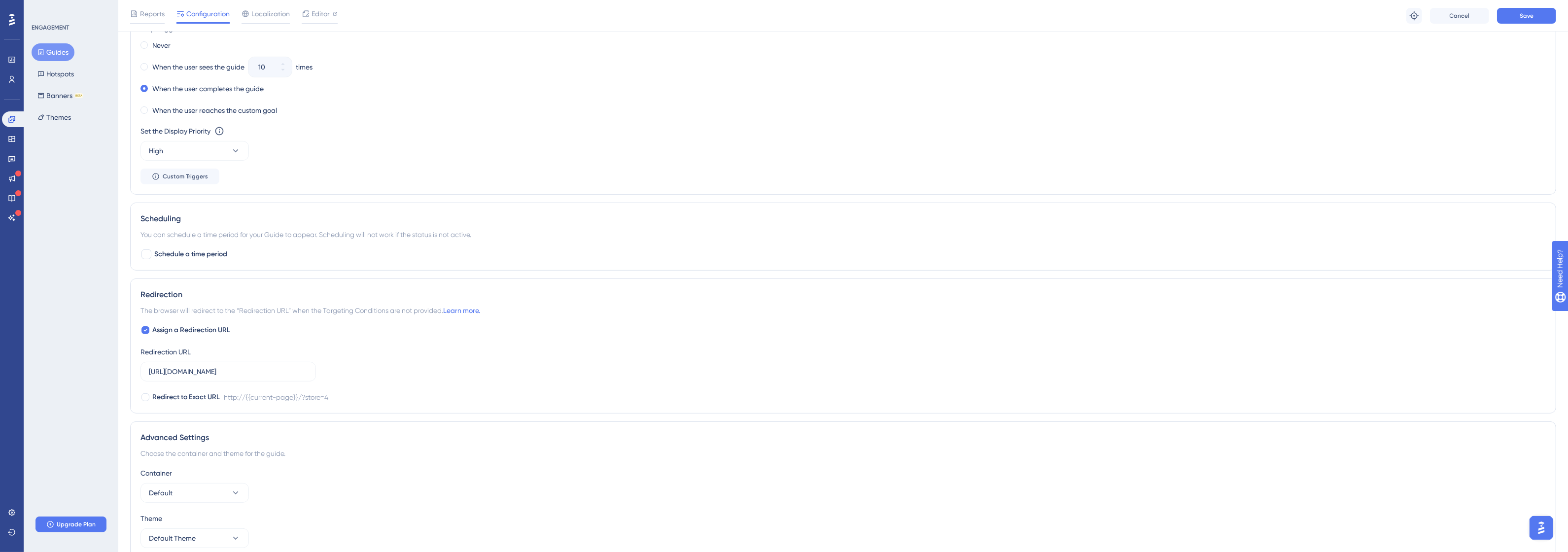
click at [192, 314] on span "The browser will redirect to the “Redirection URL” when the Targeting Condition…" at bounding box center [310, 311] width 340 height 12
click at [186, 317] on div at bounding box center [186, 317] width 0 height 0
click at [210, 400] on span "Redirect to Exact URL" at bounding box center [186, 397] width 68 height 12
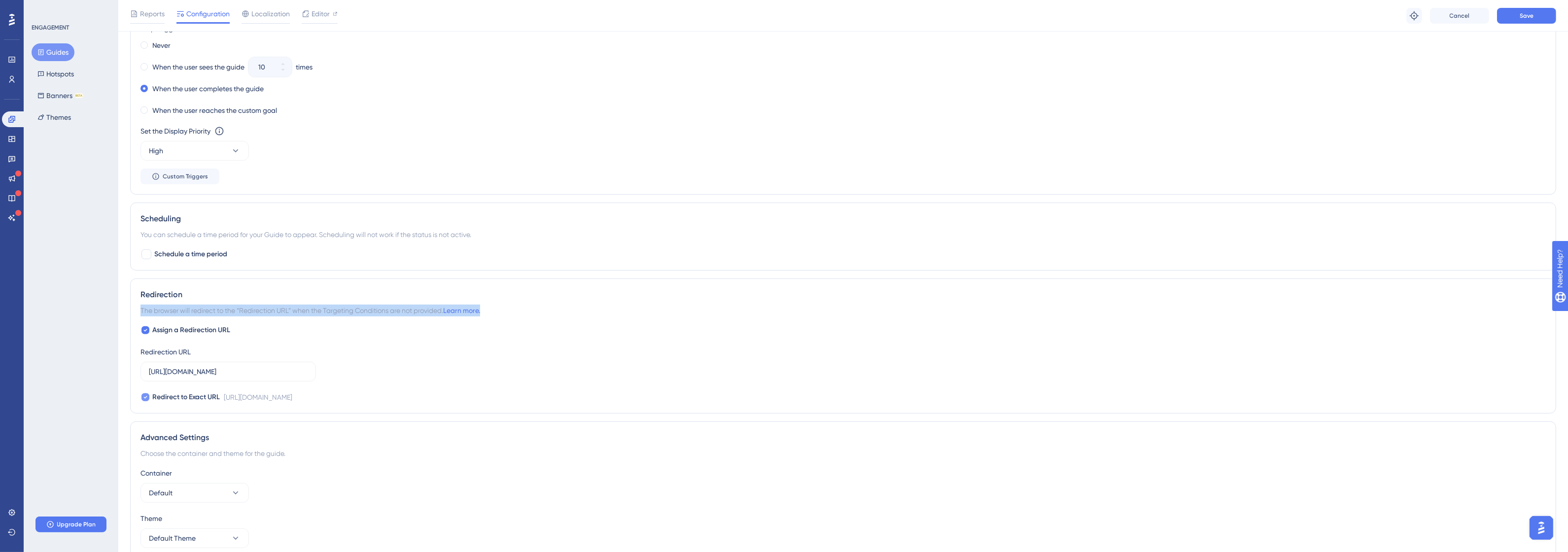
click at [210, 400] on span "Redirect to Exact URL" at bounding box center [186, 397] width 68 height 12
checkbox input "true"
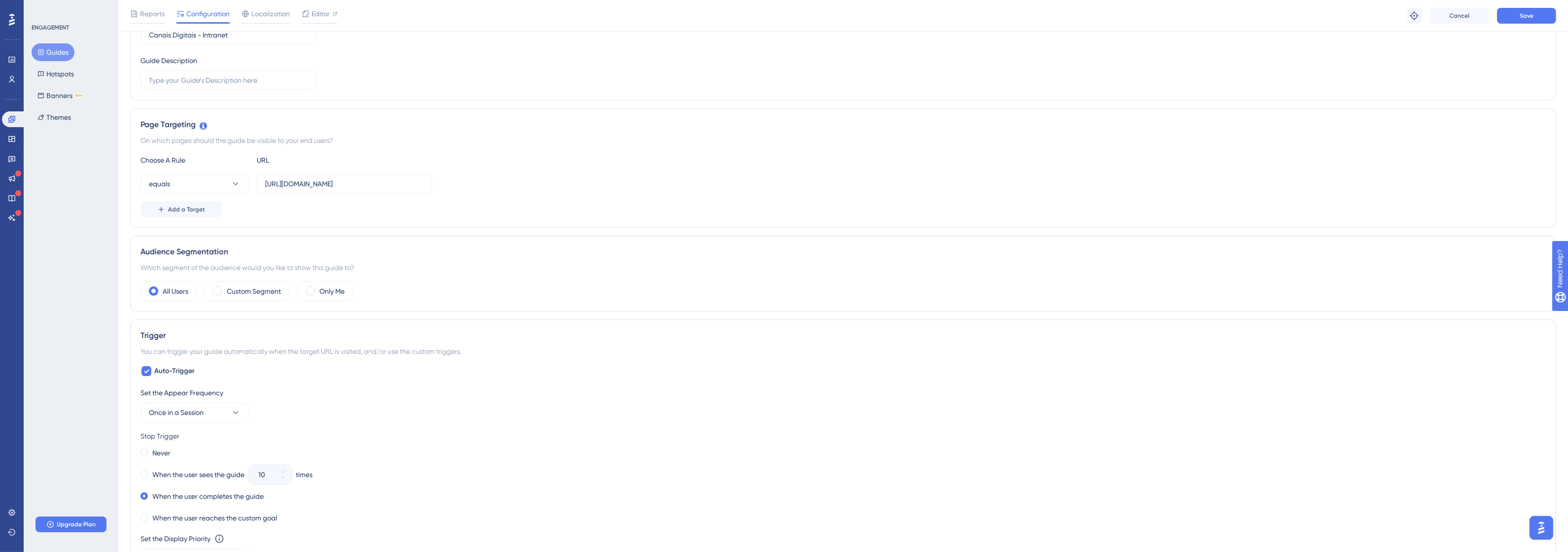
scroll to position [0, 0]
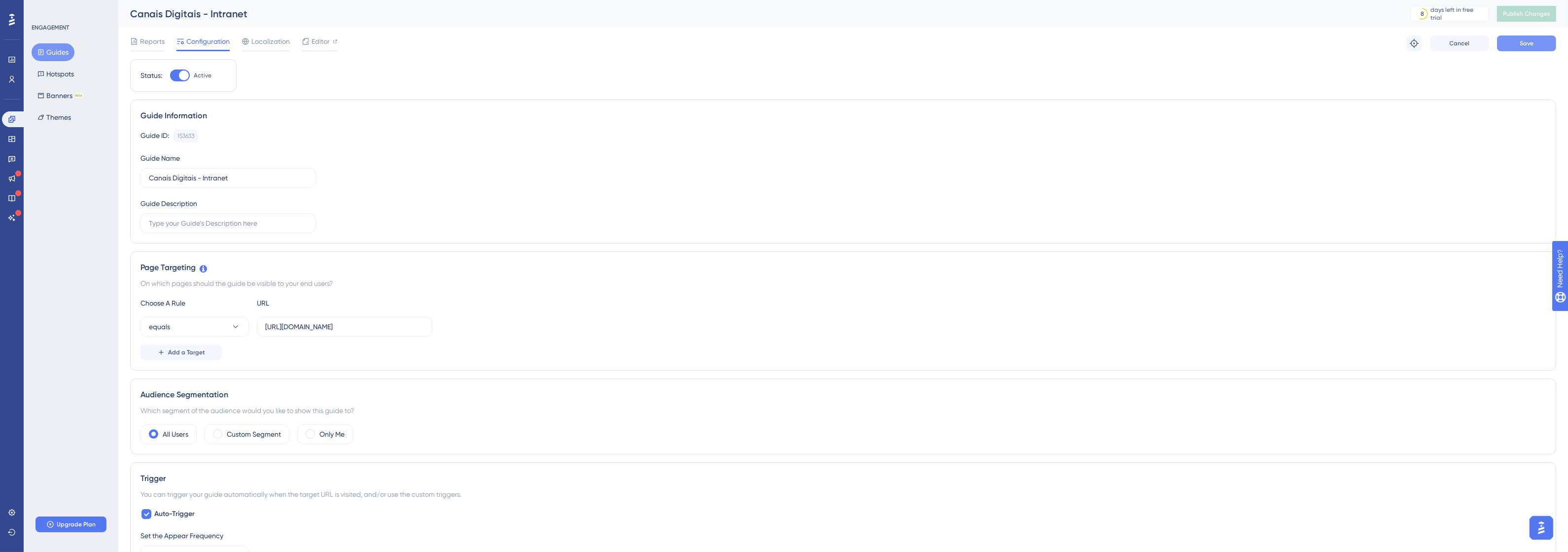
click at [1533, 50] on button "Save" at bounding box center [1527, 43] width 59 height 16
drag, startPoint x: 365, startPoint y: 336, endPoint x: 400, endPoint y: 330, distance: 35.5
click at [397, 330] on label "[URL][DOMAIN_NAME]" at bounding box center [344, 327] width 175 height 20
click at [397, 330] on input "[URL][DOMAIN_NAME]" at bounding box center [344, 327] width 158 height 11
click at [422, 327] on input "[URL][DOMAIN_NAME]" at bounding box center [344, 327] width 158 height 11
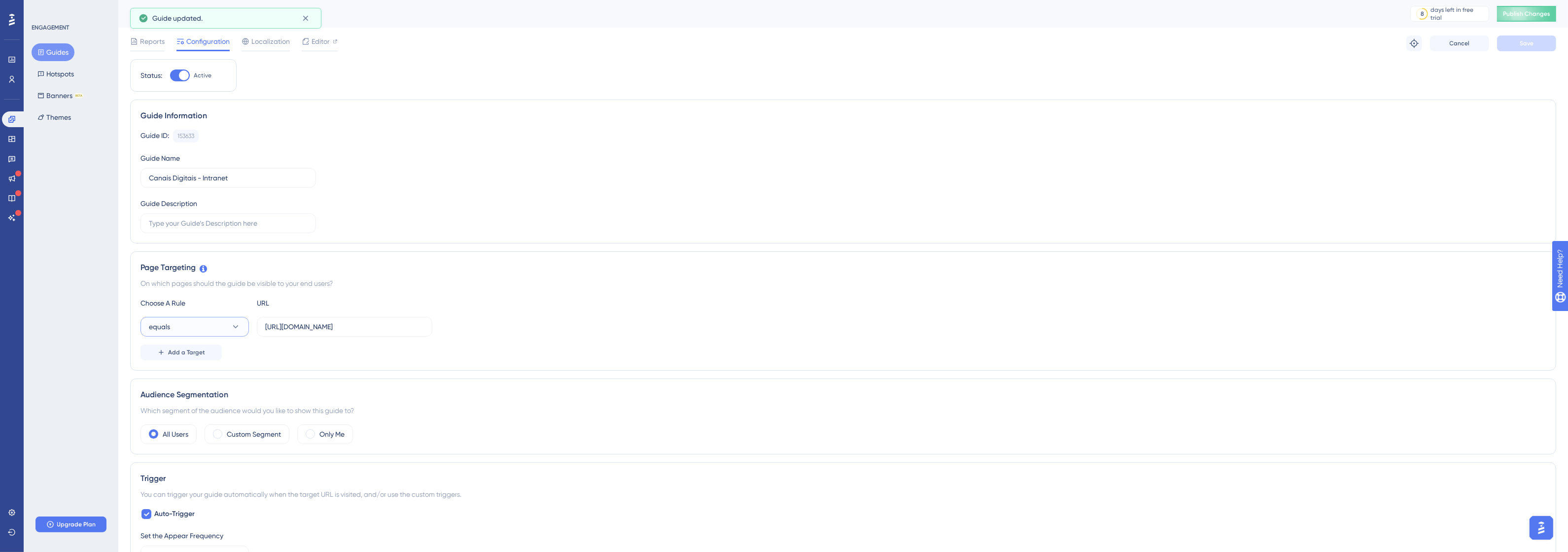
click at [179, 327] on button "equals" at bounding box center [194, 327] width 108 height 20
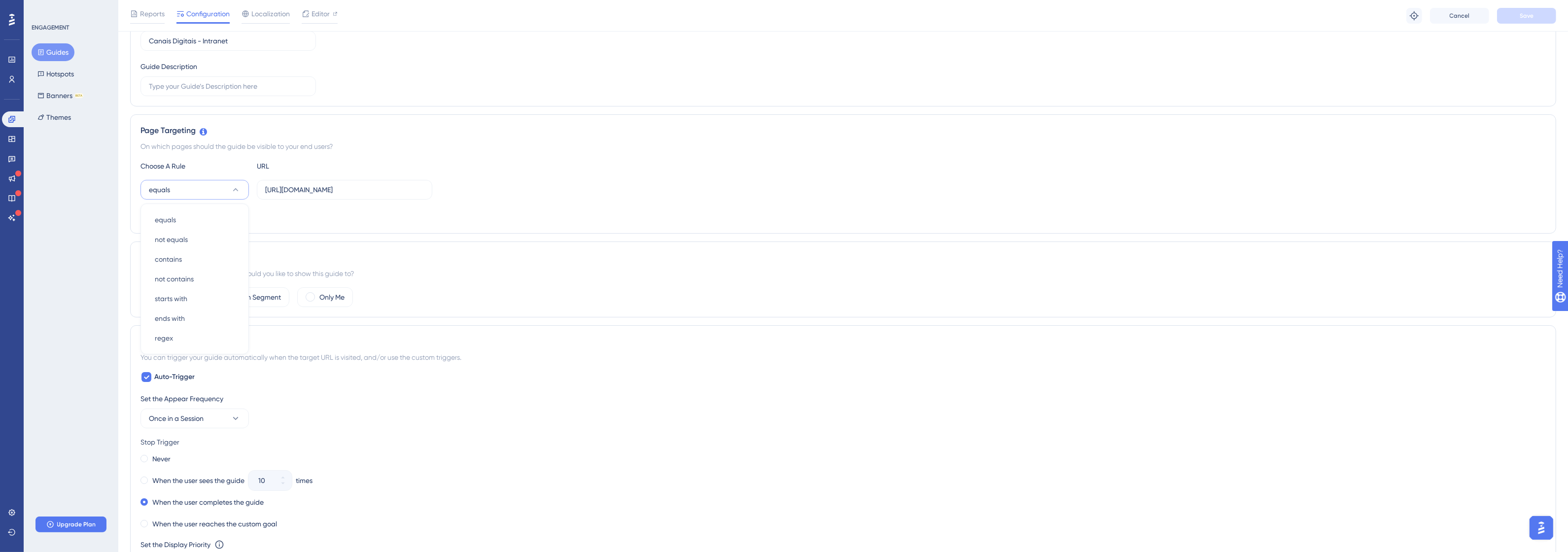
click at [302, 222] on div "Add a Target" at bounding box center [843, 215] width 1405 height 16
click at [228, 191] on button "equals" at bounding box center [194, 190] width 108 height 20
click at [513, 238] on div "Status: Active Guide Information Guide ID: 153633 Copy Guide Name Canais Digita…" at bounding box center [843, 451] width 1426 height 1057
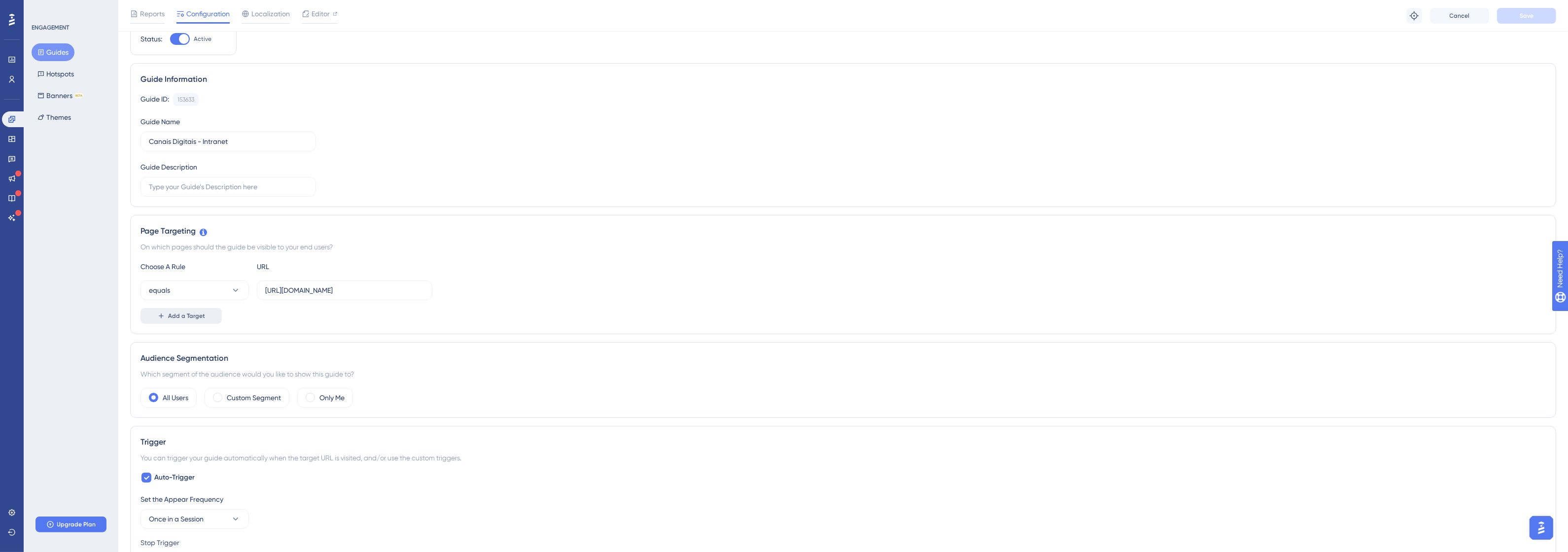
scroll to position [62, 0]
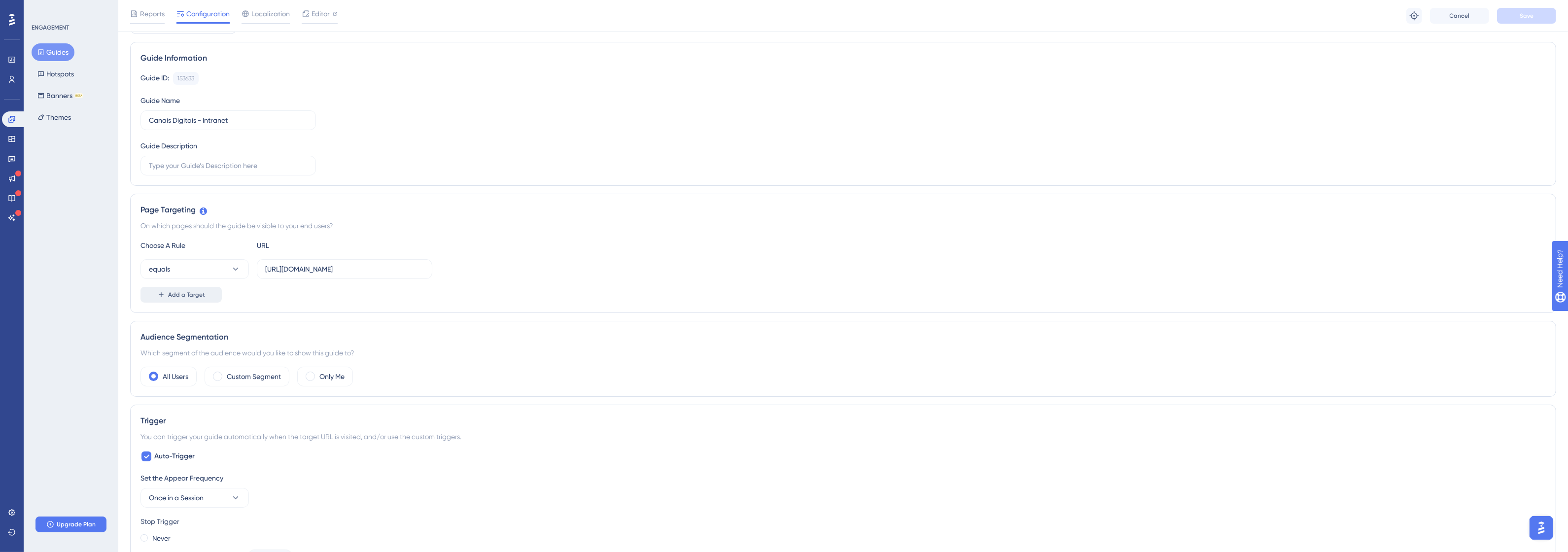
click at [177, 301] on button "Add a Target" at bounding box center [181, 295] width 82 height 16
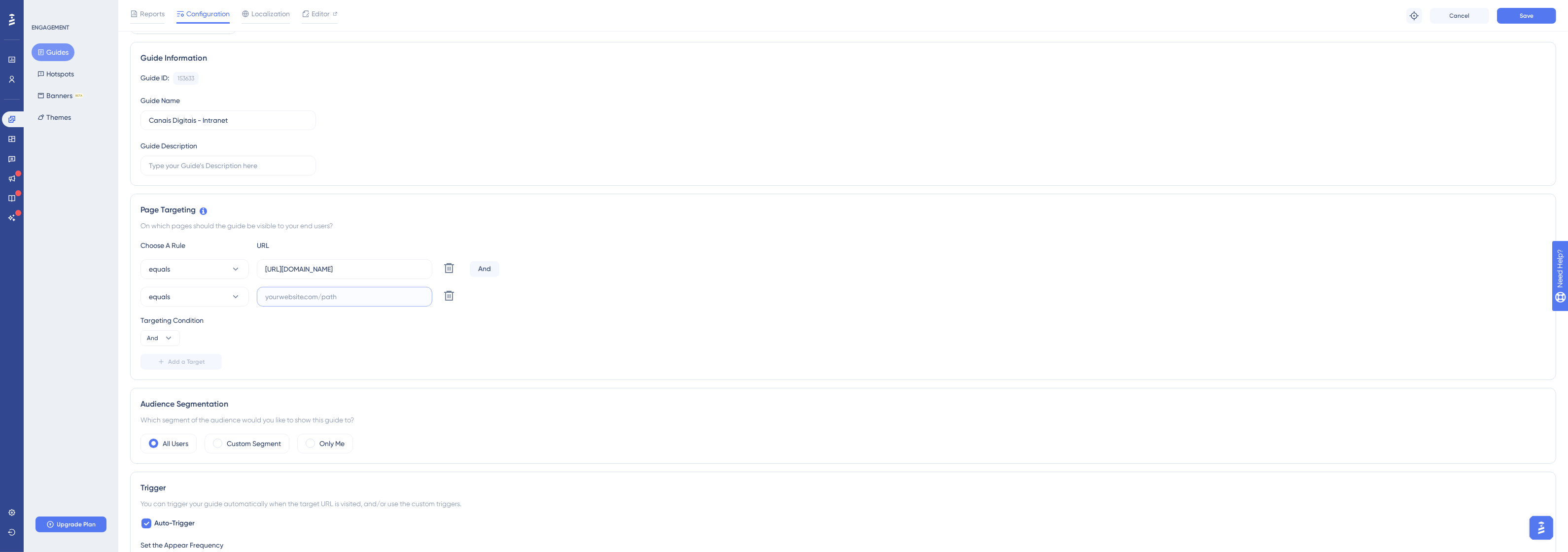
click at [302, 292] on input "text" at bounding box center [344, 296] width 158 height 11
click at [339, 262] on label "[URL][DOMAIN_NAME]" at bounding box center [344, 269] width 175 height 20
click at [339, 263] on input "[URL][DOMAIN_NAME]" at bounding box center [344, 269] width 158 height 11
click at [294, 307] on div "Choose A Rule URL equals http://canais-digitais.promofarma.int/?store=4 Delete …" at bounding box center [843, 304] width 1405 height 130
click at [299, 298] on input "text" at bounding box center [344, 296] width 158 height 11
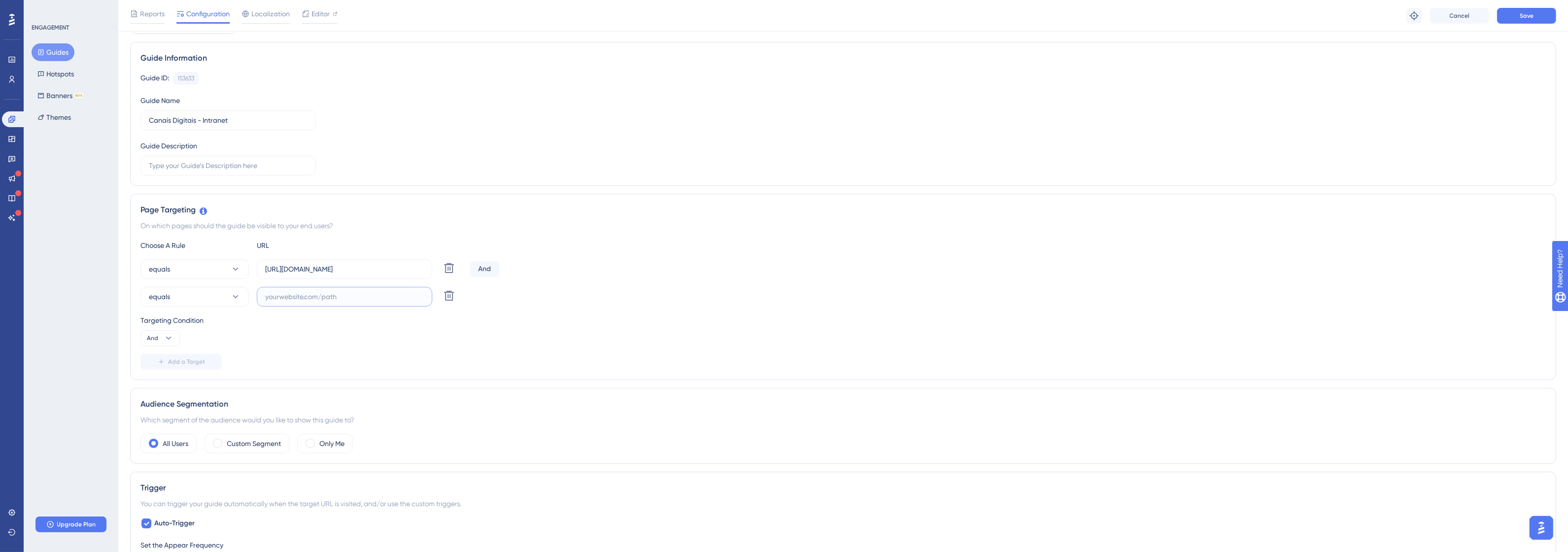
paste input "[URL][DOMAIN_NAME]"
type input "[URL][DOMAIN_NAME]"
click at [178, 336] on button "And" at bounding box center [160, 337] width 40 height 16
click at [437, 335] on div "Targeting Condition And And And Or Or" at bounding box center [843, 330] width 1405 height 31
click at [1523, 12] on span "Save" at bounding box center [1527, 16] width 14 height 8
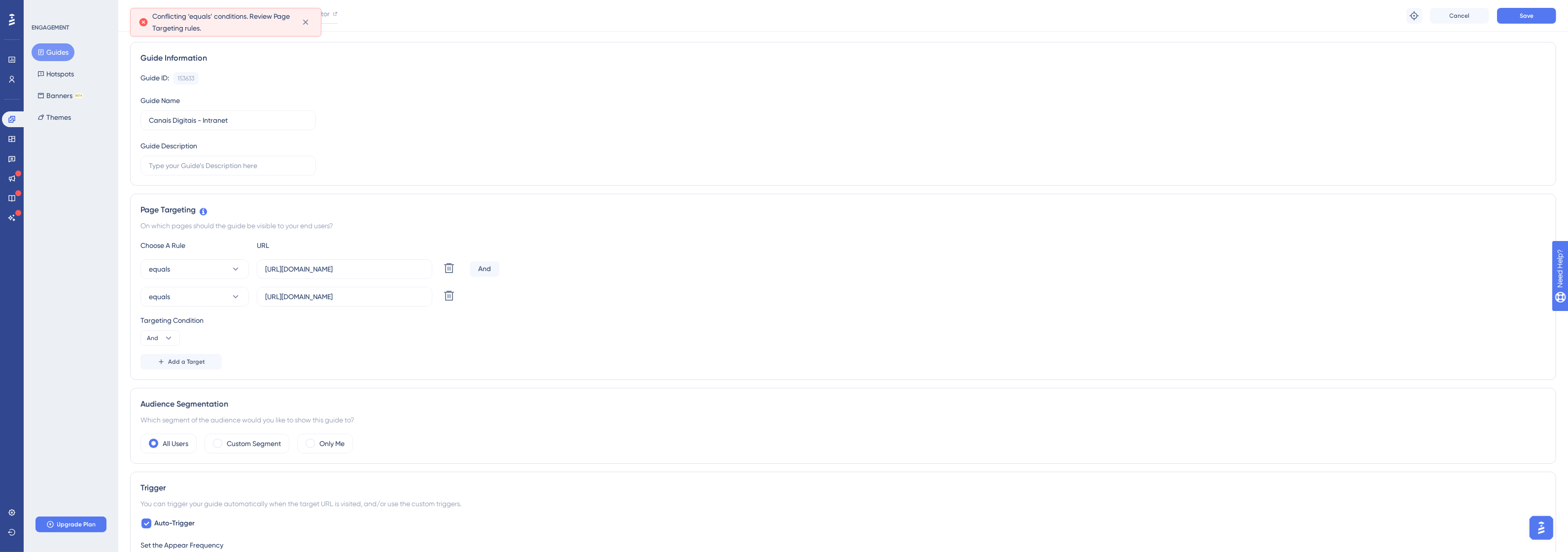
scroll to position [0, 0]
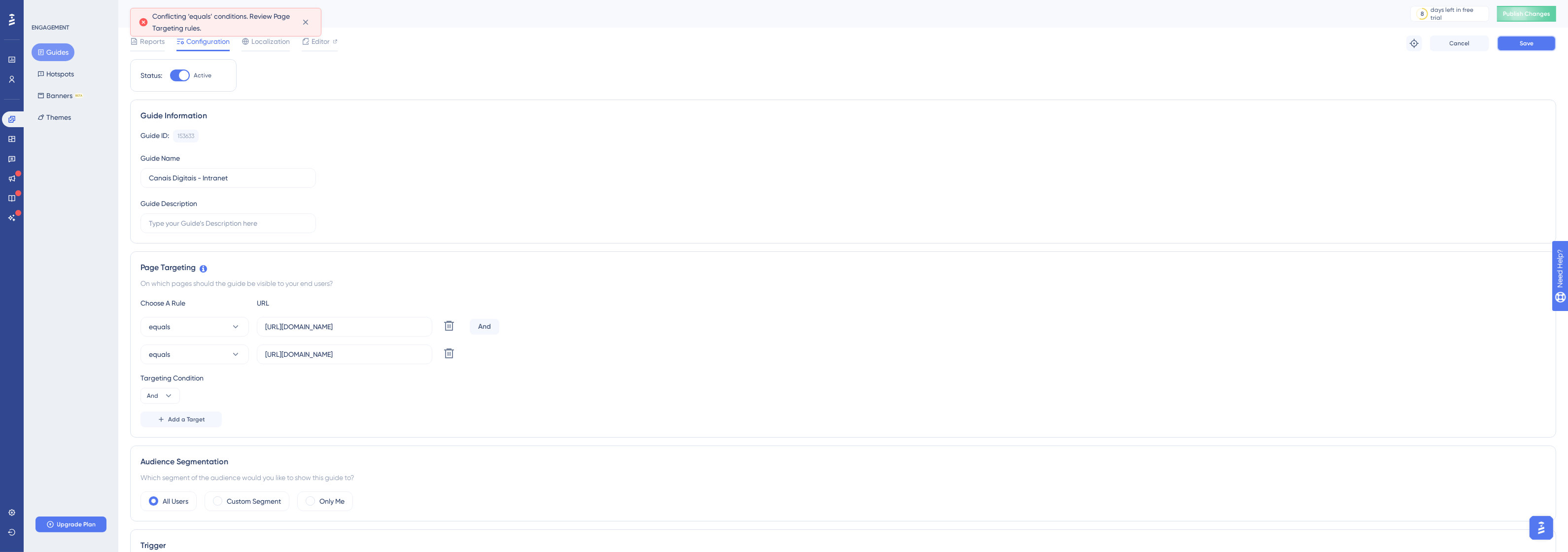
click at [1518, 46] on button "Save" at bounding box center [1527, 43] width 59 height 16
click at [201, 385] on div "Targeting Condition And" at bounding box center [843, 387] width 1405 height 31
click at [169, 394] on icon at bounding box center [168, 395] width 10 height 10
drag, startPoint x: 399, startPoint y: 381, endPoint x: 470, endPoint y: 341, distance: 81.5
click at [404, 379] on div "Targeting Condition" at bounding box center [843, 378] width 1405 height 12
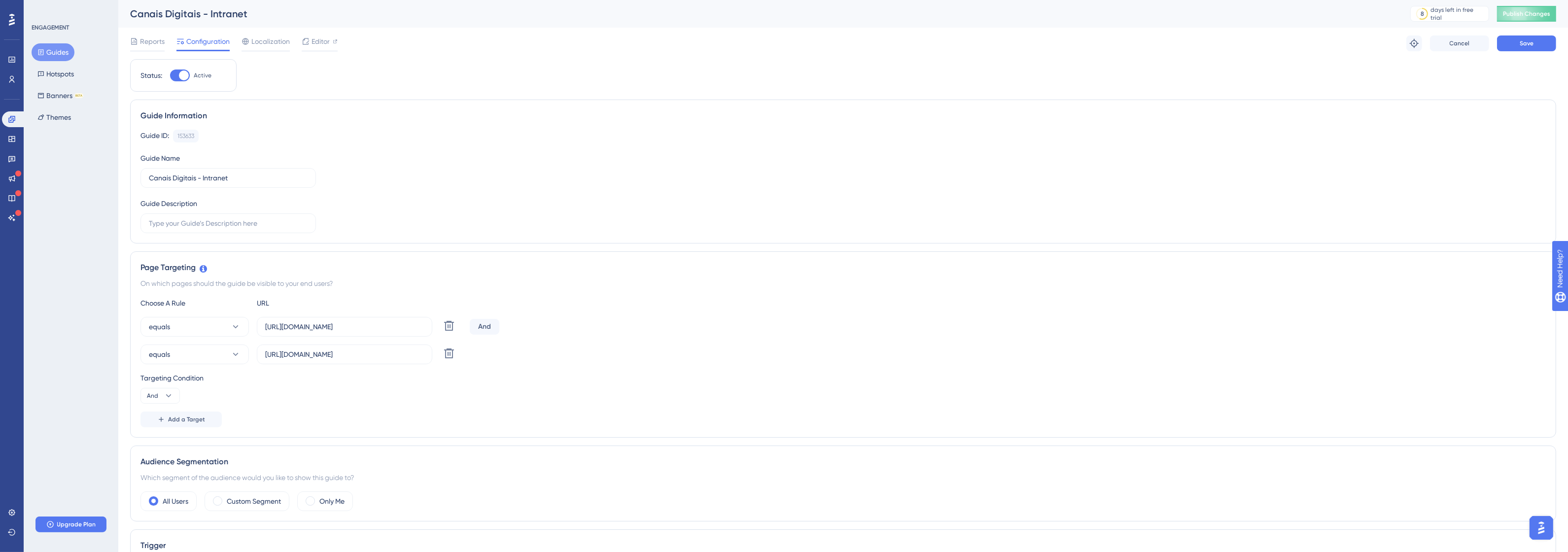
click at [484, 327] on div "And" at bounding box center [485, 327] width 30 height 16
click at [481, 334] on div "And" at bounding box center [485, 327] width 30 height 16
click at [154, 404] on button "And" at bounding box center [160, 395] width 40 height 16
click at [155, 441] on span "Or" at bounding box center [155, 443] width 8 height 12
click at [424, 388] on div "Targeting Condition Or" at bounding box center [843, 387] width 1405 height 31
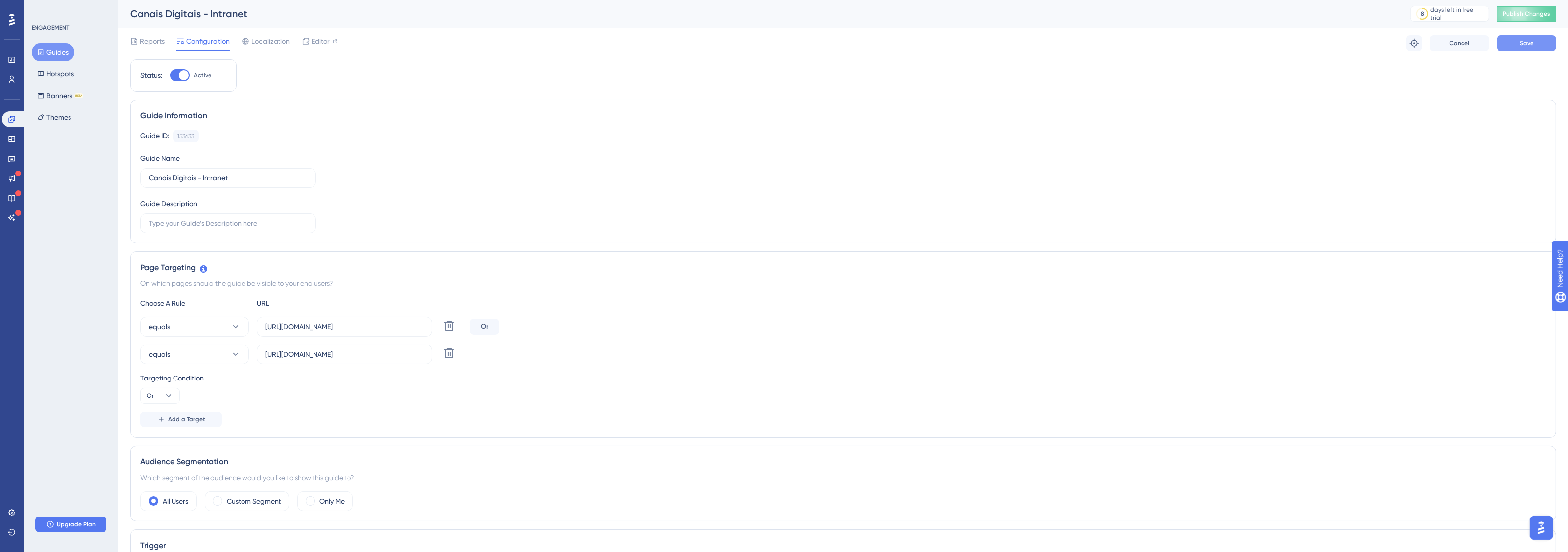
click at [1539, 43] on button "Save" at bounding box center [1527, 43] width 59 height 16
click at [248, 46] on div at bounding box center [245, 42] width 8 height 12
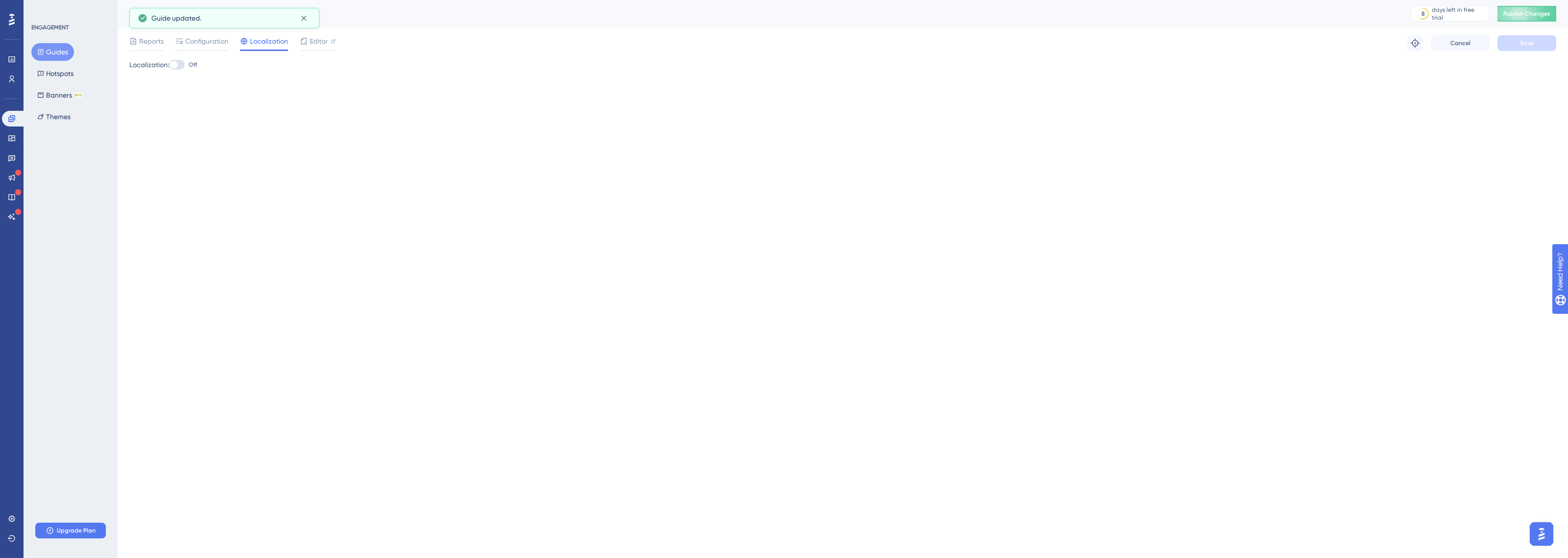
click at [181, 73] on div "Localization: Off" at bounding box center [843, 73] width 1427 height 27
click at [182, 70] on label "Off" at bounding box center [183, 65] width 28 height 12
click at [169, 65] on input "Off" at bounding box center [169, 64] width 1 height 1
checkbox input "true"
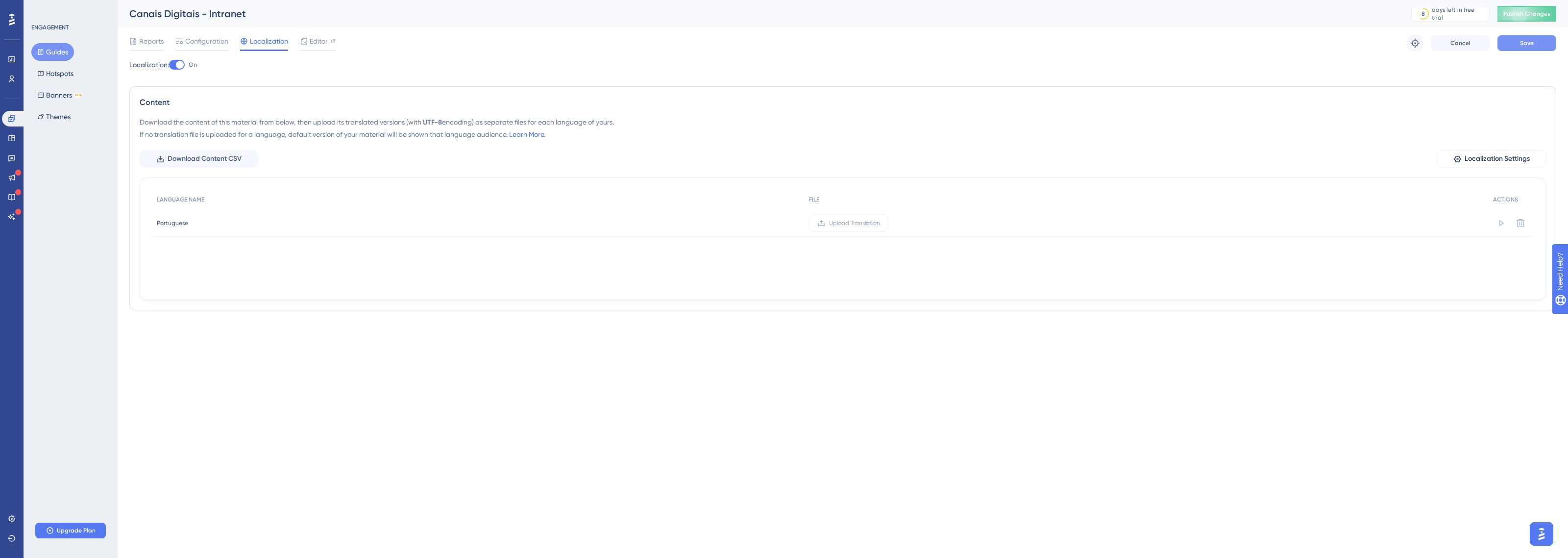
click at [1537, 47] on button "Save" at bounding box center [1527, 43] width 59 height 16
click at [303, 36] on div at bounding box center [304, 42] width 8 height 12
click at [115, 37] on div "ENGAGEMENT Guides Hotspots Banners BETA Themes Upgrade Plan" at bounding box center [70, 279] width 94 height 558
click at [142, 38] on span "Reports" at bounding box center [151, 42] width 24 height 12
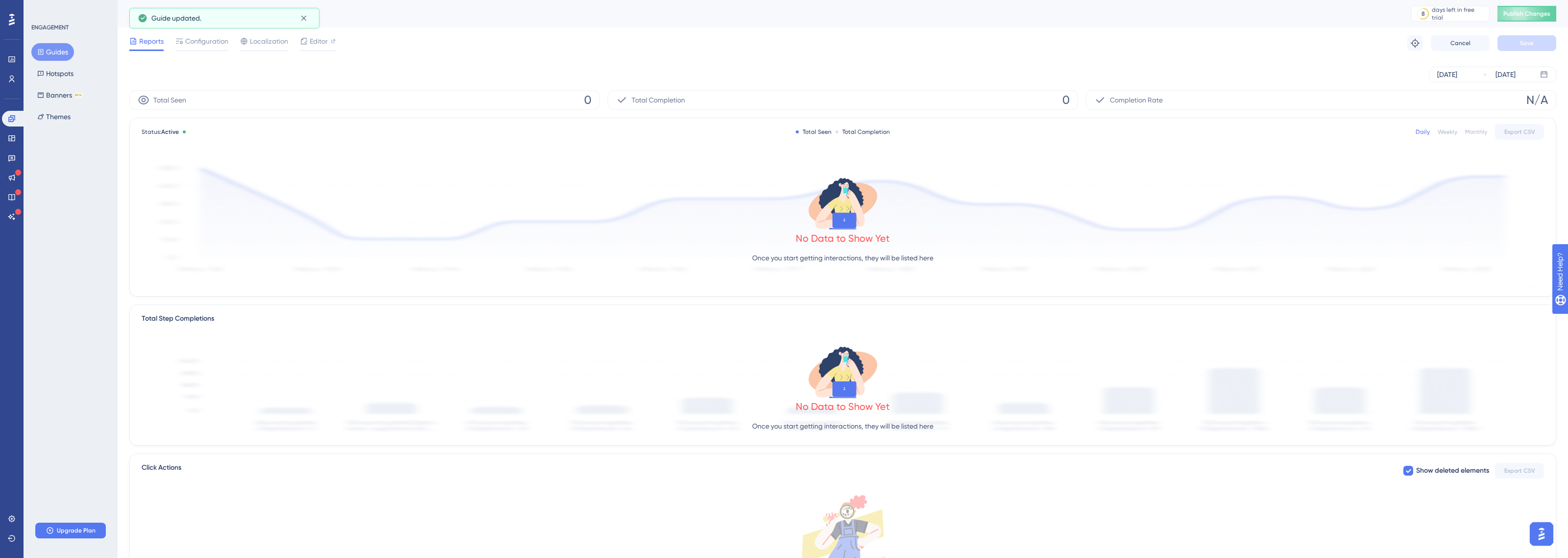
click at [143, 45] on span "Reports" at bounding box center [151, 42] width 24 height 12
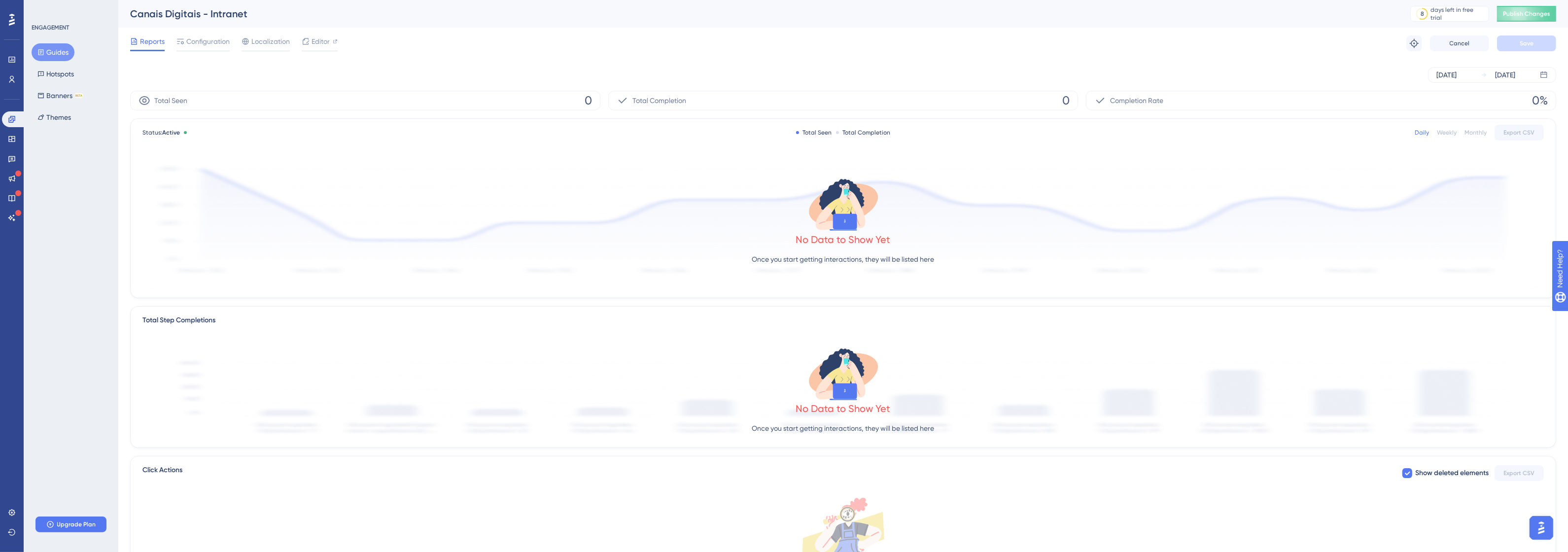
click at [176, 154] on div "Status: Active Total Seen Total Completion Daily Weekly Monthly Export CSV No D…" at bounding box center [843, 208] width 1425 height 179
click at [1497, 11] on div "8 days left in free trial Click to see upgrade options" at bounding box center [1454, 14] width 87 height 16
click at [1566, 8] on div "Canais Digitais - Intranet 8 days left in free trial Click to see upgrade optio…" at bounding box center [843, 14] width 1450 height 27
click at [1549, 13] on span "Publish Changes" at bounding box center [1527, 14] width 47 height 8
click at [1412, 41] on icon at bounding box center [1414, 43] width 9 height 9
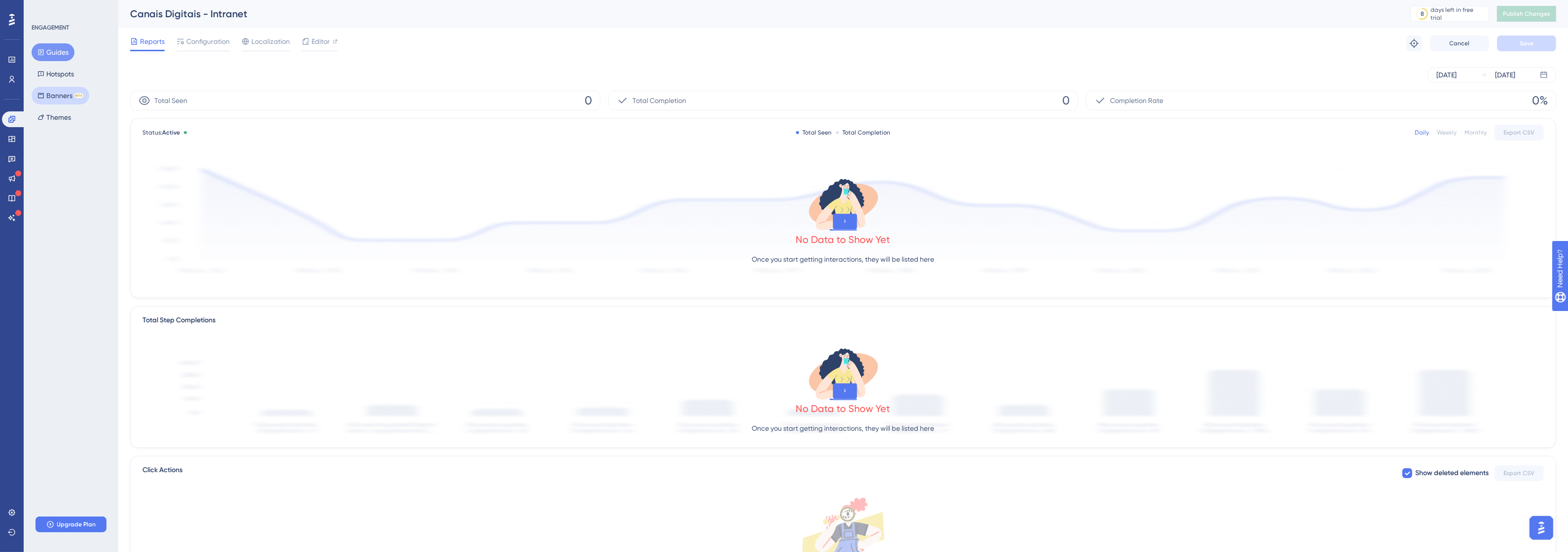
click at [55, 90] on button "Banners BETA" at bounding box center [60, 95] width 58 height 18
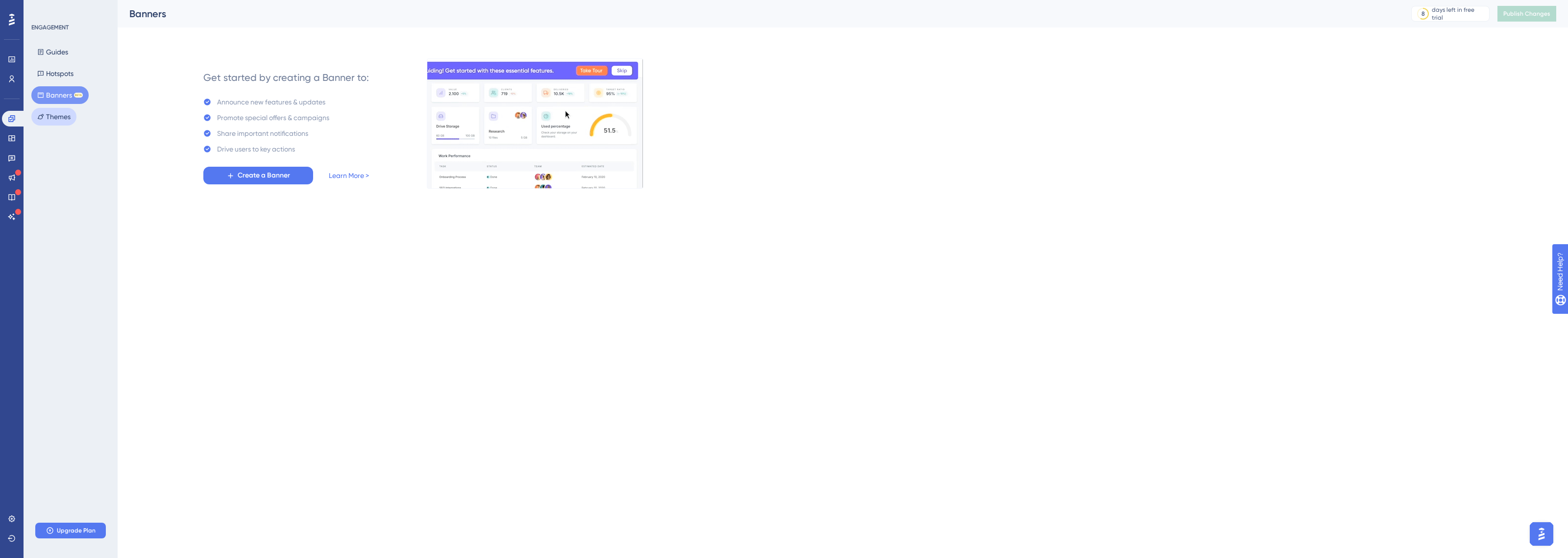
click at [51, 119] on button "Themes" at bounding box center [54, 116] width 45 height 17
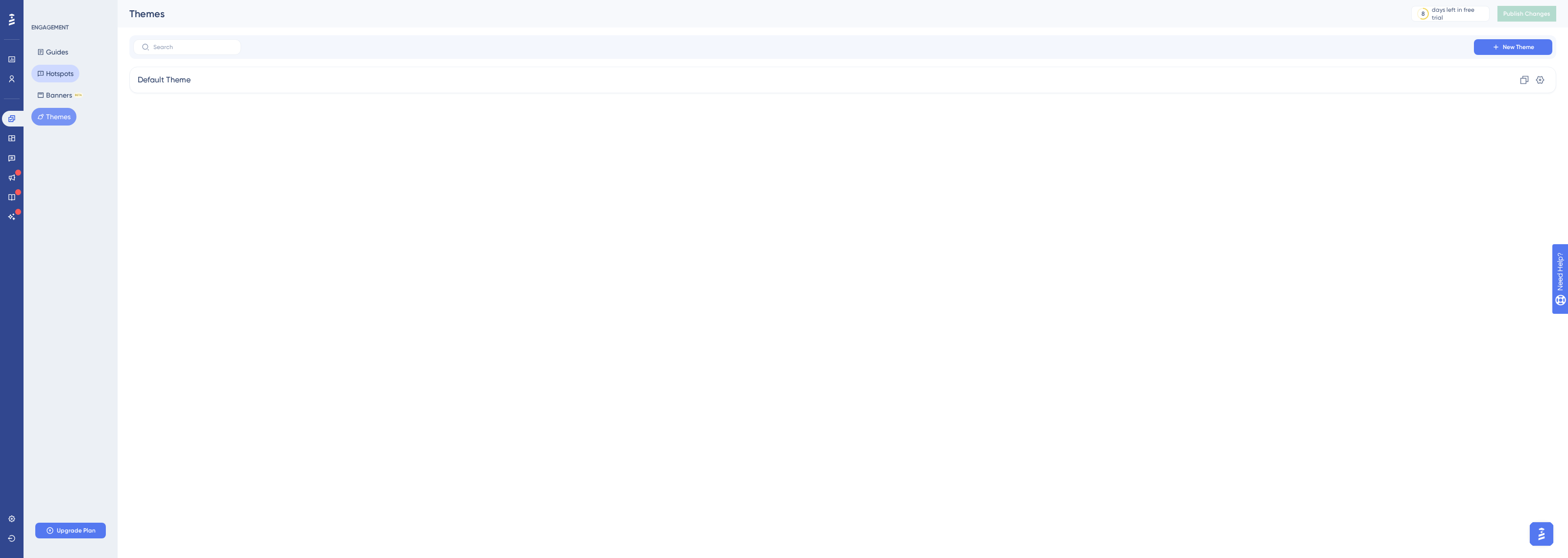
click at [62, 69] on button "Hotspots" at bounding box center [55, 73] width 48 height 17
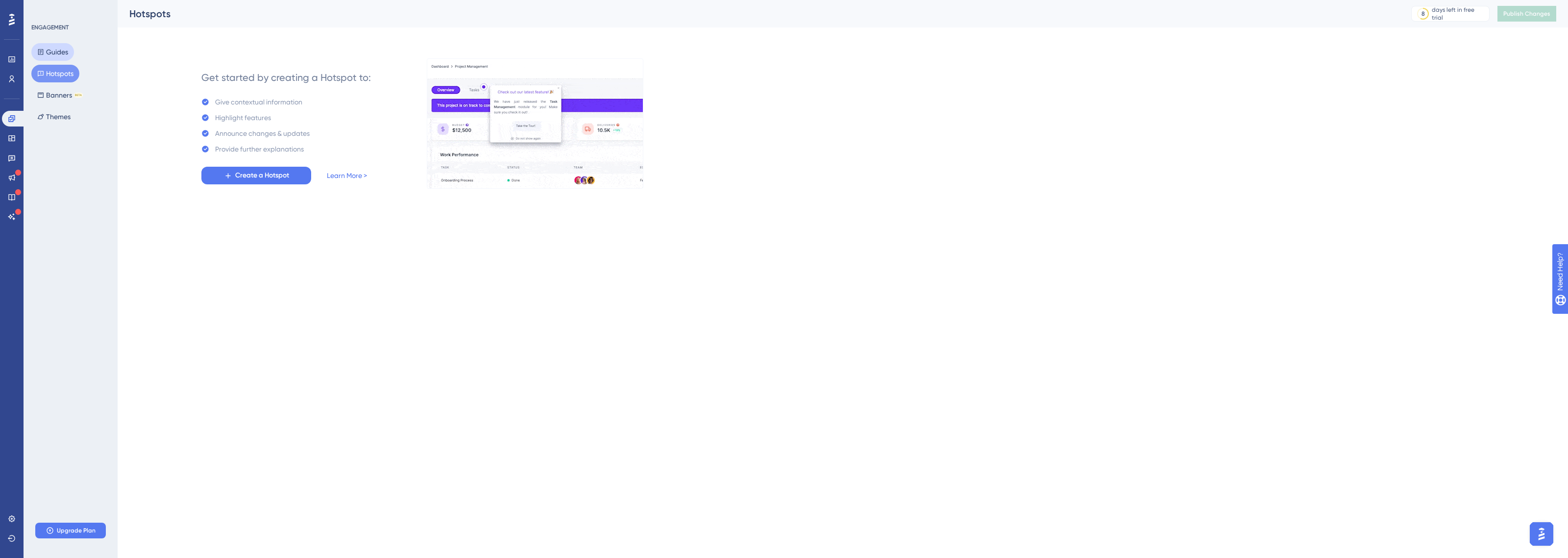
click at [69, 50] on button "Guides" at bounding box center [52, 52] width 42 height 17
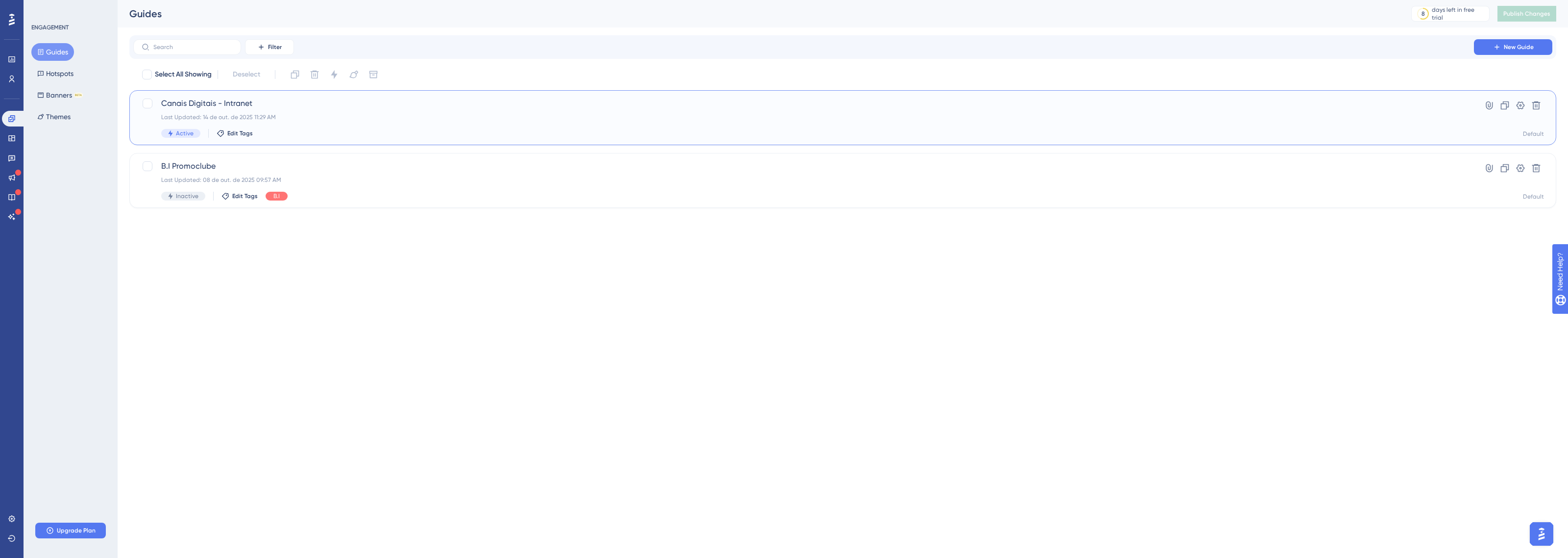
click at [240, 109] on div "Canais Digitais - Intranet Last Updated: 14 de out. de 2025 11:29 AM Active Edi…" at bounding box center [804, 118] width 1285 height 40
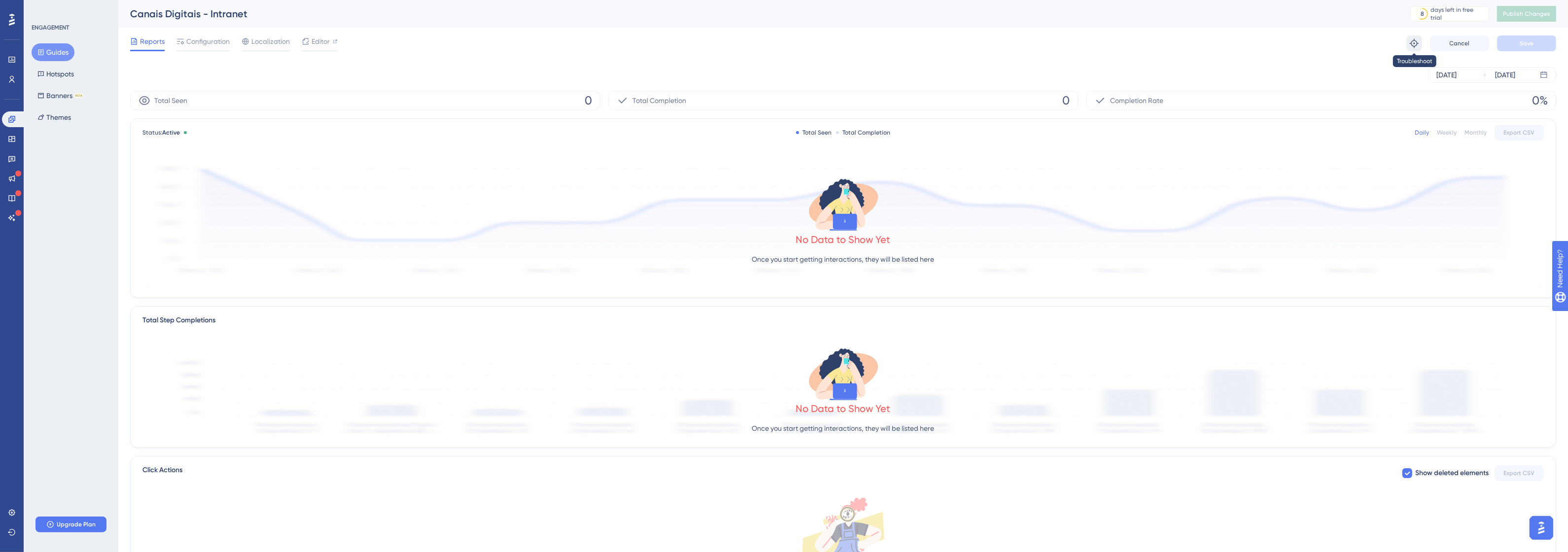
click at [1412, 44] on icon at bounding box center [1414, 43] width 10 height 10
click at [12, 68] on div "Performance Users" at bounding box center [12, 69] width 20 height 36
click at [10, 79] on icon at bounding box center [11, 79] width 8 height 8
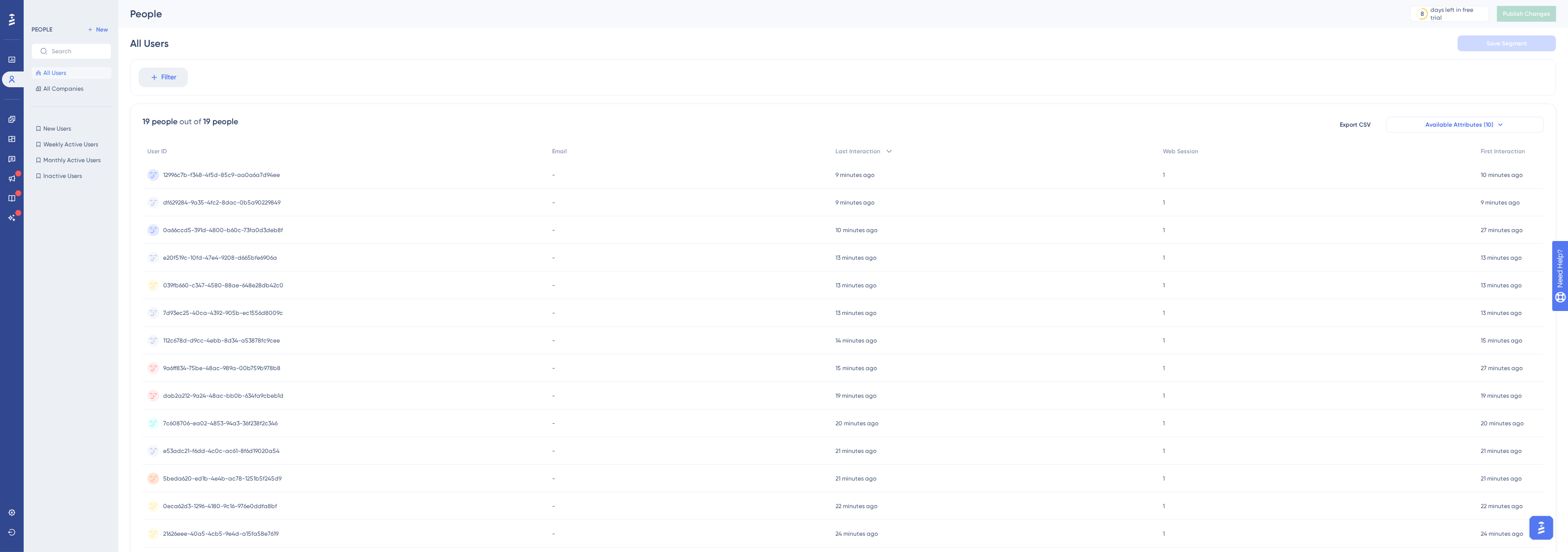
click at [1451, 125] on span "Available Attributes (10)" at bounding box center [1459, 124] width 68 height 8
click at [1140, 61] on div "Filter" at bounding box center [843, 78] width 1426 height 37
click at [1129, 106] on div "19 people out of 19 people Export CSV Available Attributes (10) User ID Email L…" at bounding box center [843, 407] width 1426 height 606
click at [18, 122] on link at bounding box center [12, 119] width 20 height 16
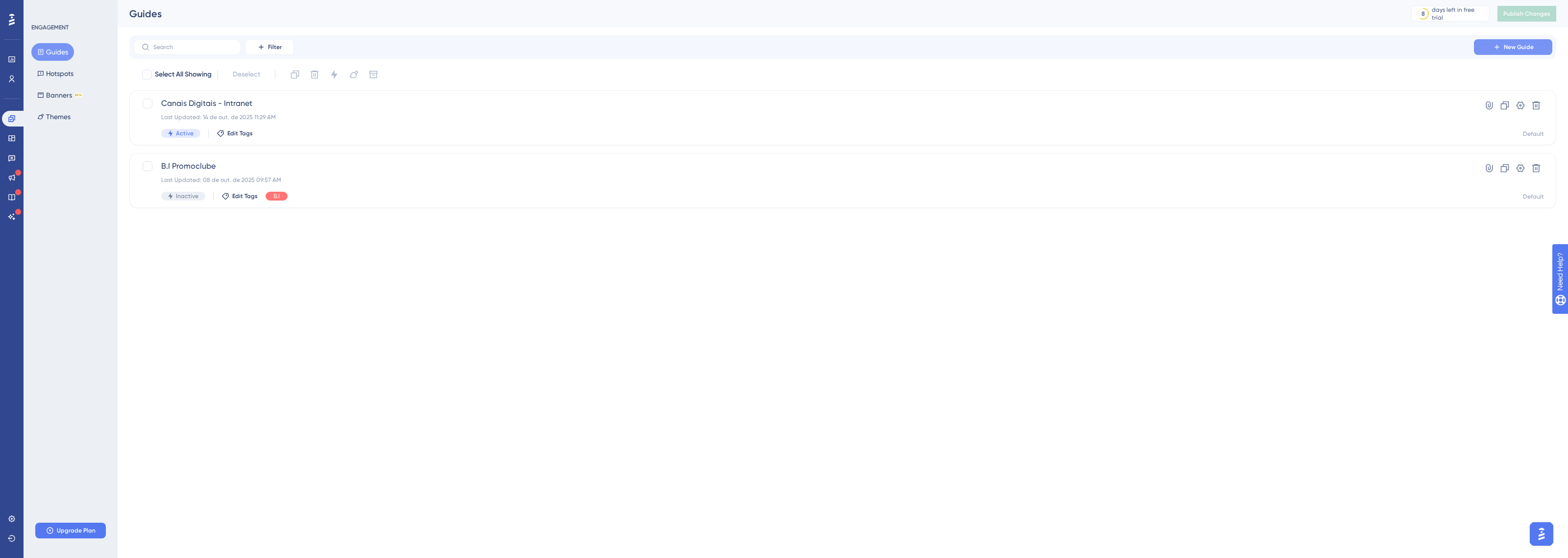
click at [1520, 46] on span "New Guide" at bounding box center [1518, 47] width 30 height 8
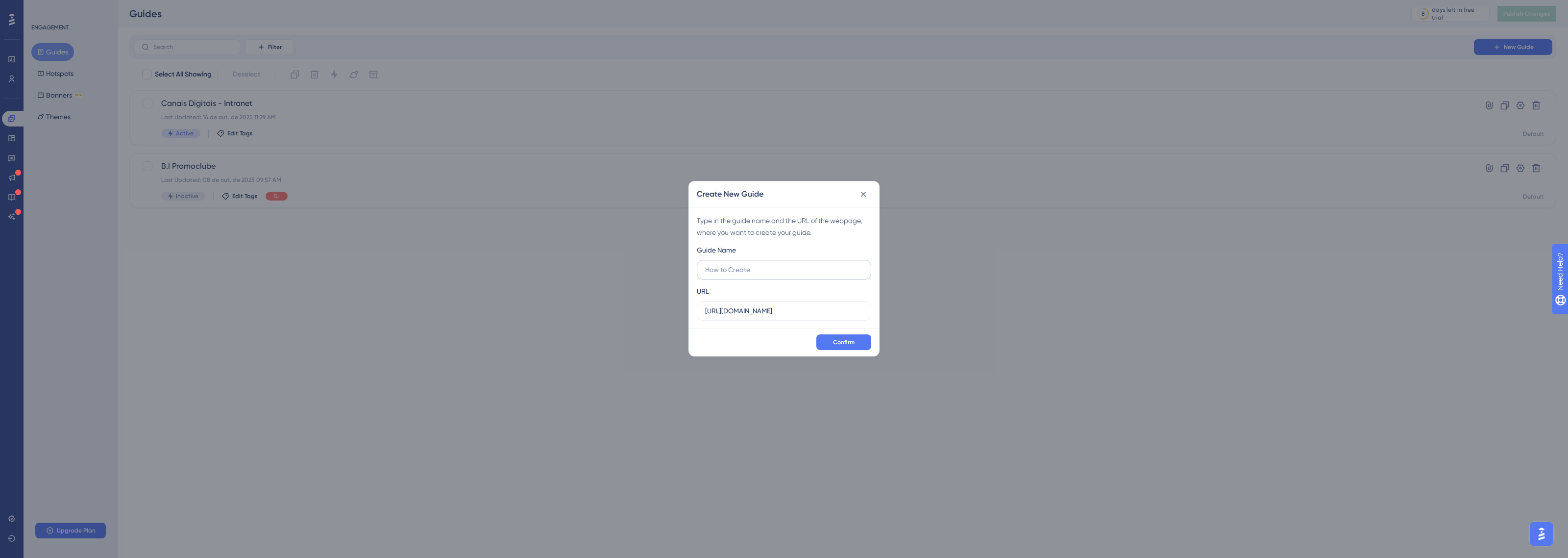
click at [758, 262] on label at bounding box center [784, 270] width 174 height 20
click at [758, 265] on input "text" at bounding box center [784, 270] width 158 height 11
type input "Intranet - Canais digitais"
click at [839, 346] on span "Confirm" at bounding box center [844, 342] width 21 height 8
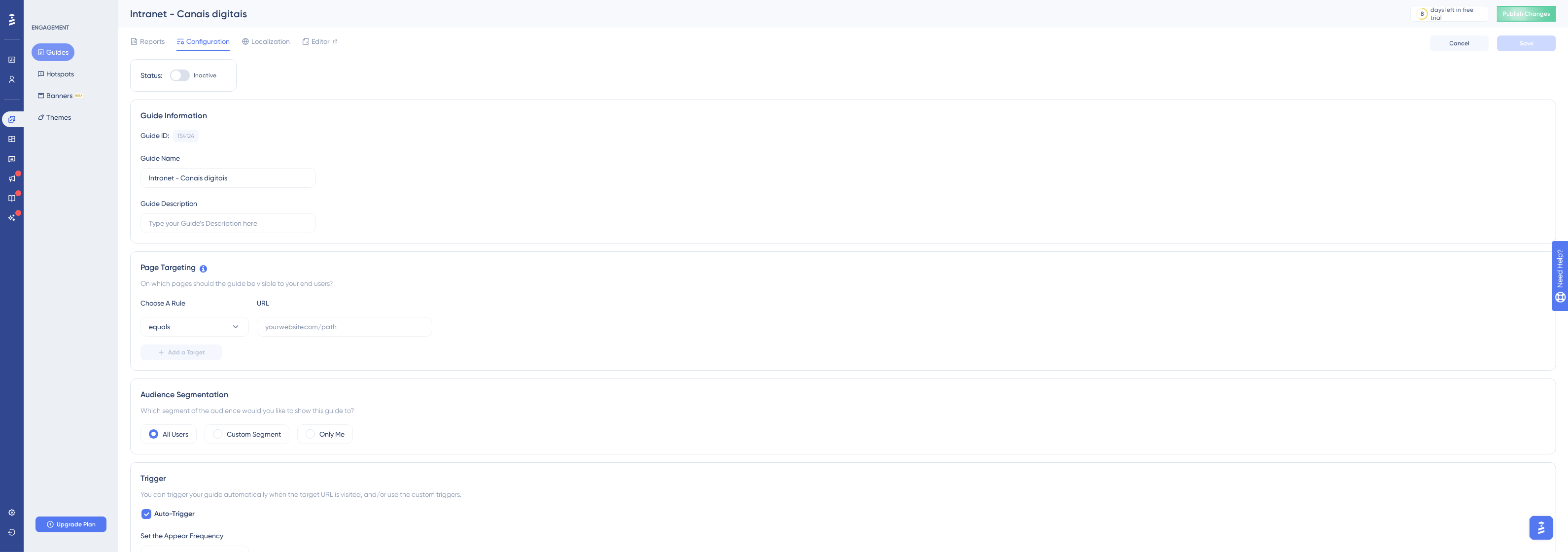
click at [59, 59] on button "Guides" at bounding box center [53, 52] width 43 height 18
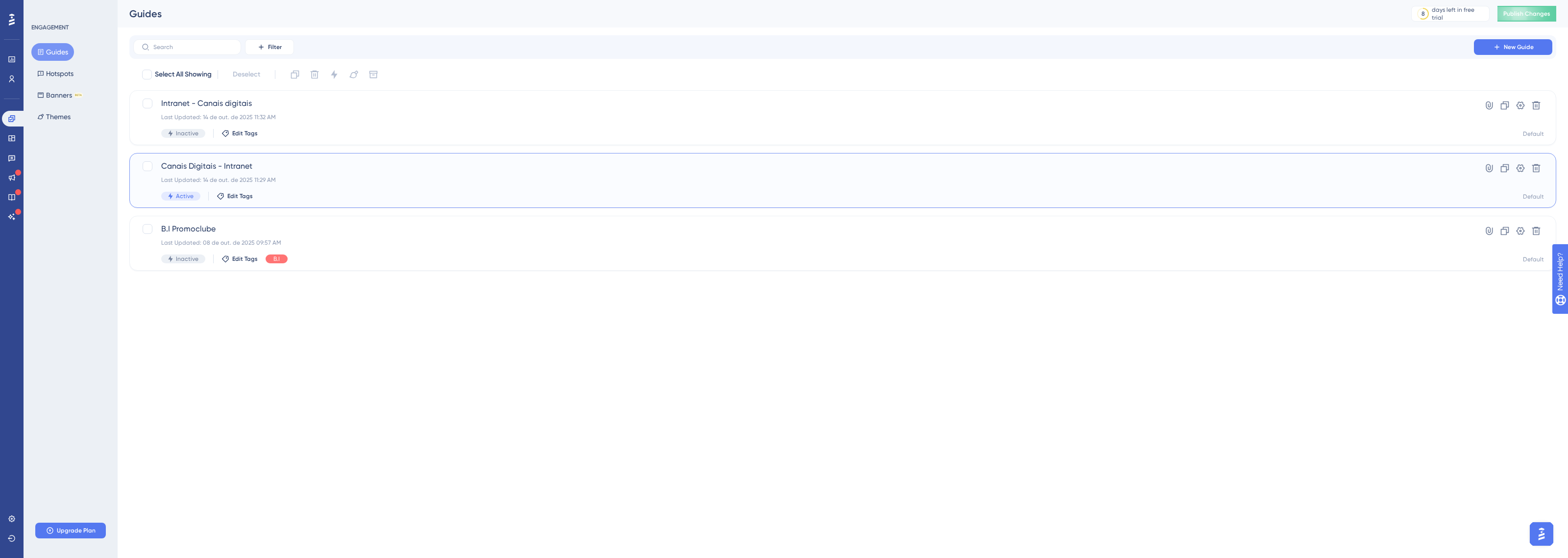
click at [295, 174] on div "Canais Digitais - Intranet Last Updated: 14 de out. de 2025 11:29 AM Active Edi…" at bounding box center [804, 180] width 1285 height 40
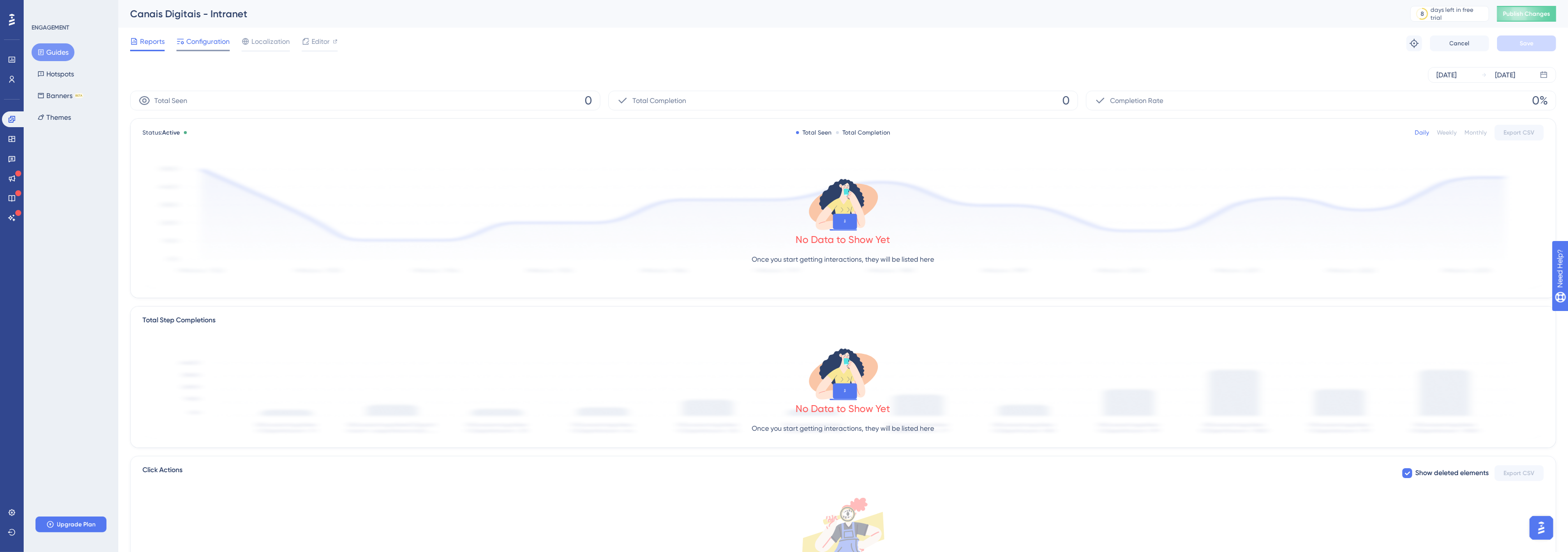
drag, startPoint x: 222, startPoint y: 24, endPoint x: 222, endPoint y: 36, distance: 12.0
click at [222, 31] on div "Canais Digitais - Intranet 8 days left in free trial Click to see upgrade optio…" at bounding box center [843, 30] width 1426 height 59
click at [222, 40] on span "Configuration" at bounding box center [208, 42] width 43 height 12
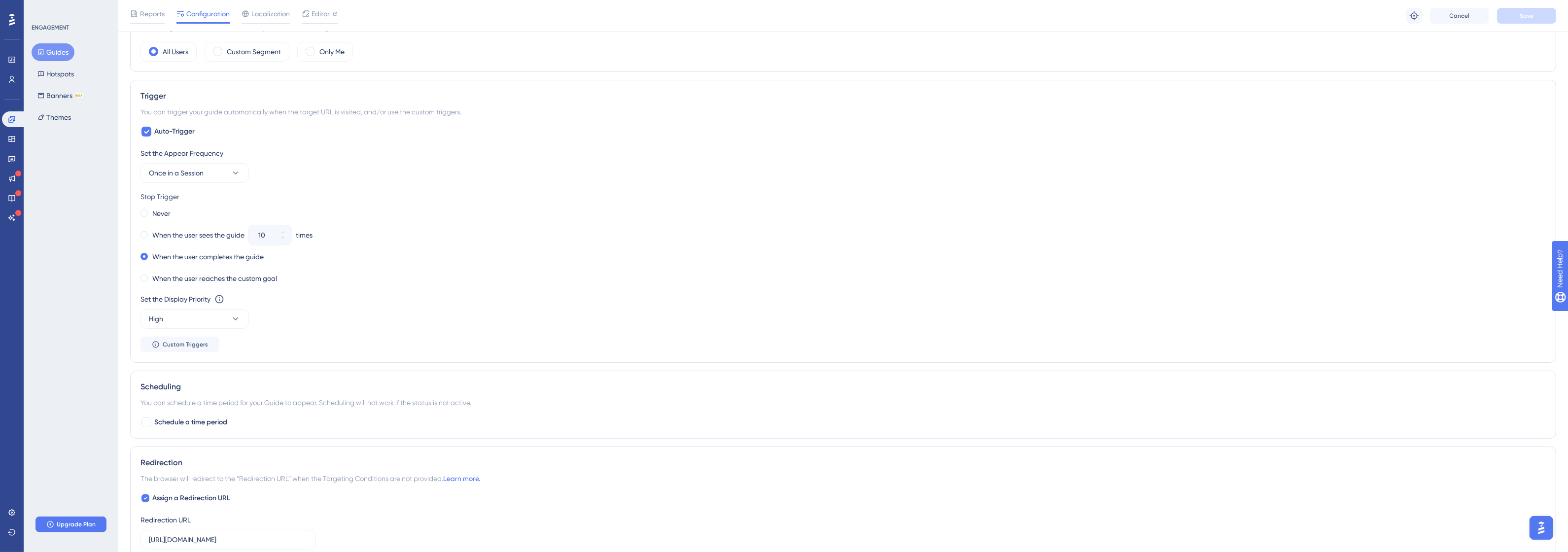
scroll to position [431, 0]
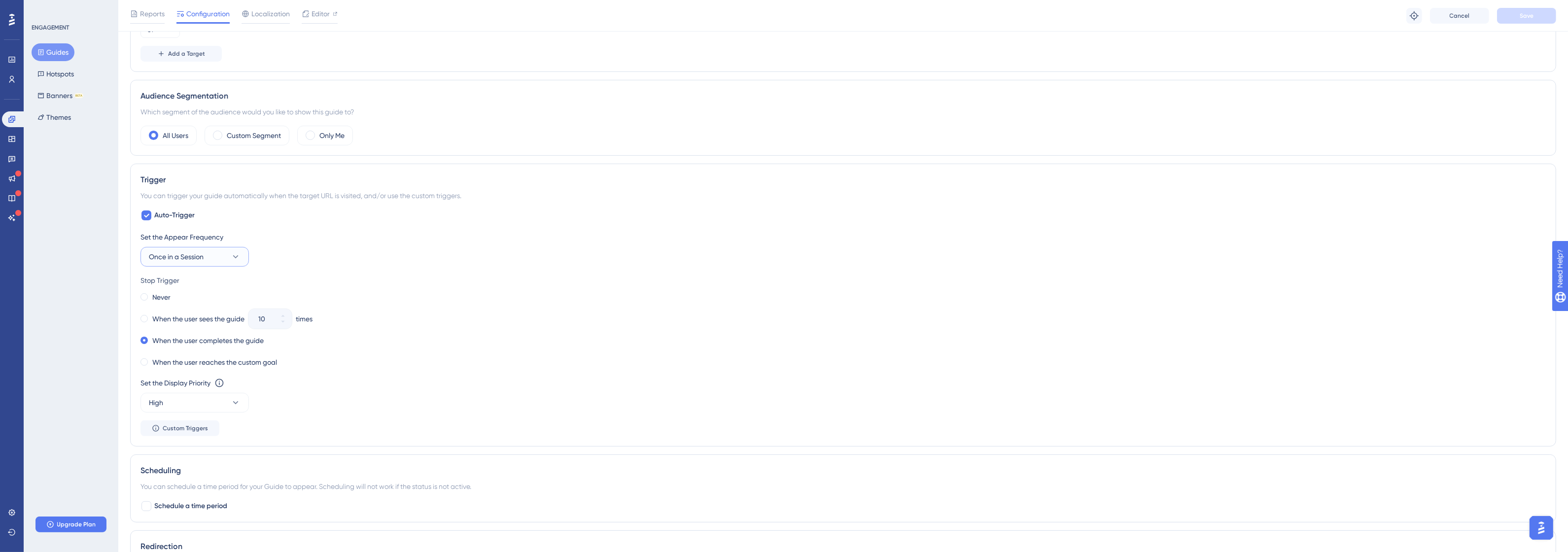
click at [195, 254] on span "Once in a Session" at bounding box center [176, 257] width 55 height 12
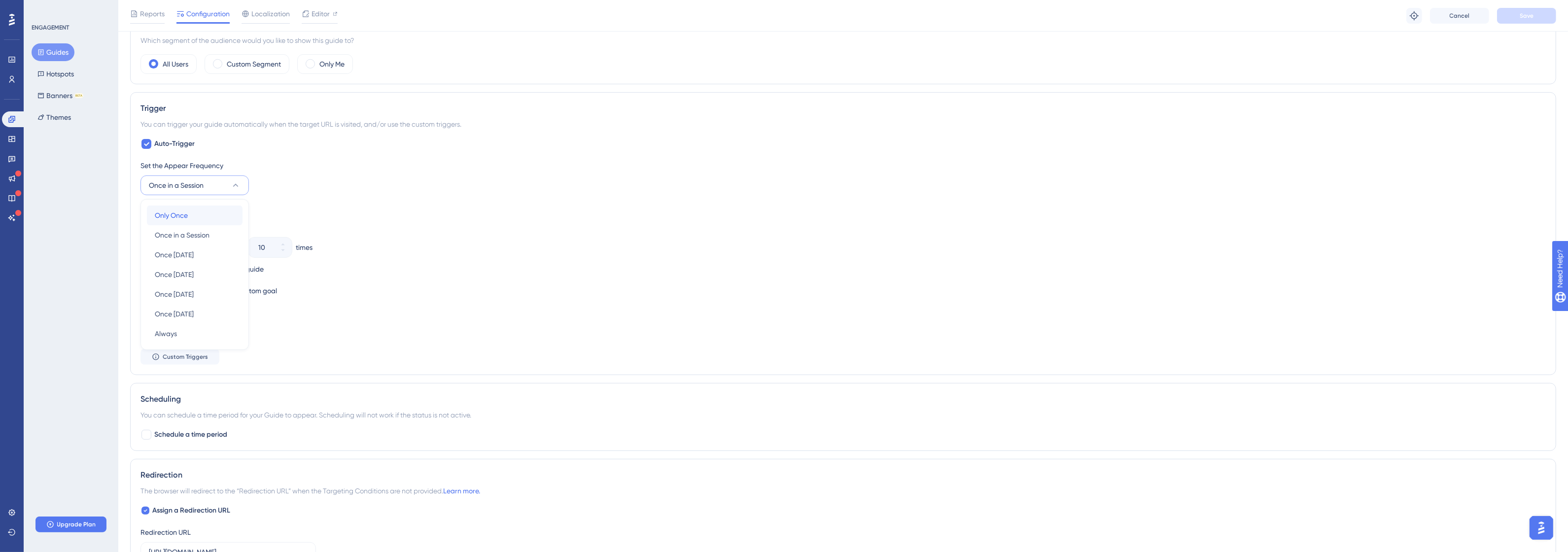
click at [206, 218] on div "Only Once Only Once" at bounding box center [194, 215] width 80 height 20
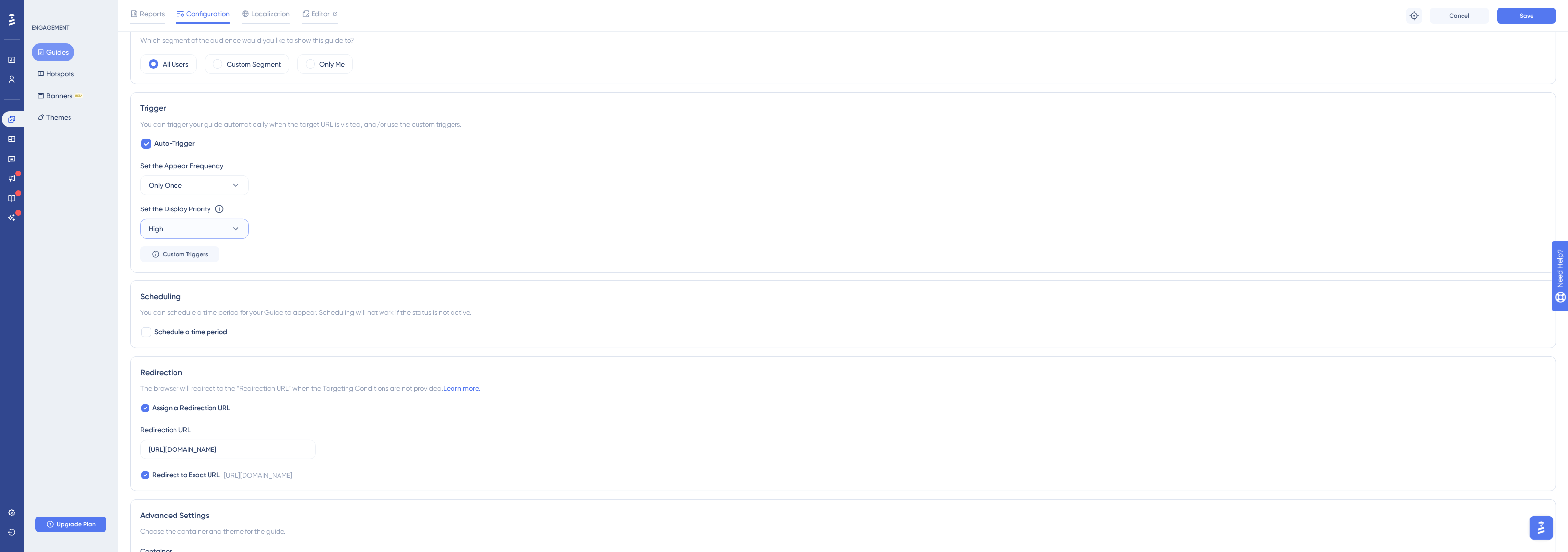
click at [211, 228] on button "High" at bounding box center [194, 228] width 108 height 20
click at [1551, 14] on button "Save" at bounding box center [1527, 15] width 59 height 16
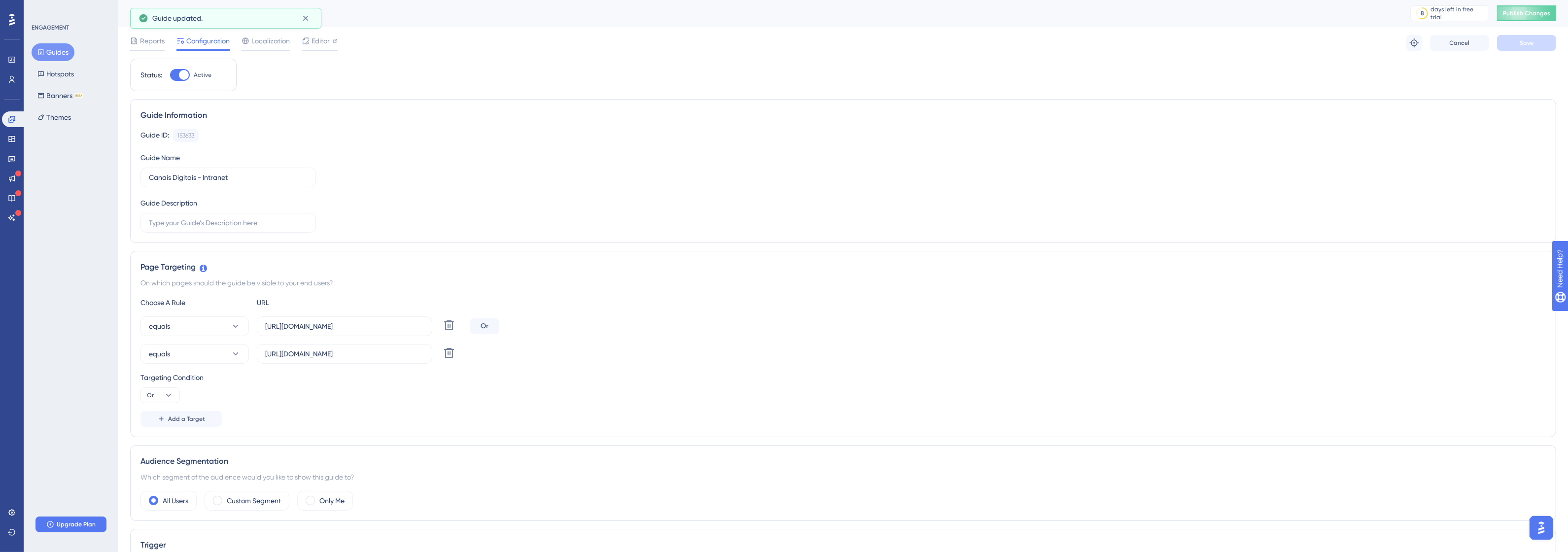
scroll to position [0, 0]
click at [1515, 18] on span "Publish Changes" at bounding box center [1527, 14] width 47 height 8
click at [454, 358] on icon at bounding box center [450, 353] width 12 height 12
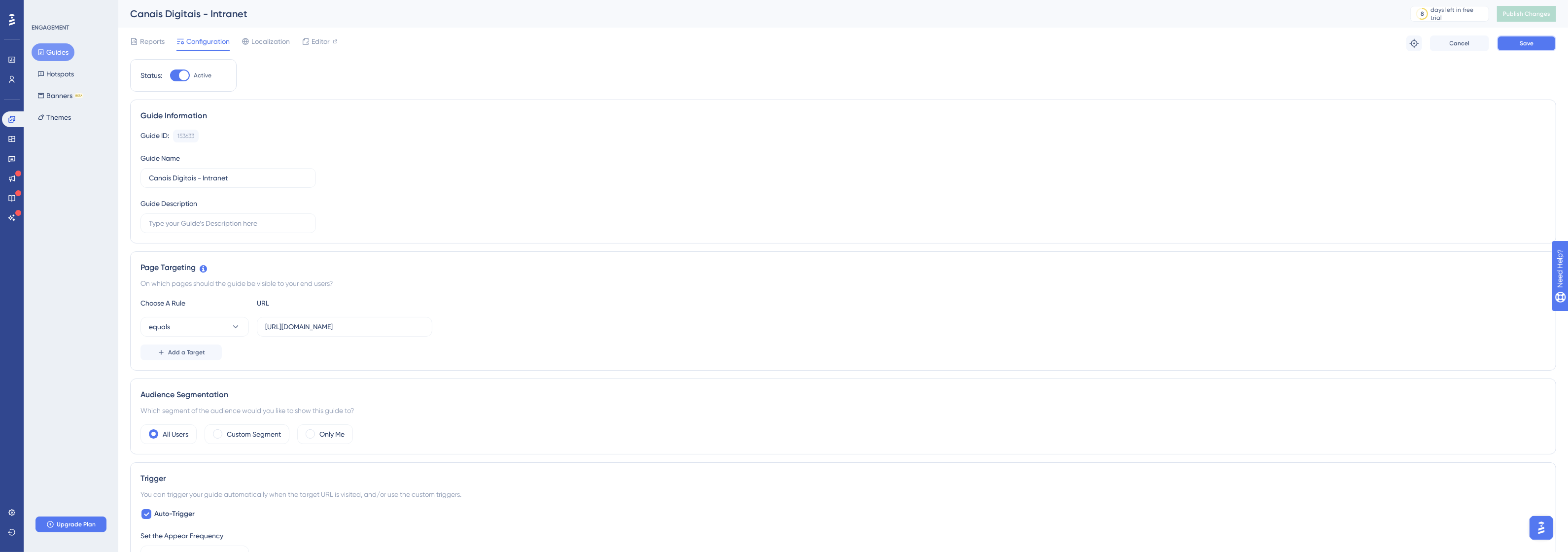
click at [1509, 41] on button "Save" at bounding box center [1527, 43] width 59 height 16
click at [1532, 14] on span "Publish Changes" at bounding box center [1527, 14] width 47 height 8
